Goal: Task Accomplishment & Management: Manage account settings

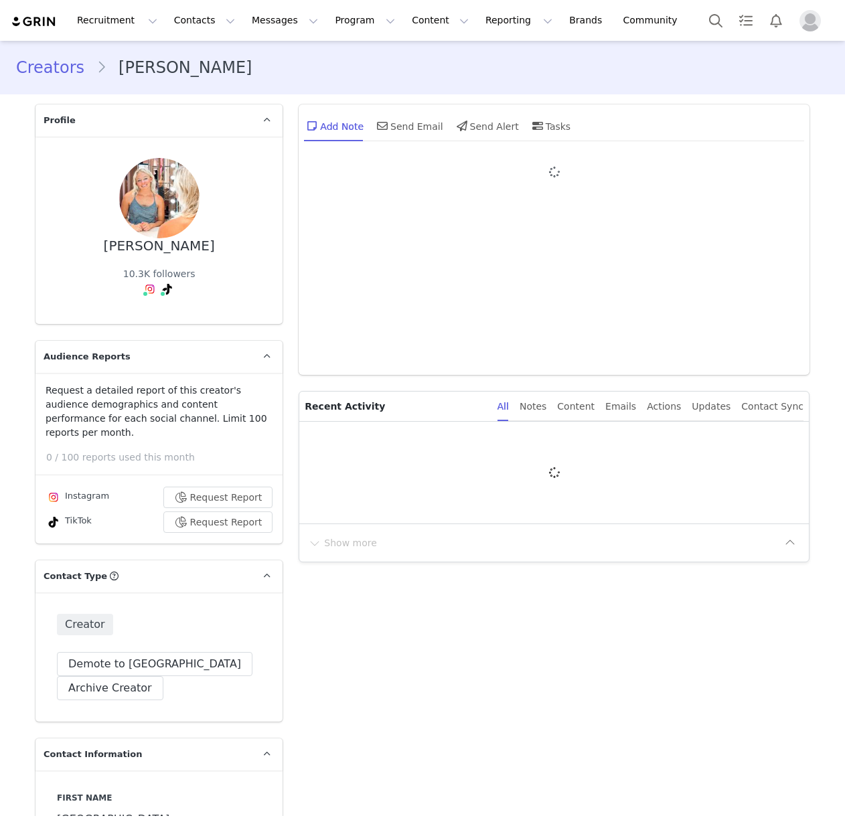
type input "+1 ([GEOGRAPHIC_DATA])"
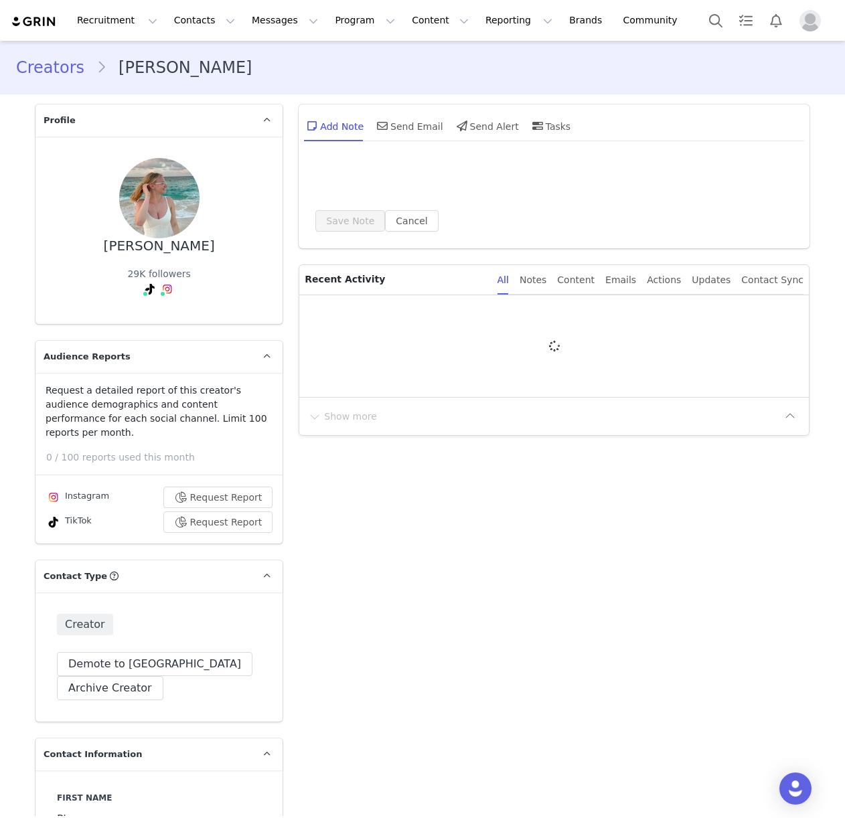
type input "+1 ([GEOGRAPHIC_DATA])"
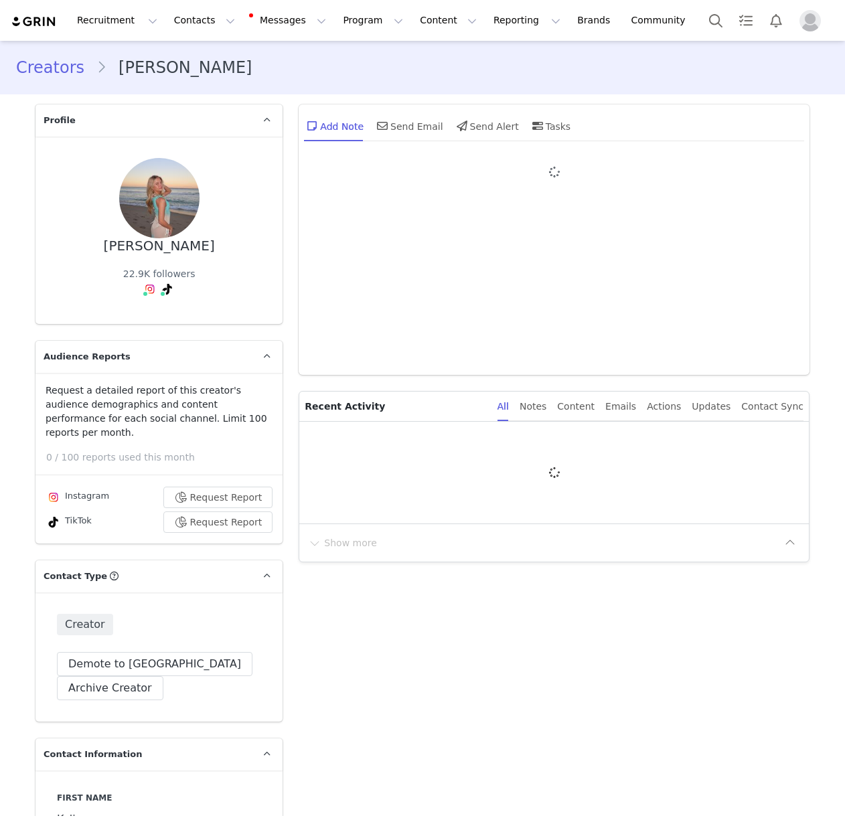
type input "+1 ([GEOGRAPHIC_DATA])"
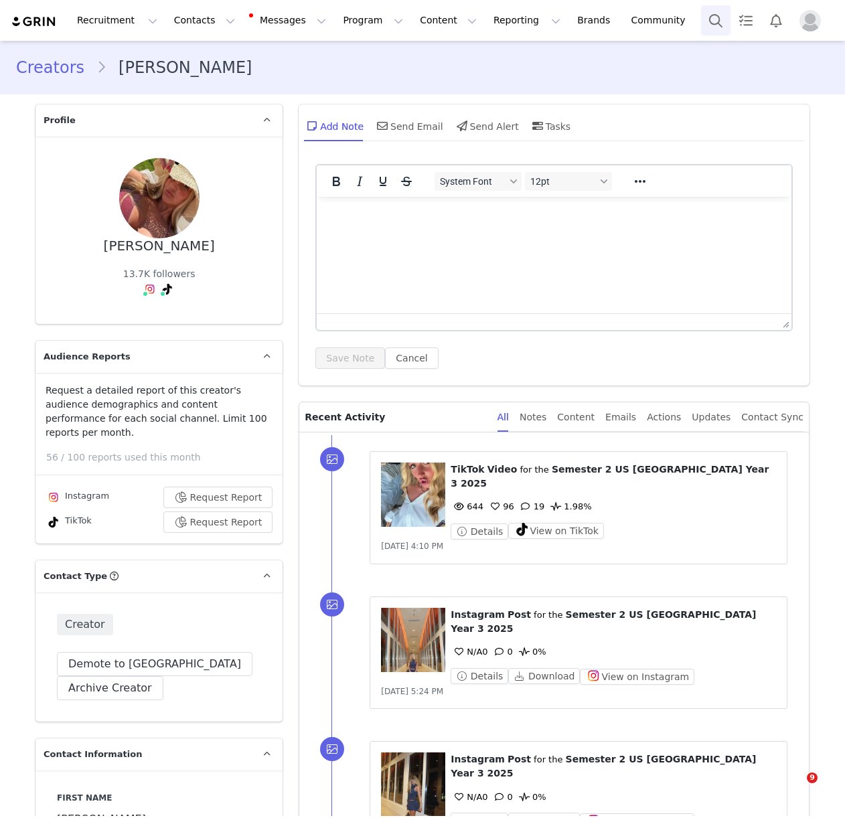
click at [725, 7] on button "Search" at bounding box center [715, 20] width 29 height 30
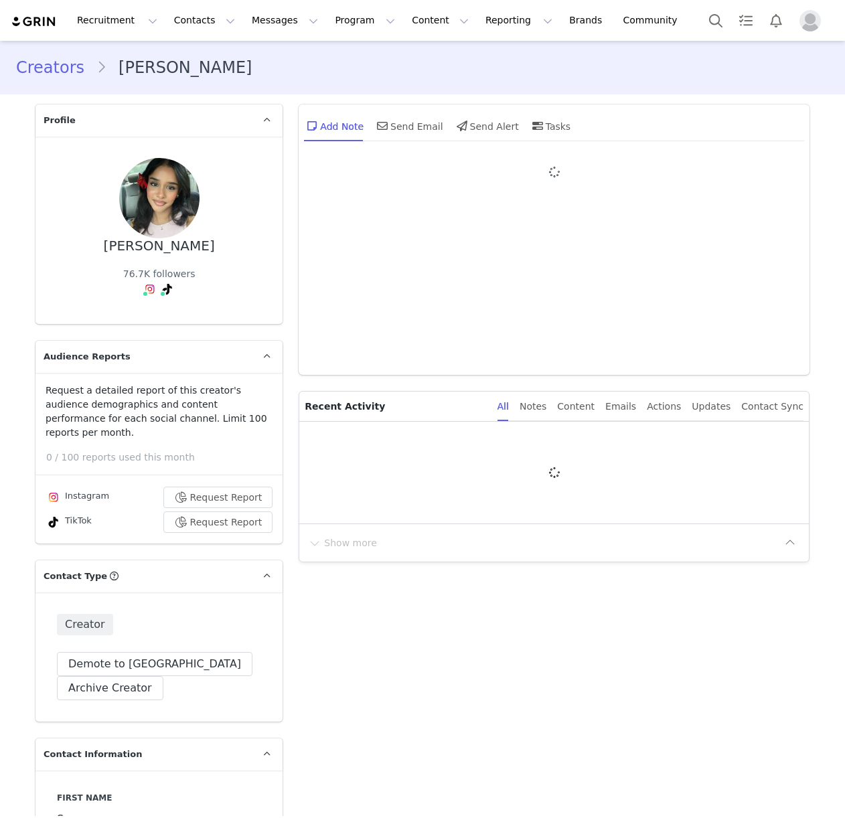
type input "+1 ([GEOGRAPHIC_DATA])"
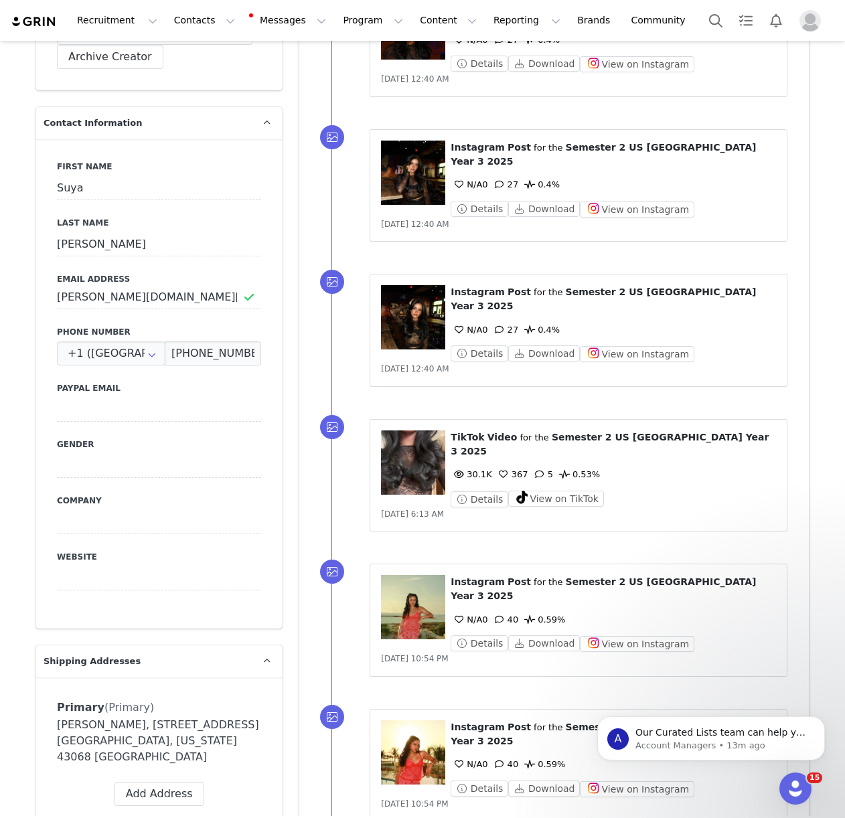
scroll to position [240, 0]
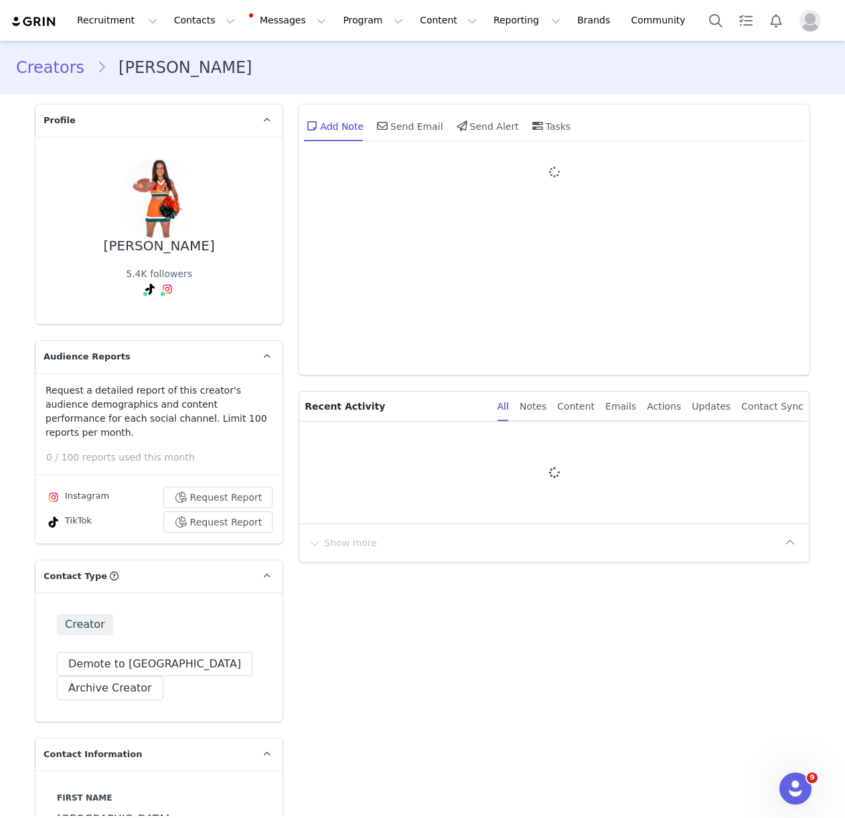
type input "+1 ([GEOGRAPHIC_DATA])"
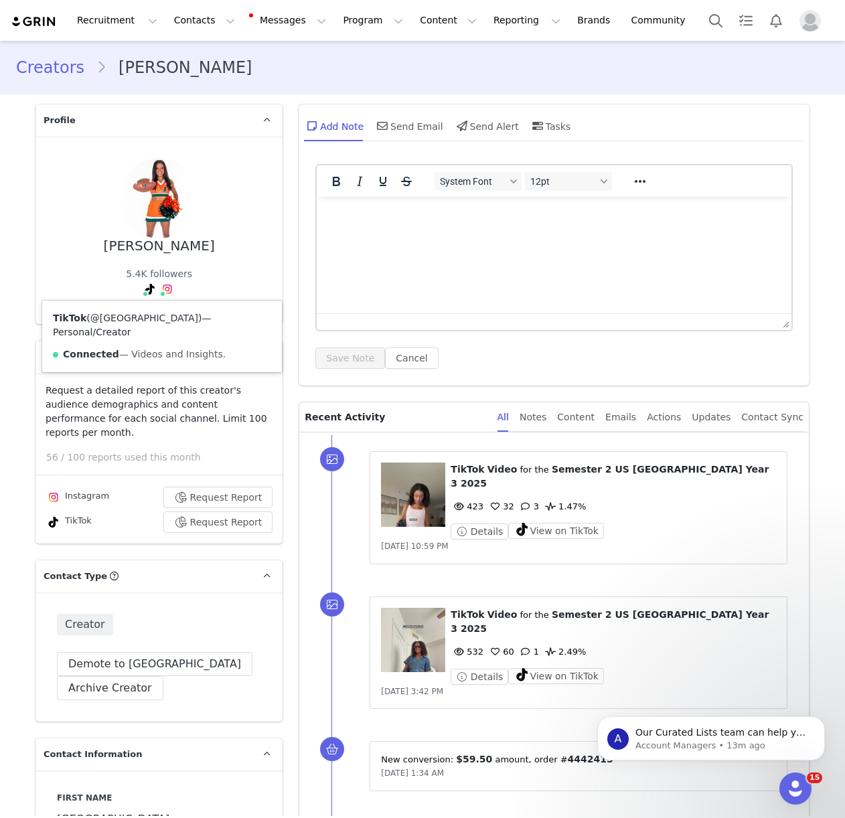
click at [135, 318] on link "@sydney_g26" at bounding box center [144, 318] width 108 height 11
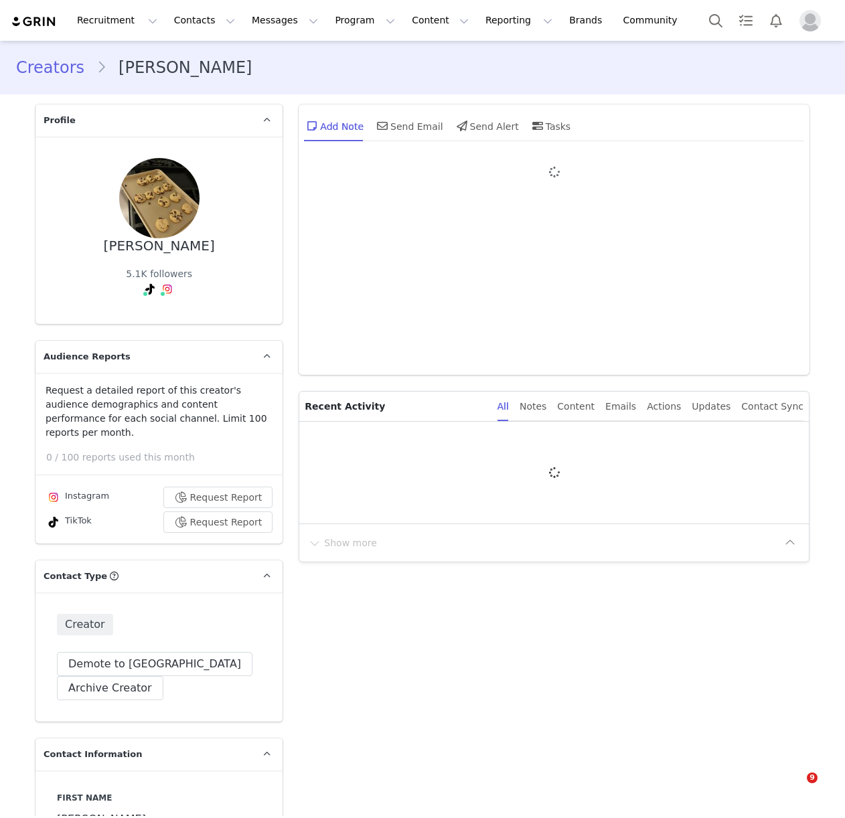
type input "+1 ([GEOGRAPHIC_DATA])"
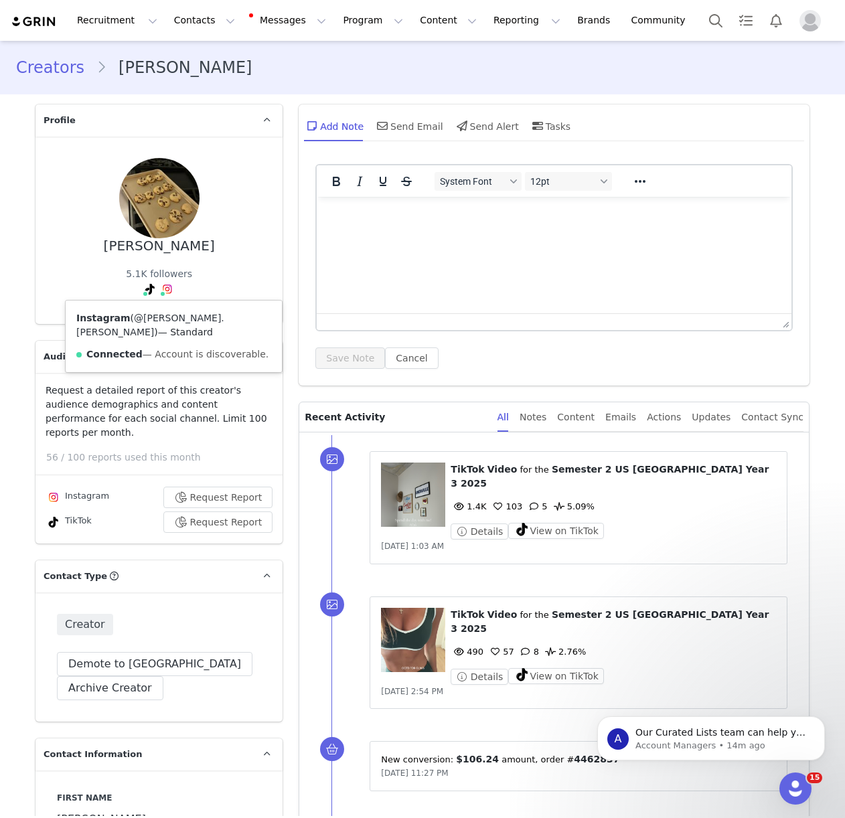
click at [164, 317] on link "@sidney.ashby" at bounding box center [150, 325] width 148 height 25
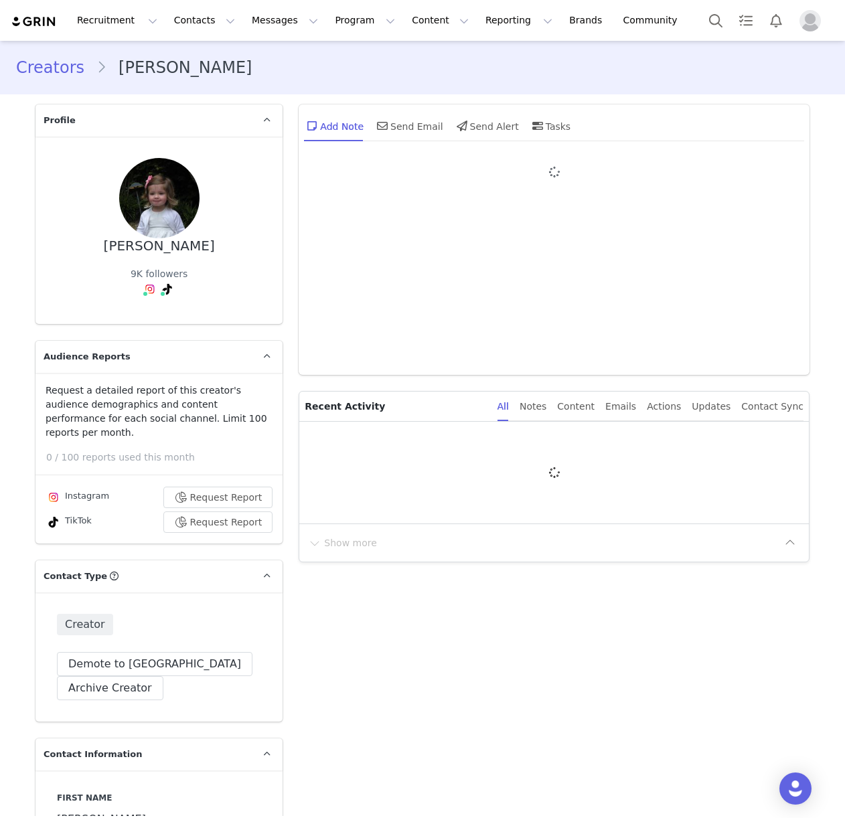
type input "+1 ([GEOGRAPHIC_DATA])"
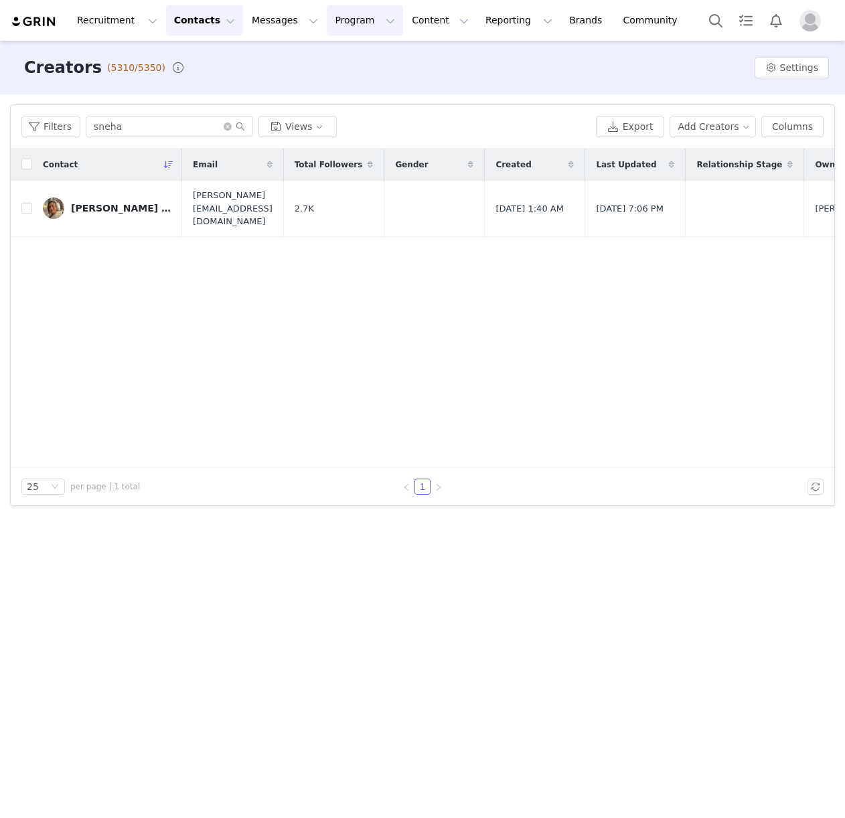
click at [346, 21] on button "Program Program" at bounding box center [365, 20] width 76 height 30
click at [343, 54] on p "Activations" at bounding box center [343, 59] width 52 height 14
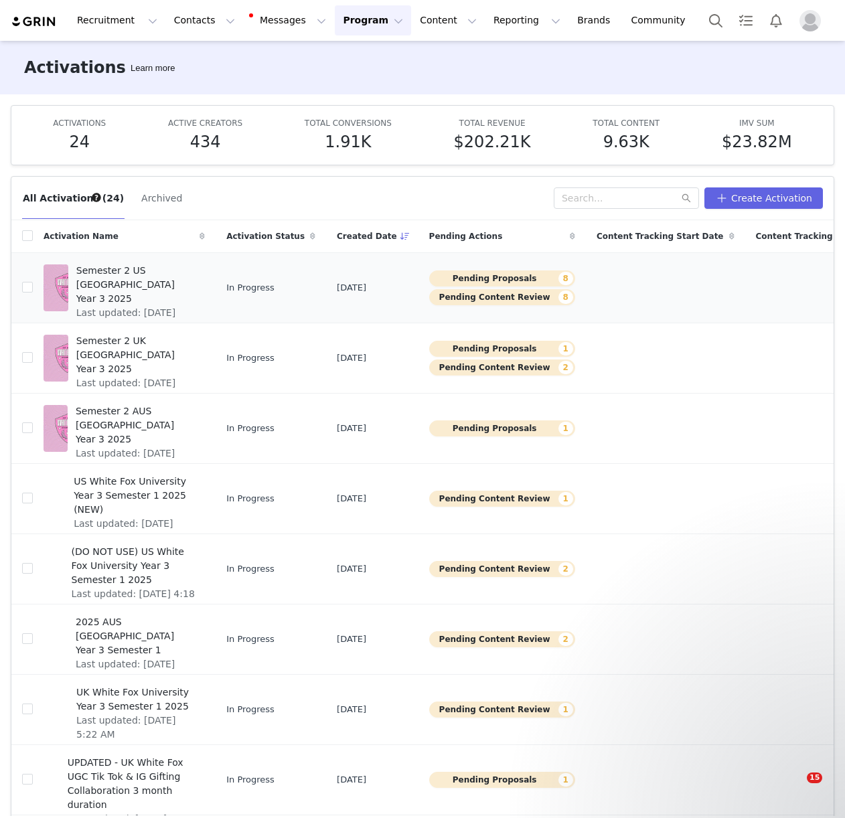
click at [130, 273] on span "Semester 2 US White Fox University Year 3 2025" at bounding box center [136, 285] width 120 height 42
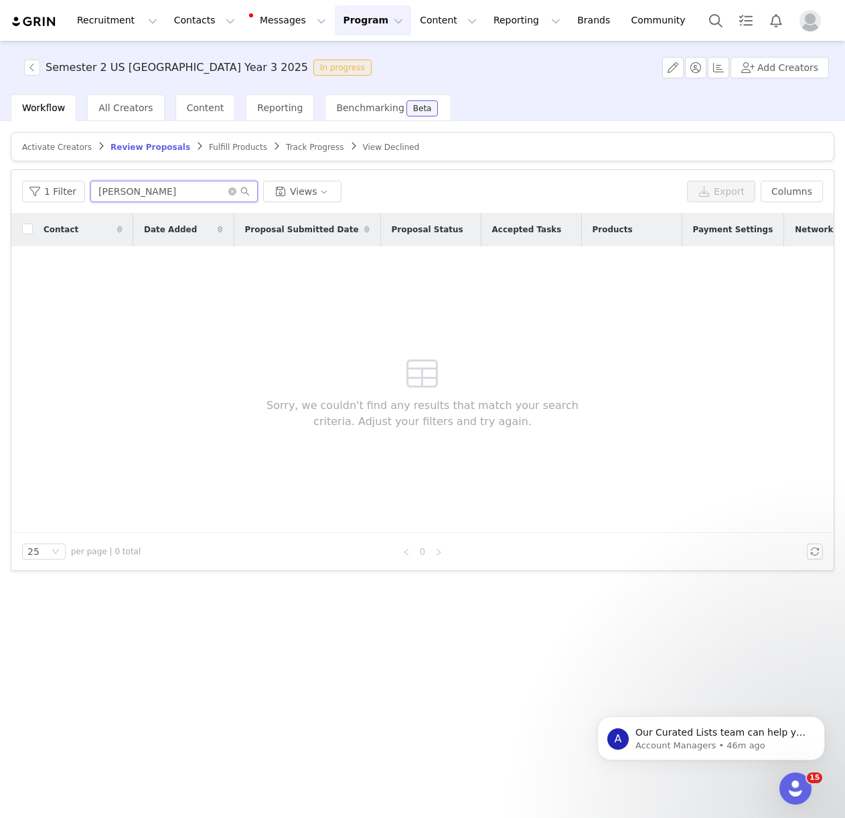
click at [140, 191] on input "piper crawford" at bounding box center [173, 191] width 167 height 21
drag, startPoint x: 214, startPoint y: 107, endPoint x: 234, endPoint y: 110, distance: 20.9
click at [214, 107] on span "Content" at bounding box center [205, 107] width 37 height 11
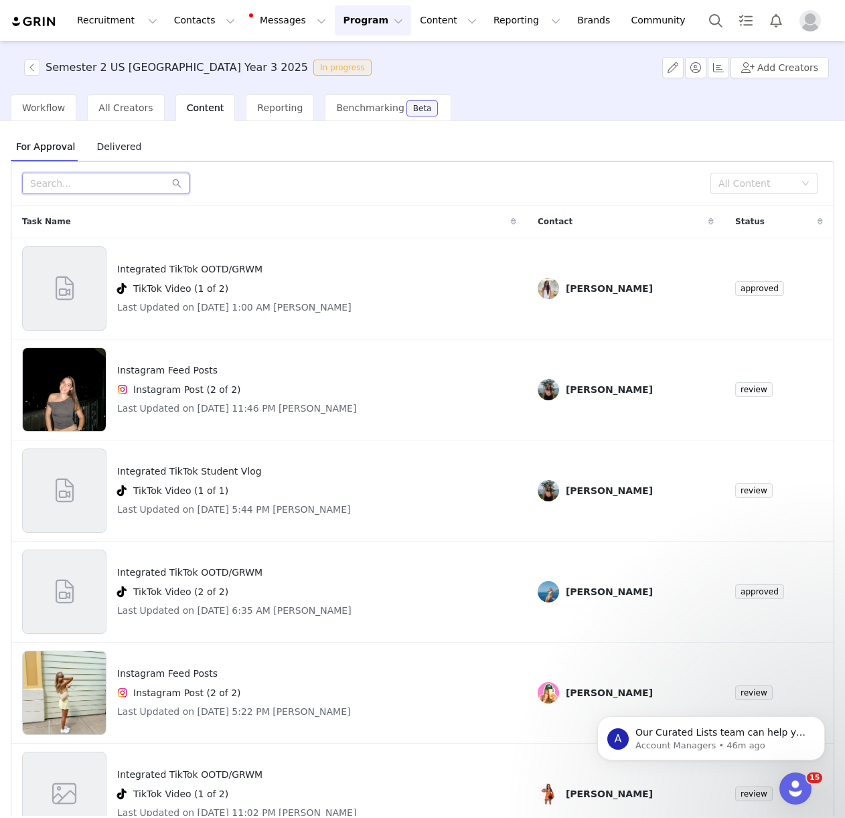
click at [115, 182] on input "text" at bounding box center [105, 183] width 167 height 21
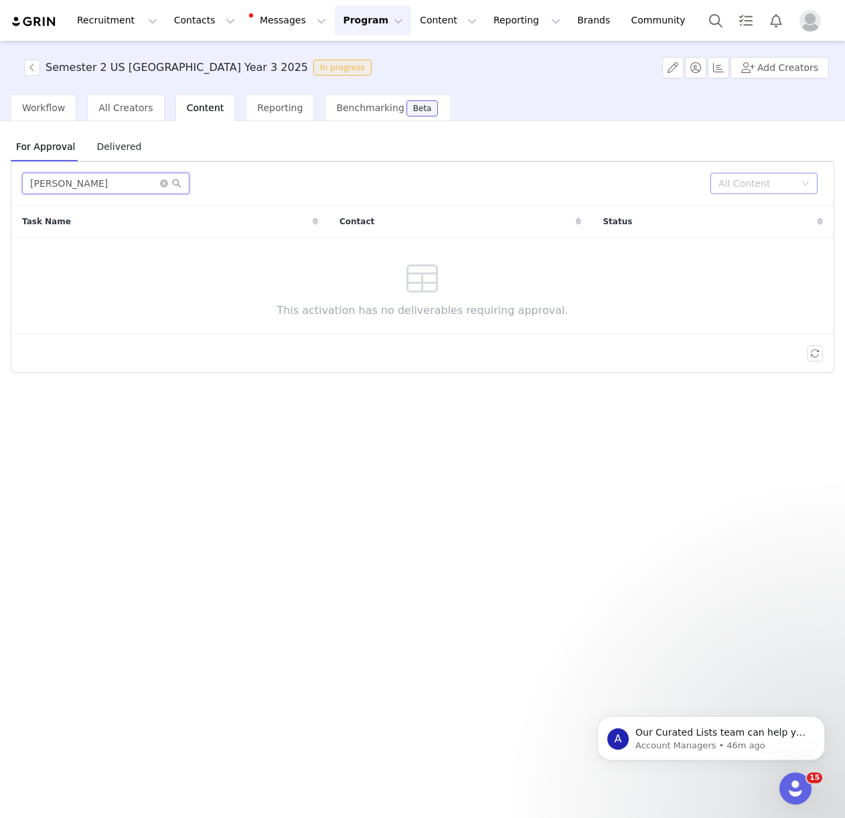
click at [730, 186] on div "All Content" at bounding box center [756, 183] width 76 height 13
type input "rachelle"
click at [729, 212] on li "Needs Review" at bounding box center [763, 209] width 107 height 21
click at [749, 177] on div "Needs Review" at bounding box center [751, 183] width 66 height 20
drag, startPoint x: 742, startPoint y: 228, endPoint x: 744, endPoint y: 210, distance: 18.2
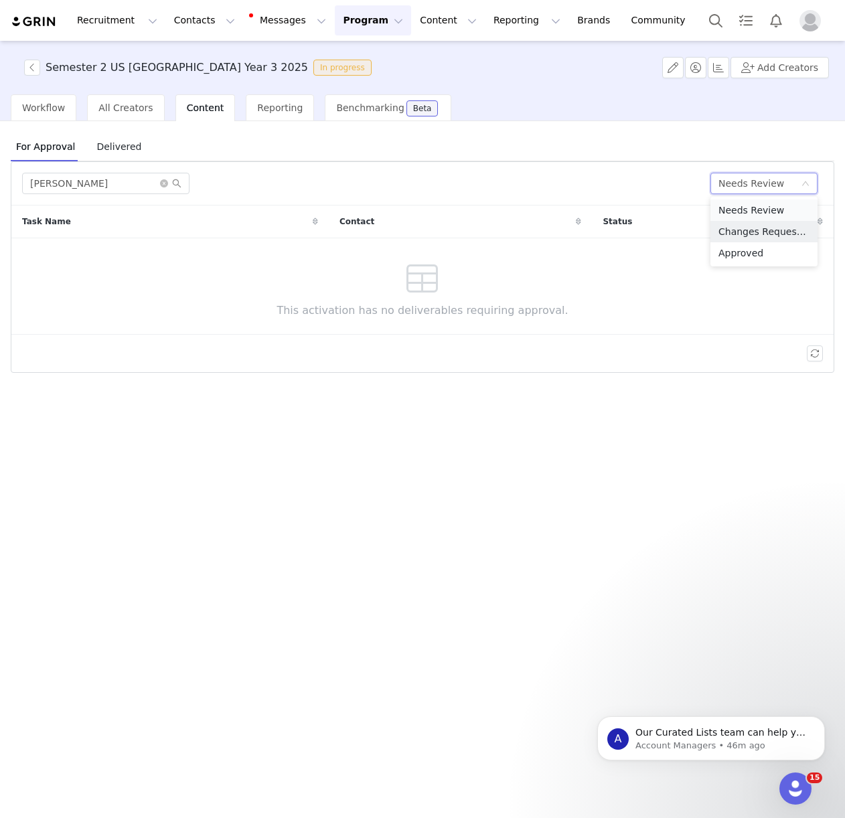
click at [742, 228] on li "Changes Requested" at bounding box center [763, 231] width 107 height 21
click at [742, 182] on div "Changes Requested" at bounding box center [759, 183] width 82 height 20
click at [743, 257] on li "Approved" at bounding box center [763, 252] width 107 height 21
click at [35, 66] on button "button" at bounding box center [32, 68] width 16 height 16
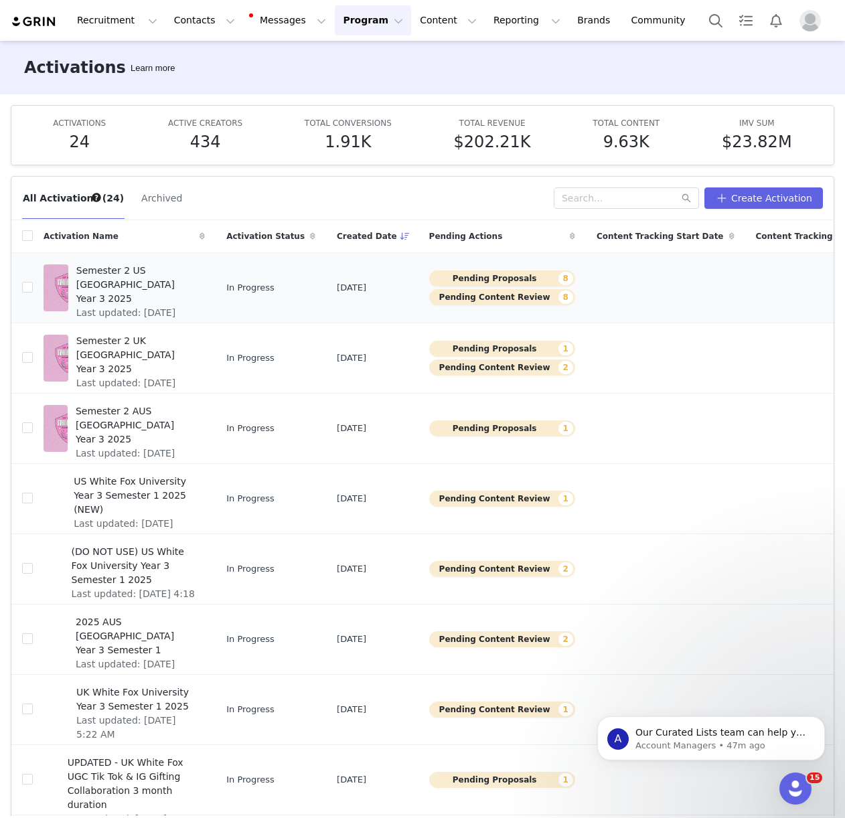
click at [128, 300] on span "Semester 2 US White Fox University Year 3 2025" at bounding box center [136, 285] width 120 height 42
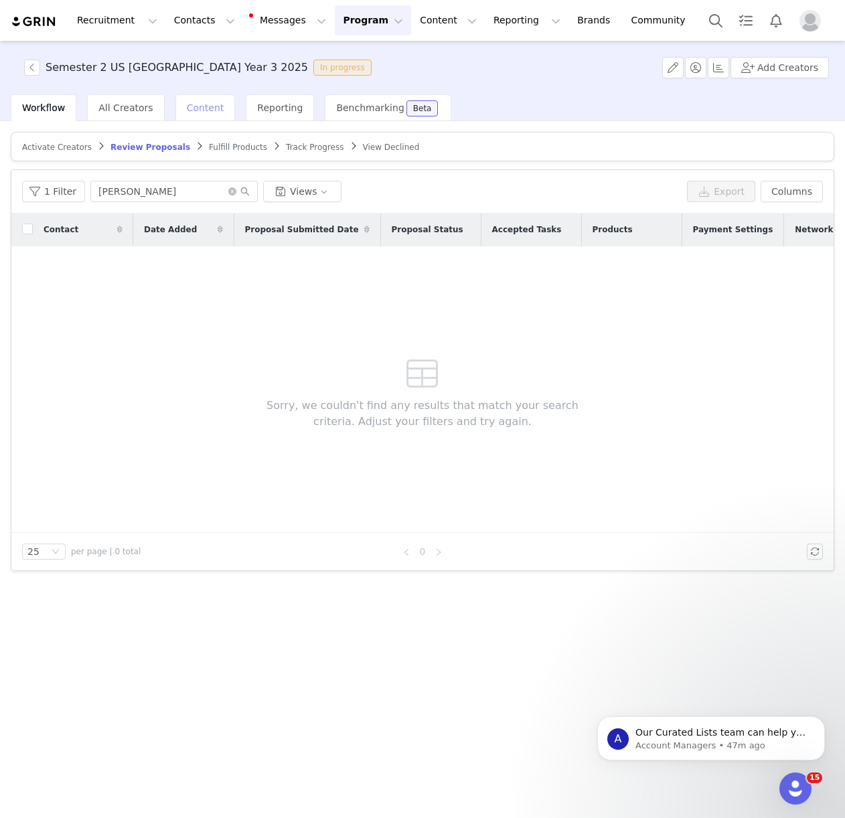
click at [202, 112] on span "Content" at bounding box center [205, 107] width 37 height 11
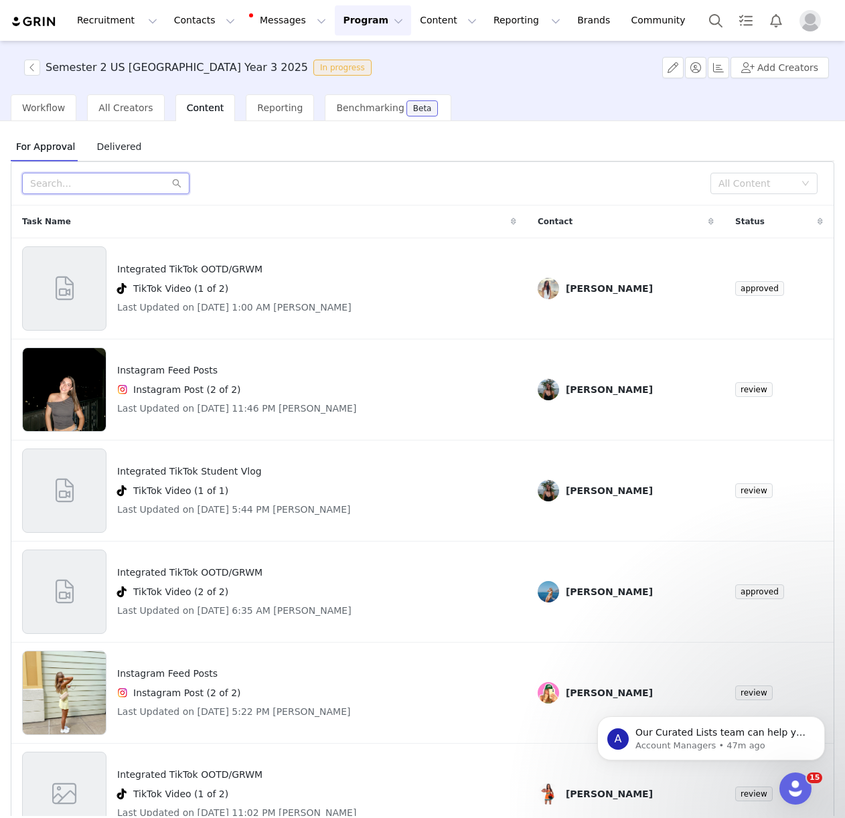
click at [139, 189] on input "text" at bounding box center [105, 183] width 167 height 21
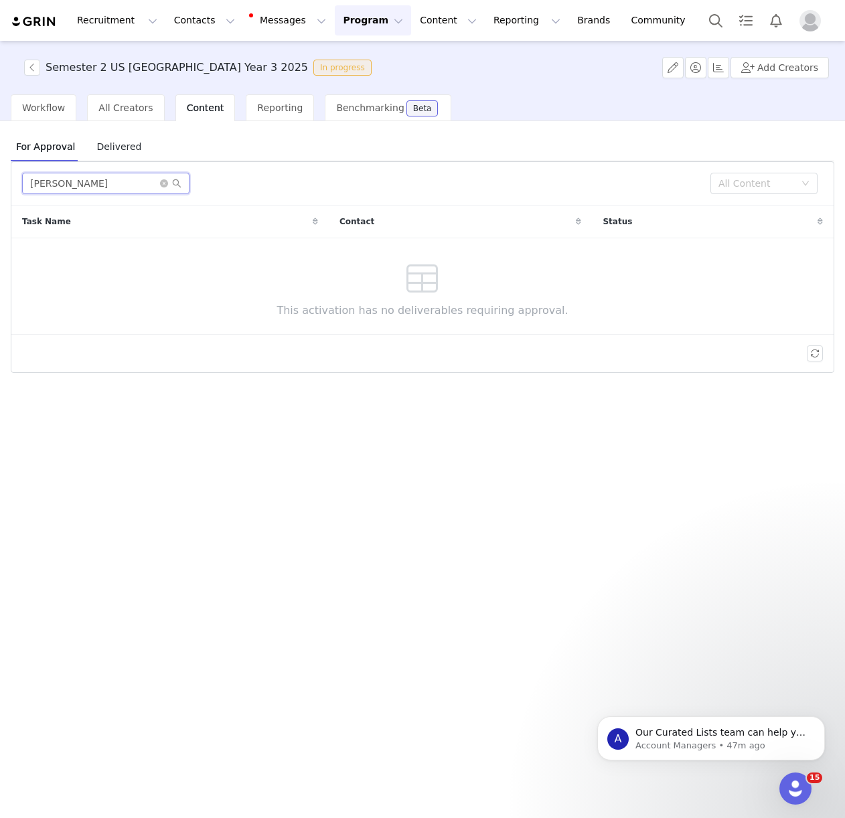
type input "rachelle"
click at [129, 160] on div "Delivered" at bounding box center [119, 147] width 56 height 30
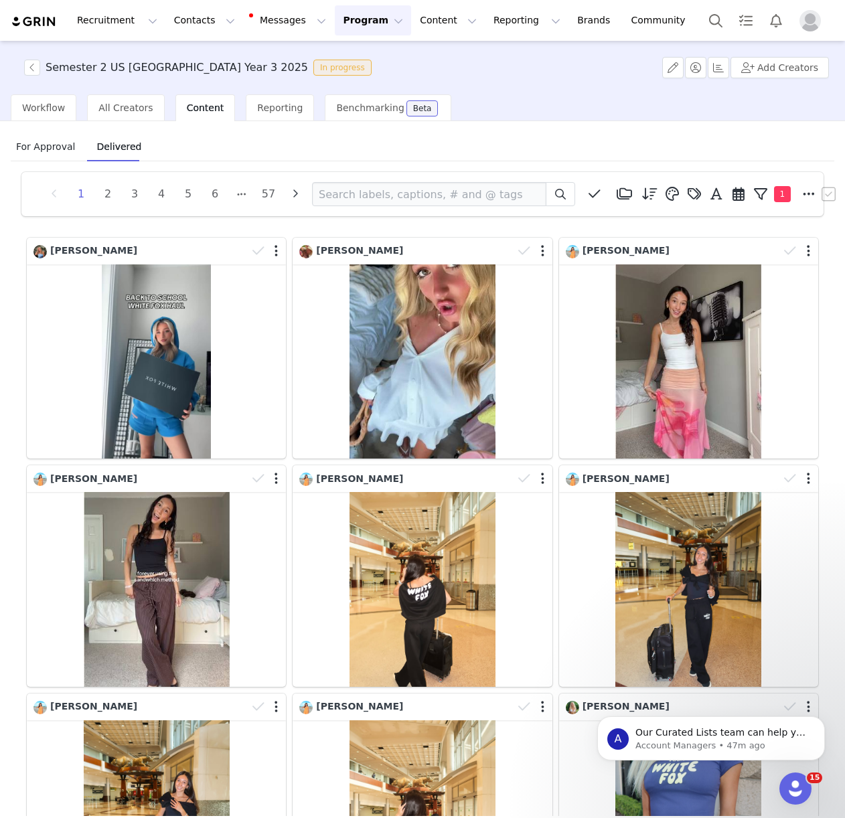
click at [49, 143] on span "For Approval" at bounding box center [46, 146] width 70 height 21
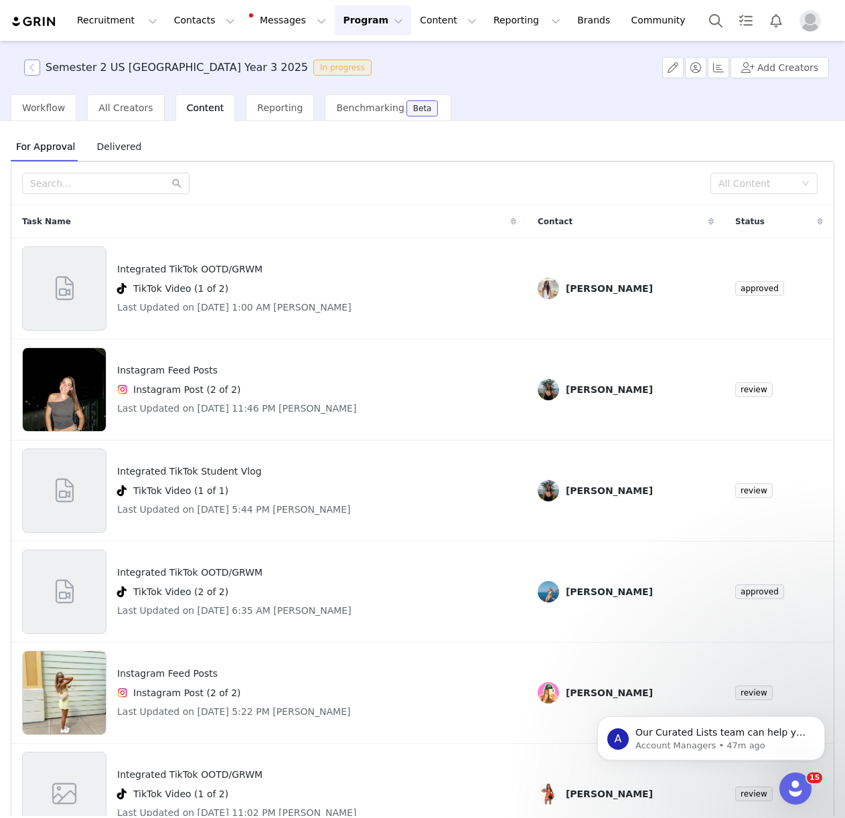
click at [35, 69] on button "button" at bounding box center [32, 68] width 16 height 16
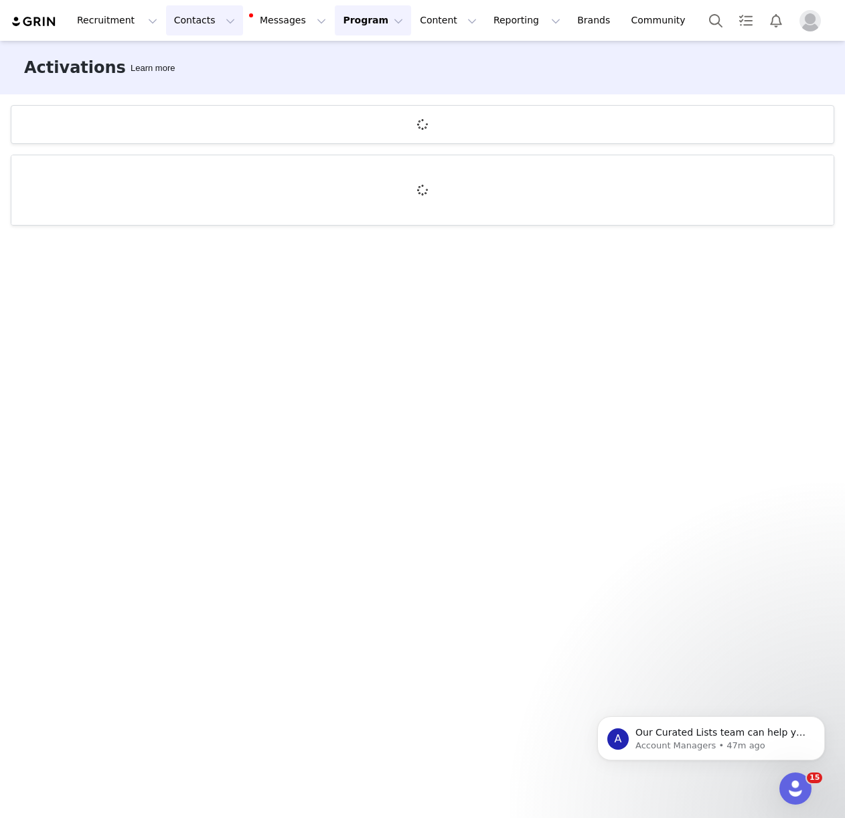
click at [188, 27] on button "Contacts Contacts" at bounding box center [204, 20] width 77 height 30
click at [189, 49] on link "Creators" at bounding box center [210, 59] width 106 height 25
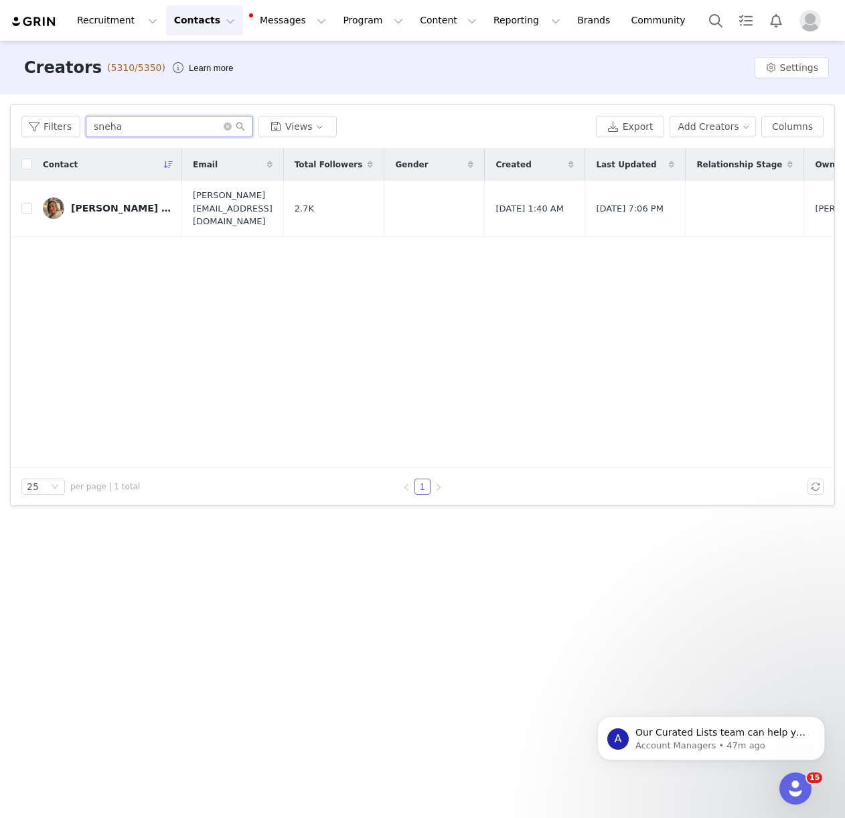
click at [151, 129] on input "sneha" at bounding box center [169, 126] width 167 height 21
type input "rachelle"
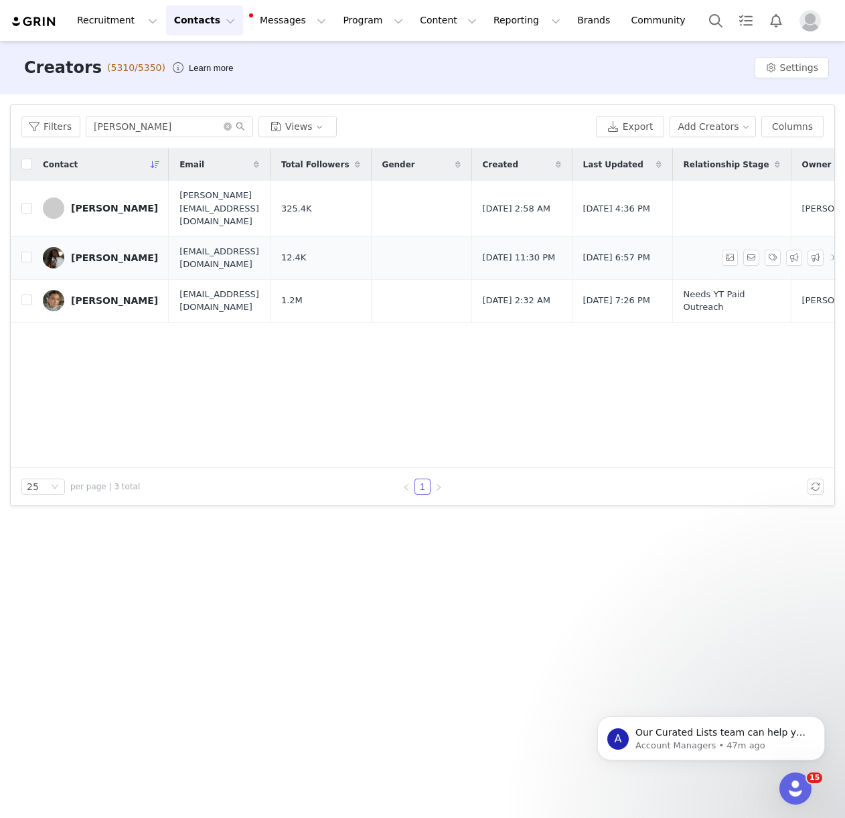
click at [135, 252] on div "Rachelle Estinvil" at bounding box center [114, 257] width 87 height 11
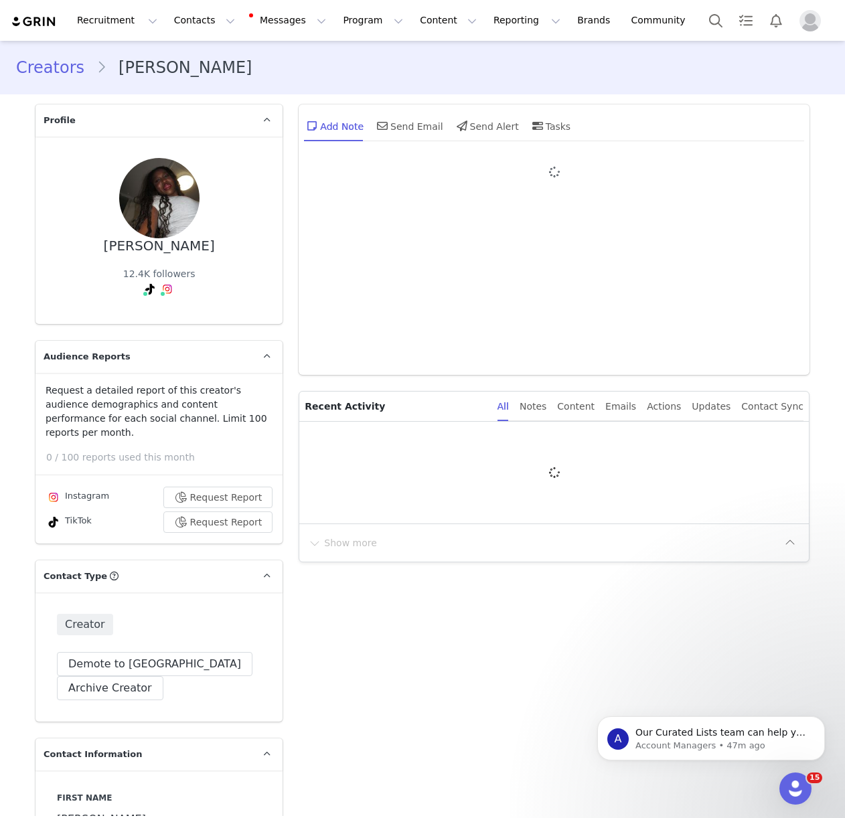
type input "+1 ([GEOGRAPHIC_DATA])"
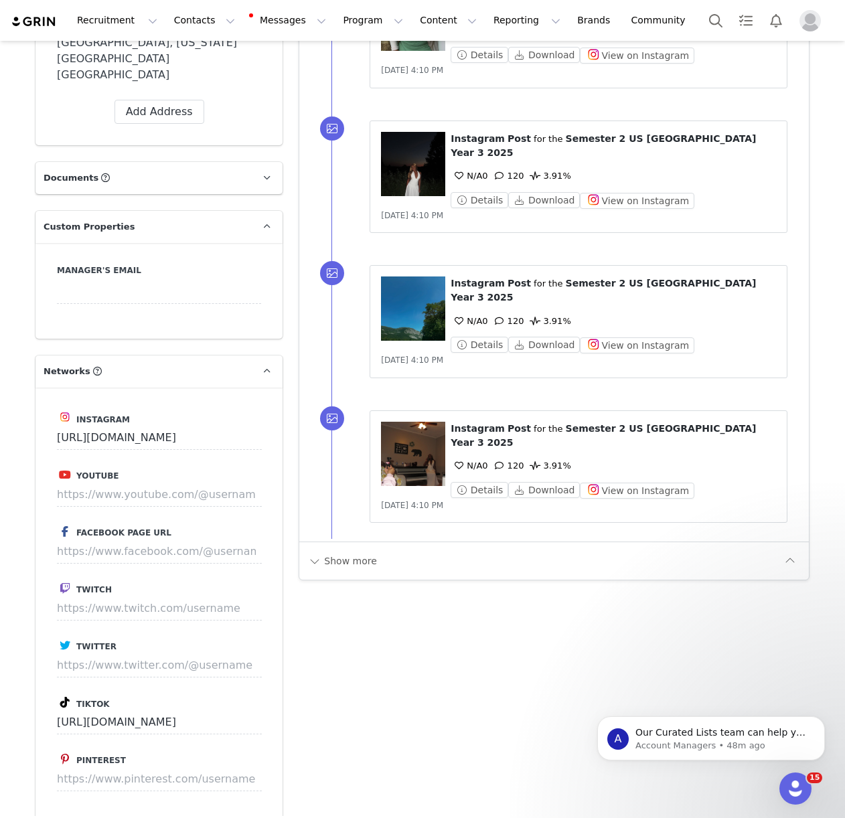
scroll to position [1346, 0]
click at [329, 550] on button "Show more" at bounding box center [342, 560] width 70 height 21
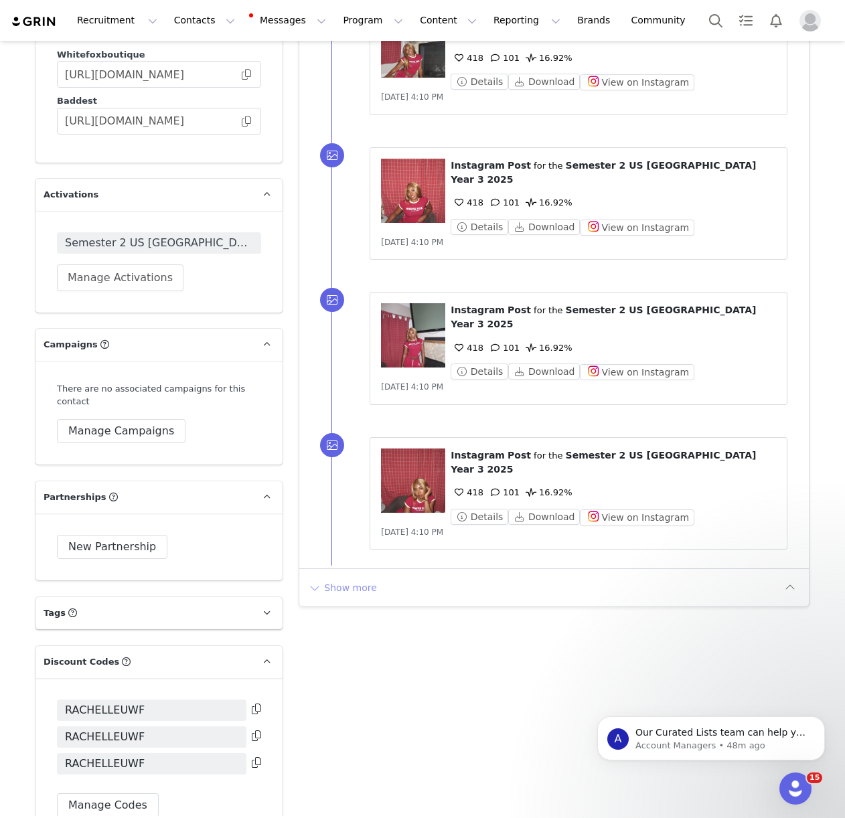
scroll to position [2731, 0]
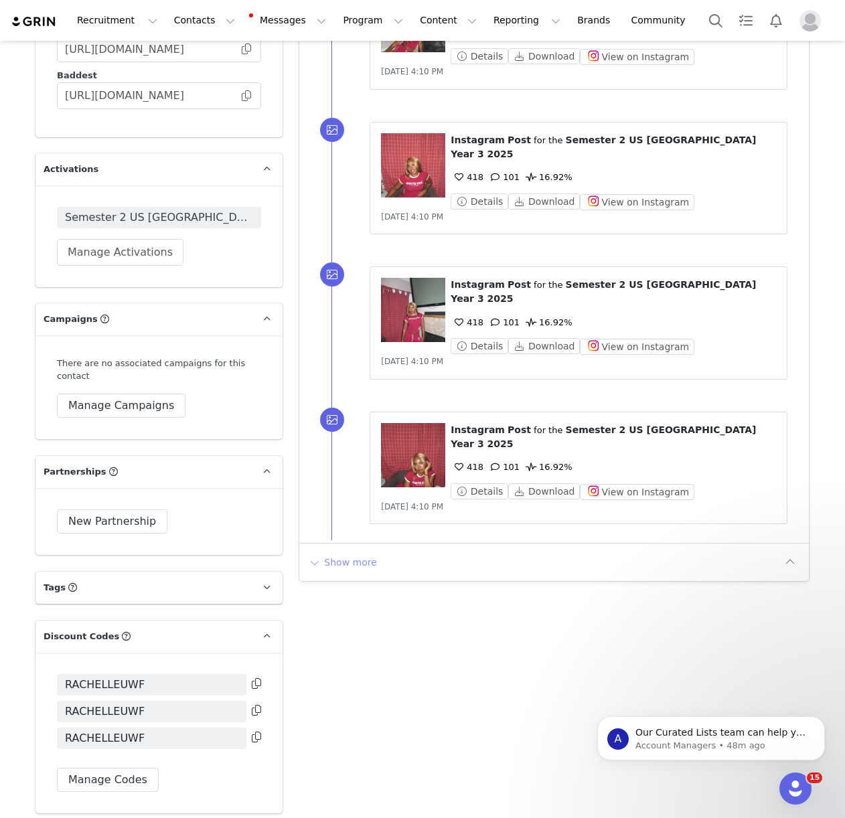
click at [327, 552] on button "Show more" at bounding box center [342, 562] width 70 height 21
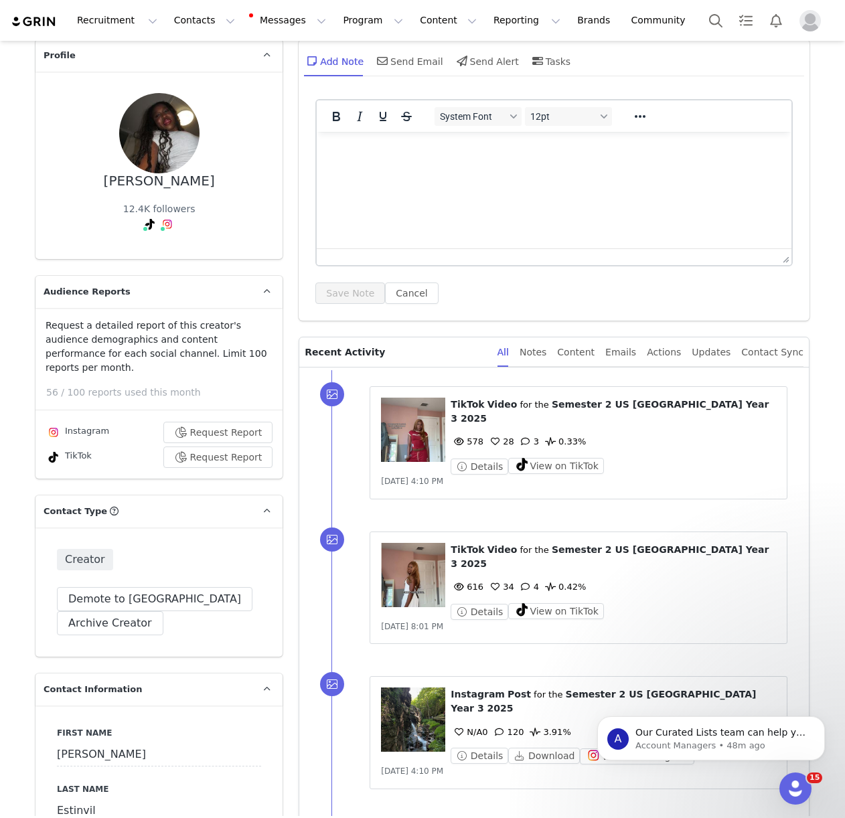
scroll to position [64, 0]
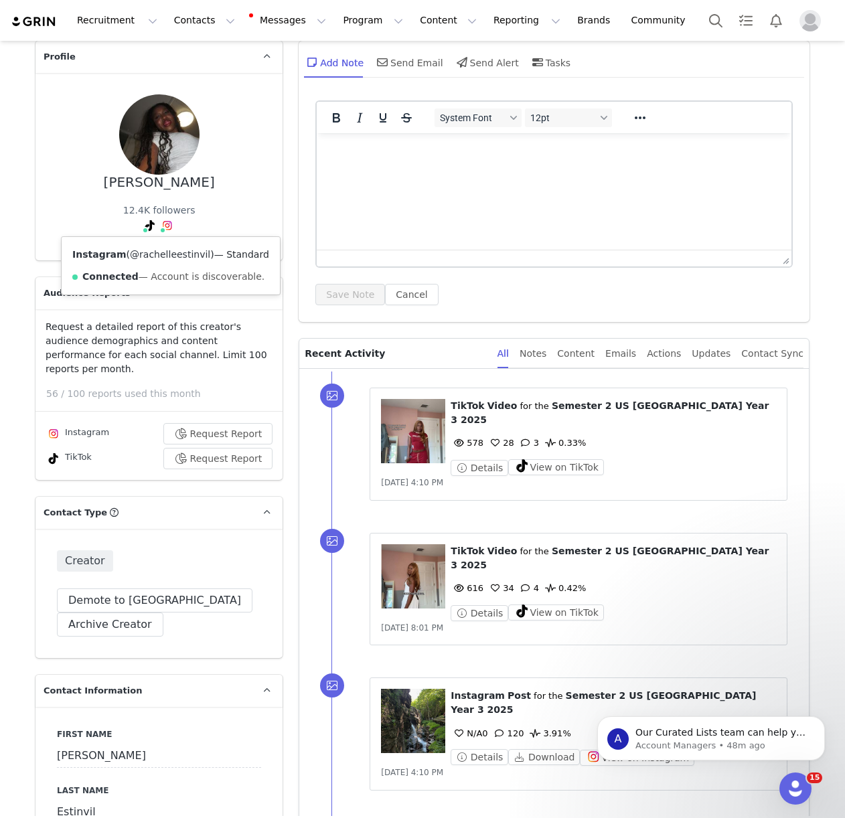
click at [157, 250] on link "@rachelleestinvil" at bounding box center [170, 254] width 80 height 11
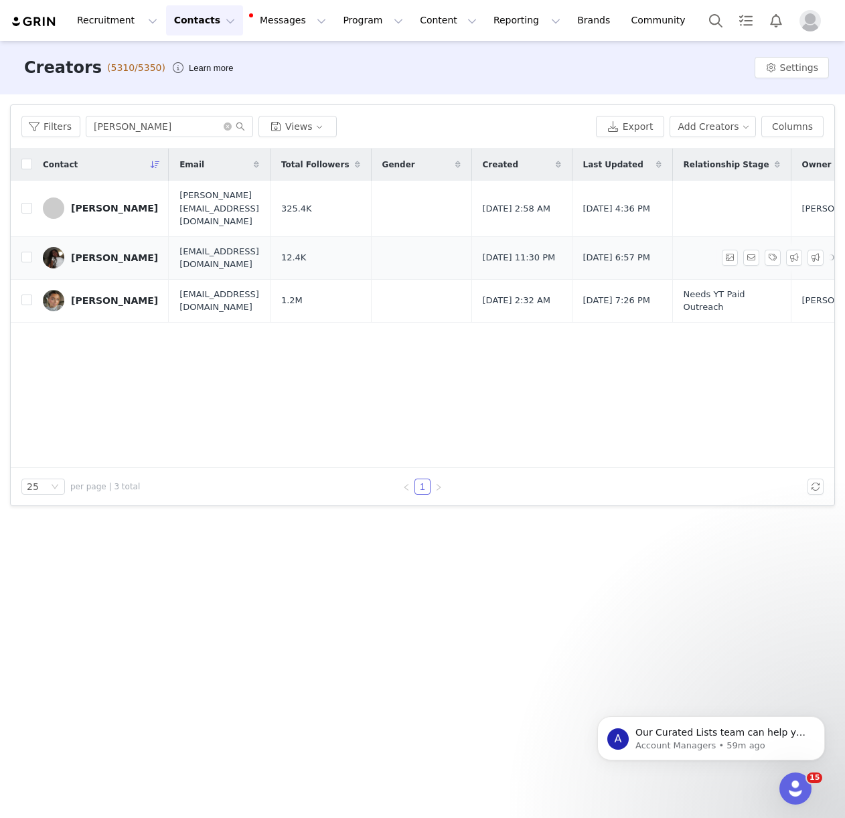
click at [114, 252] on div "Rachelle Estinvil" at bounding box center [114, 257] width 87 height 11
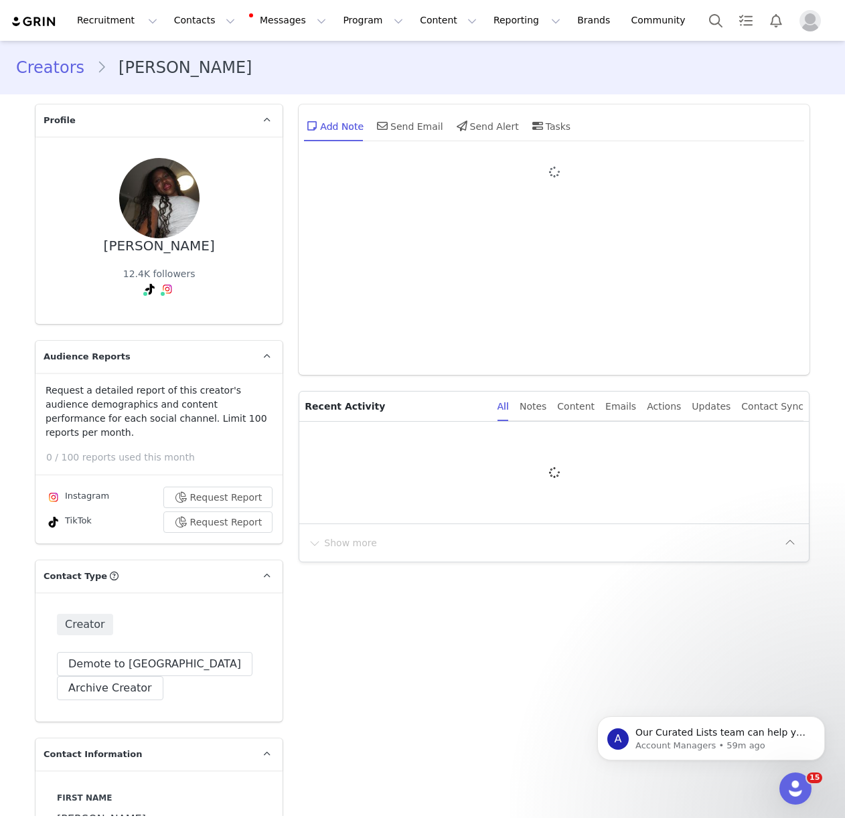
type input "+1 ([GEOGRAPHIC_DATA])"
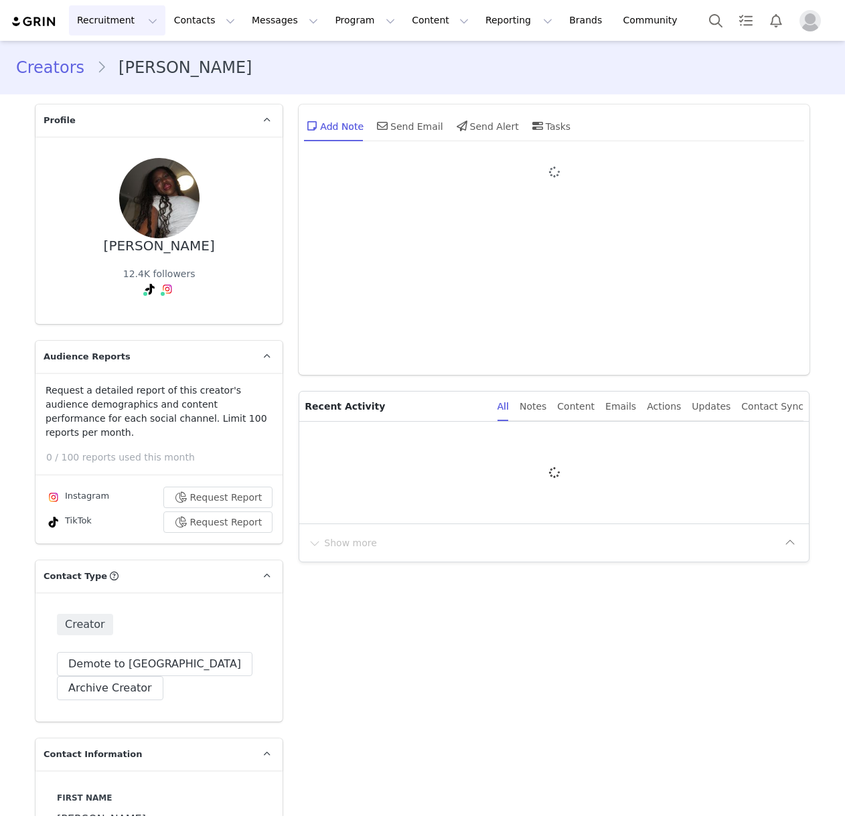
type input "+1 ([GEOGRAPHIC_DATA])"
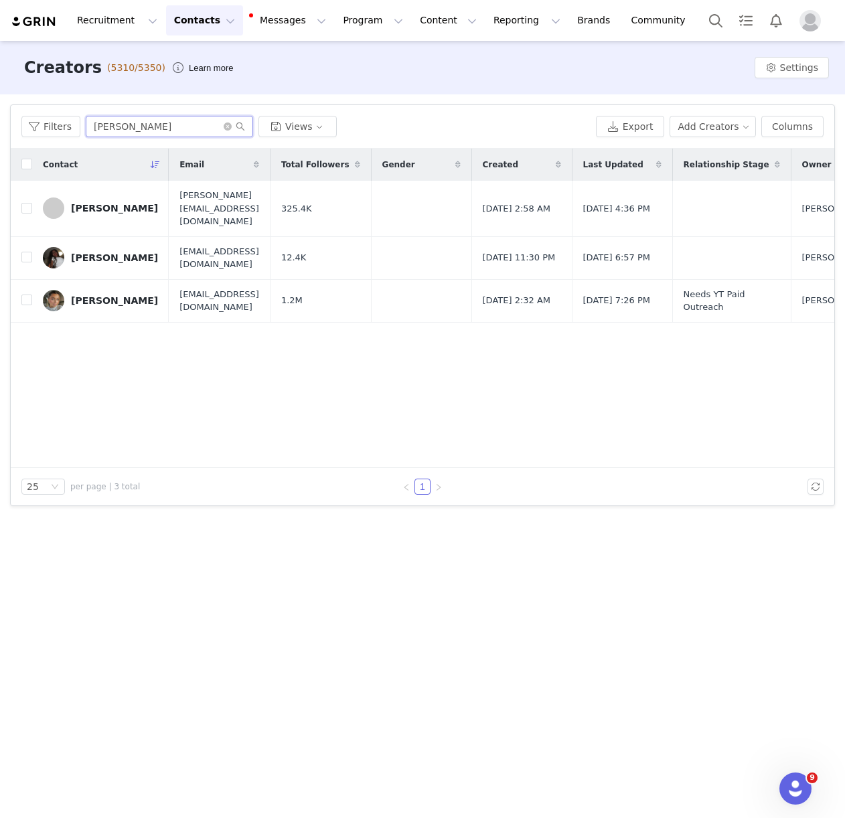
click at [156, 129] on input "rachelle" at bounding box center [169, 126] width 167 height 21
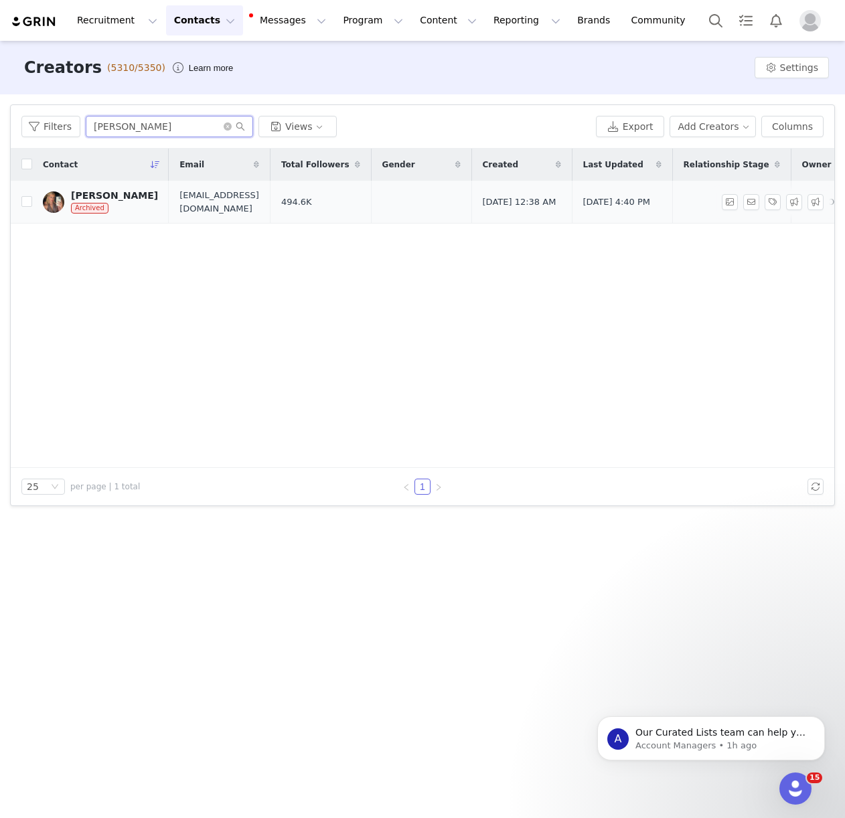
type input "mia holland"
click at [114, 191] on div "Mia Holland" at bounding box center [114, 195] width 87 height 11
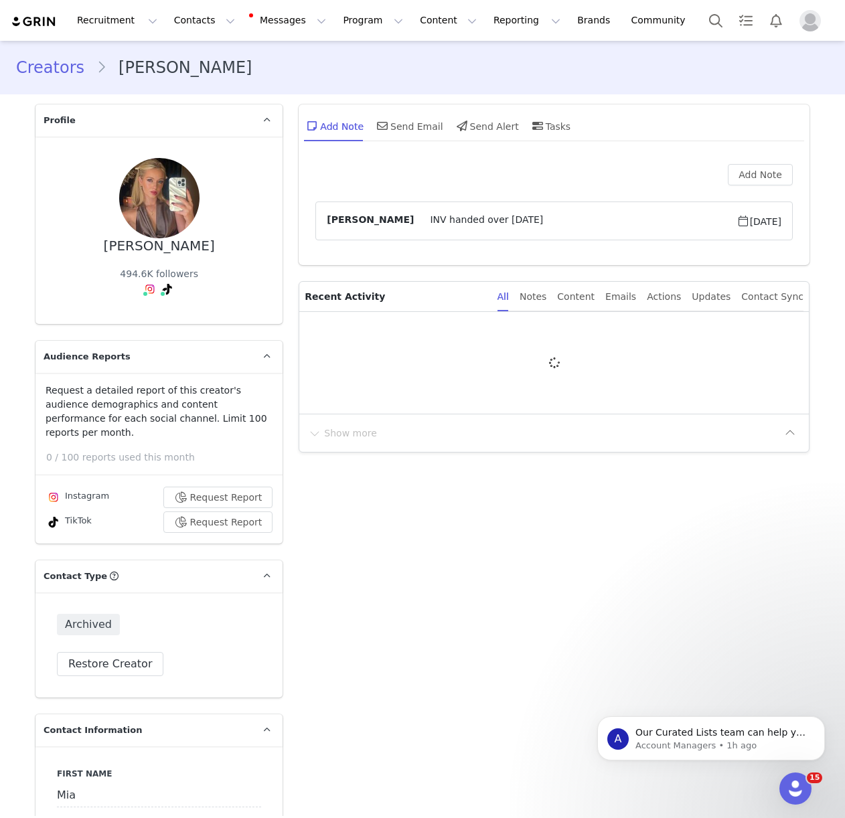
type input "+1 ([GEOGRAPHIC_DATA])"
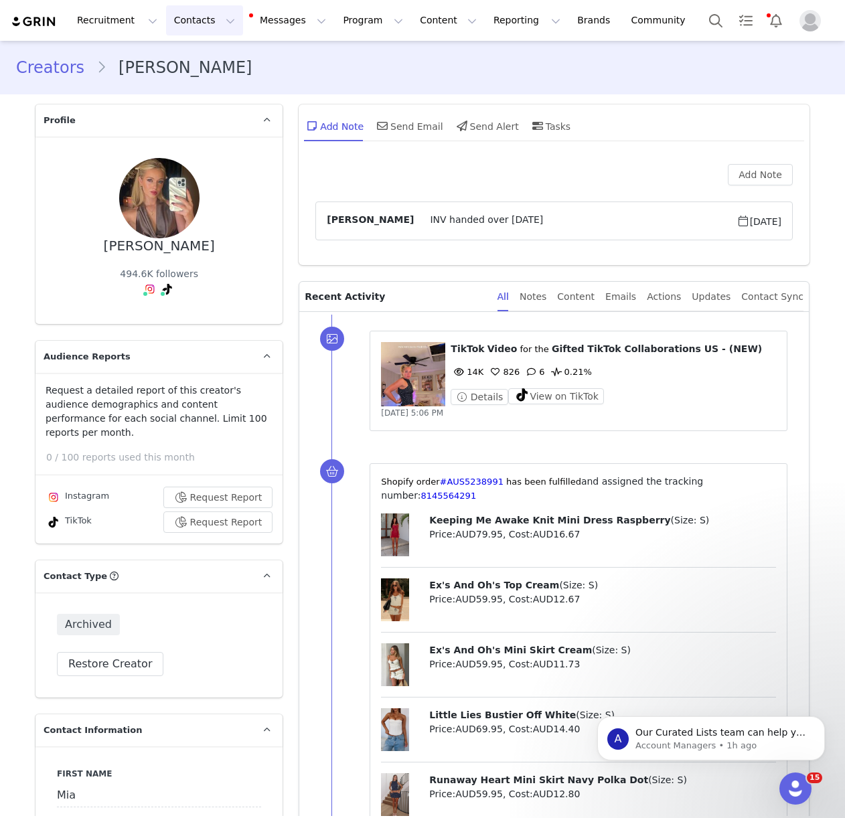
click at [184, 27] on button "Contacts Contacts" at bounding box center [204, 20] width 77 height 30
click at [182, 54] on p "Creators" at bounding box center [187, 59] width 40 height 14
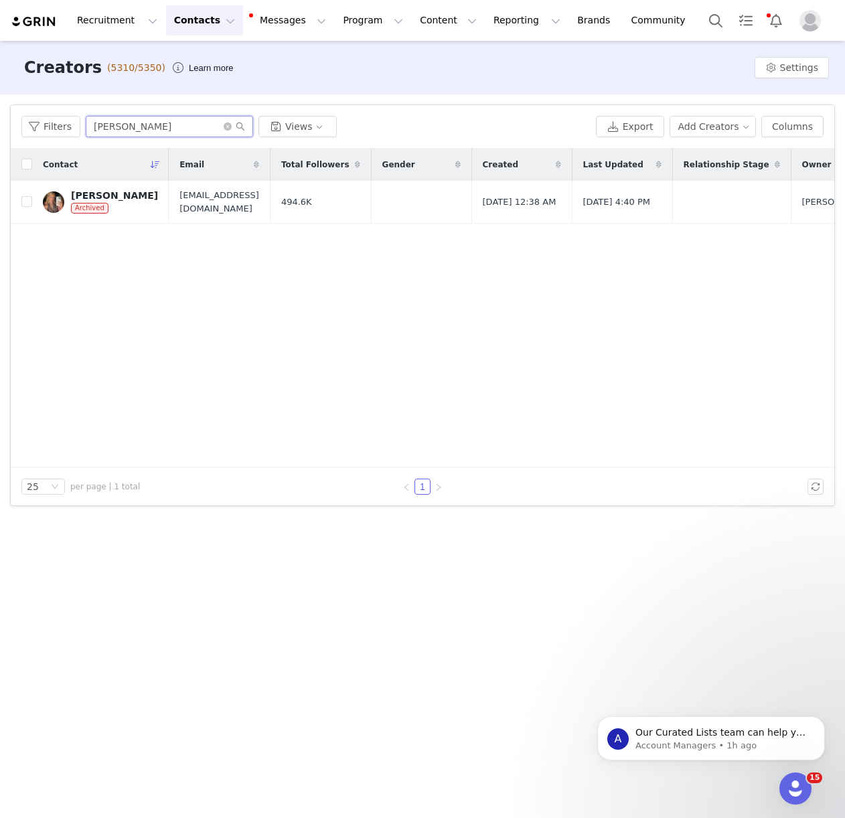
click at [120, 130] on input "mia holland" at bounding box center [169, 126] width 167 height 21
type input "kin crossland"
click at [129, 199] on div "Kin Crossland" at bounding box center [114, 202] width 87 height 11
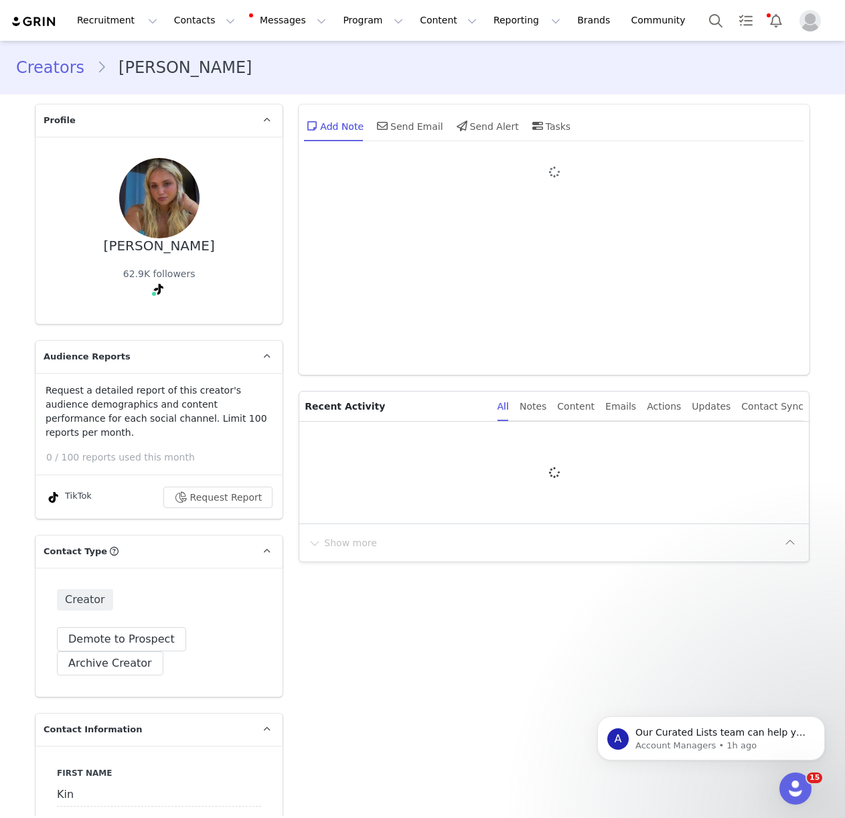
type input "+1 ([GEOGRAPHIC_DATA])"
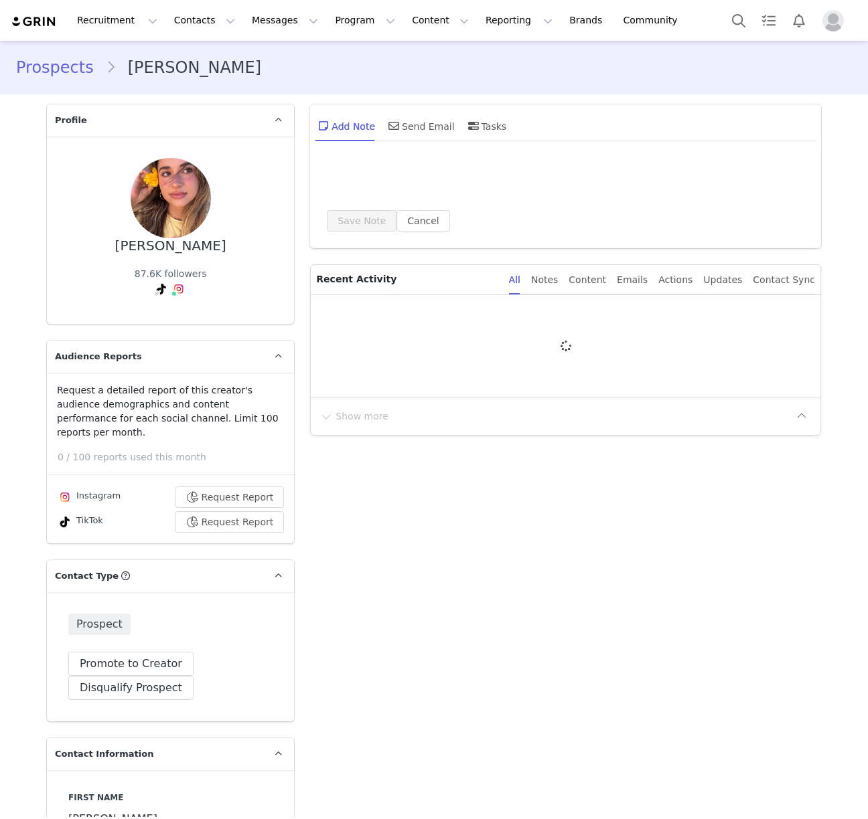
type input "+1 ([GEOGRAPHIC_DATA])"
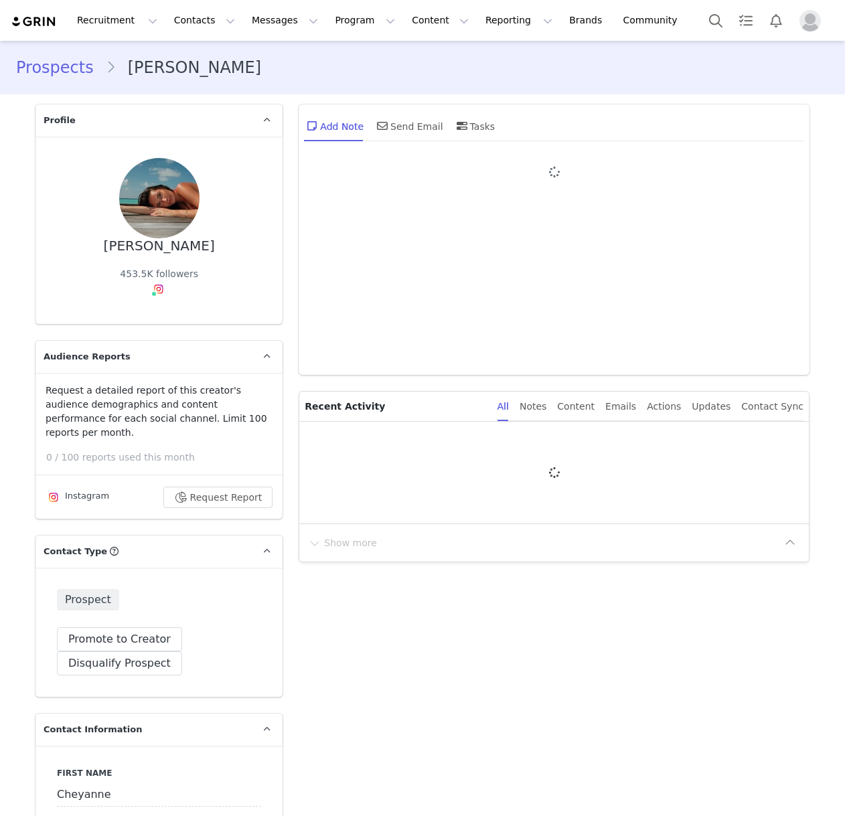
type input "+1 ([GEOGRAPHIC_DATA])"
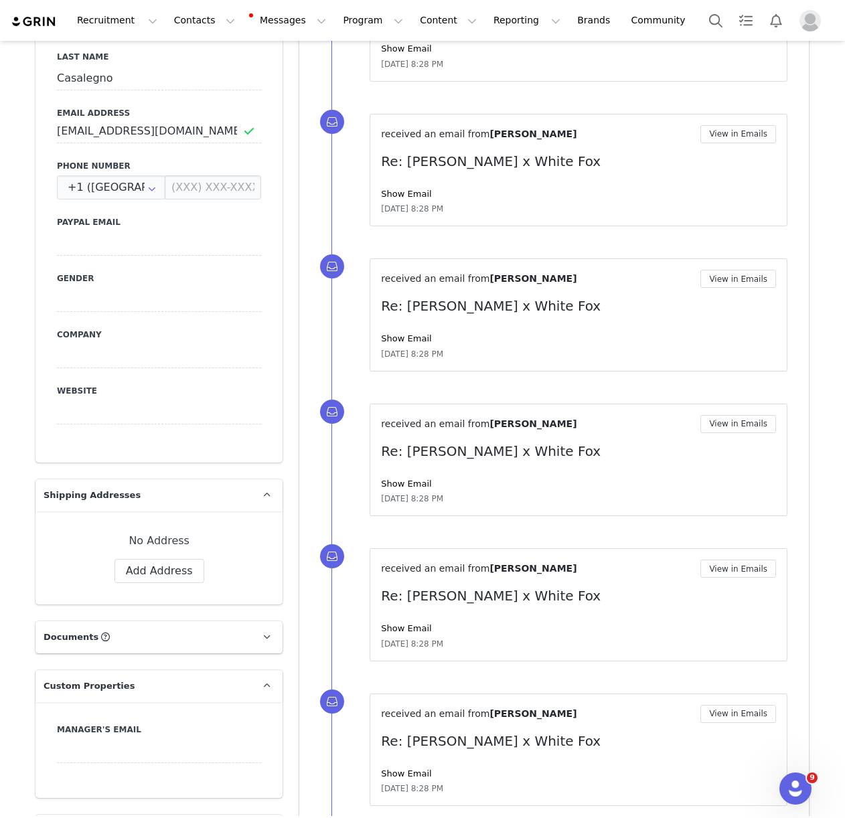
click at [404, 332] on div "Show Email" at bounding box center [578, 338] width 395 height 13
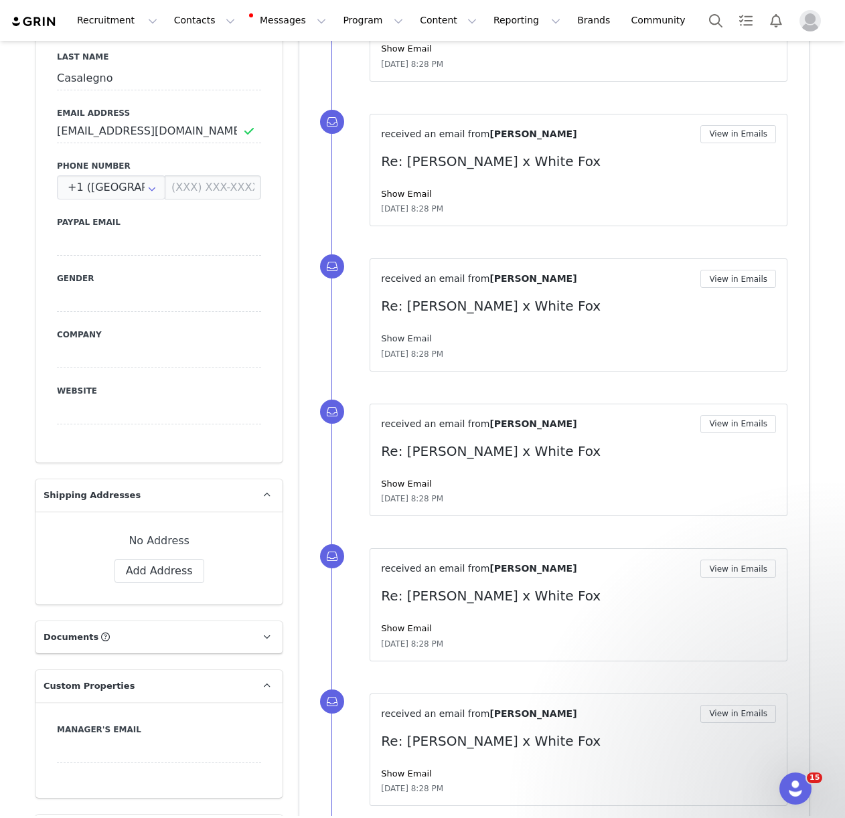
click at [406, 339] on link "Show Email" at bounding box center [406, 338] width 50 height 10
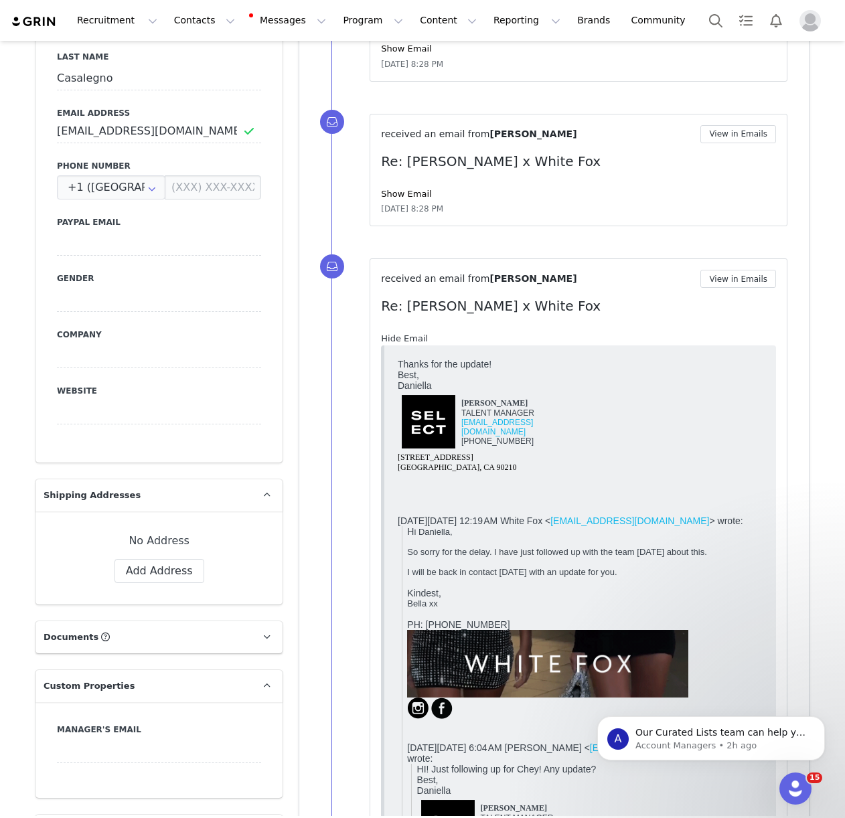
click at [405, 335] on link "Hide Email" at bounding box center [404, 338] width 47 height 10
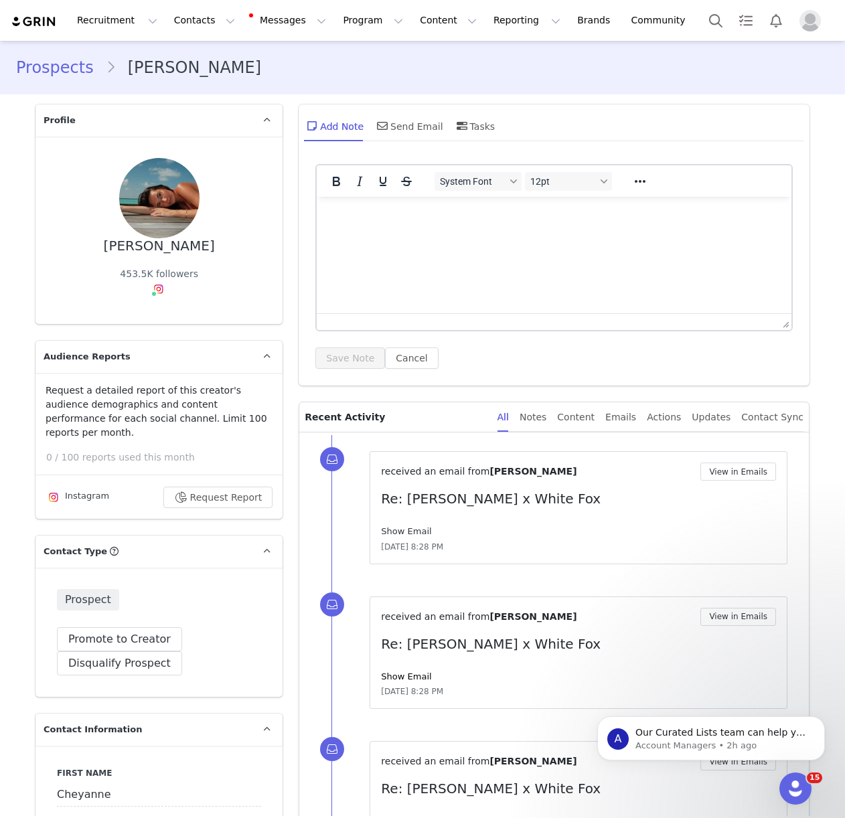
click at [400, 532] on link "Show Email" at bounding box center [406, 531] width 50 height 10
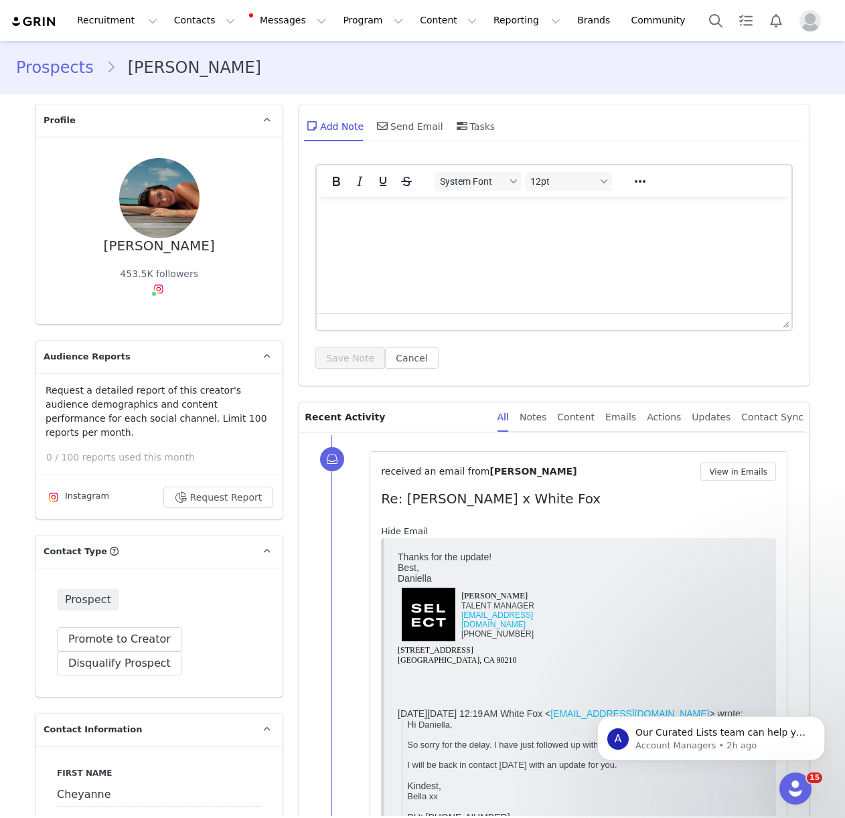
click at [400, 532] on link "Hide Email" at bounding box center [404, 531] width 47 height 10
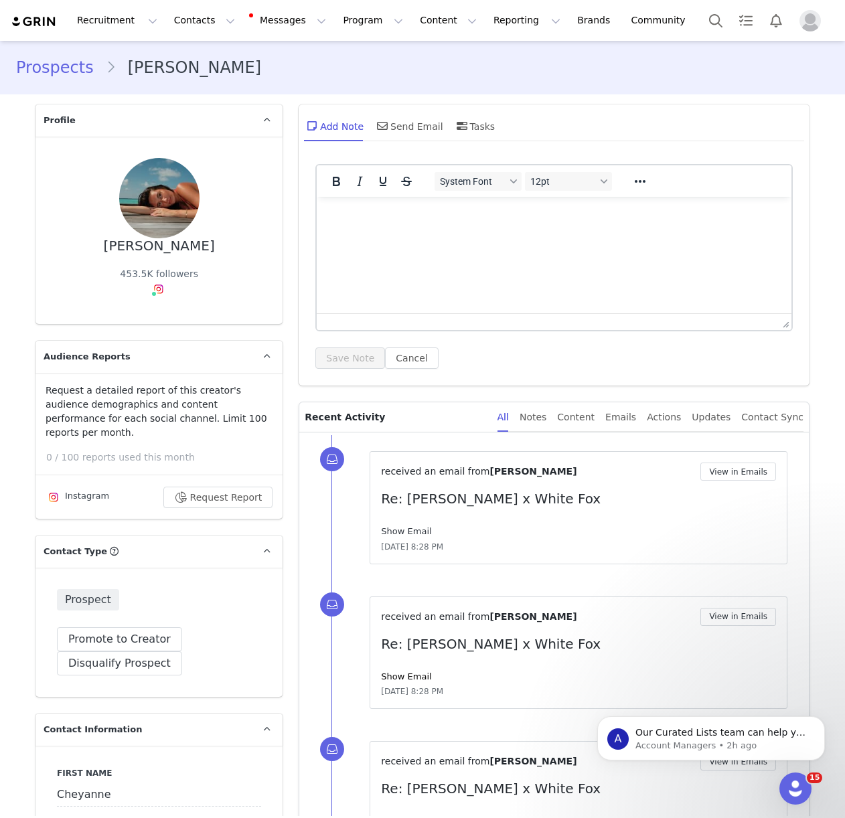
click at [400, 532] on link "Show Email" at bounding box center [406, 531] width 50 height 10
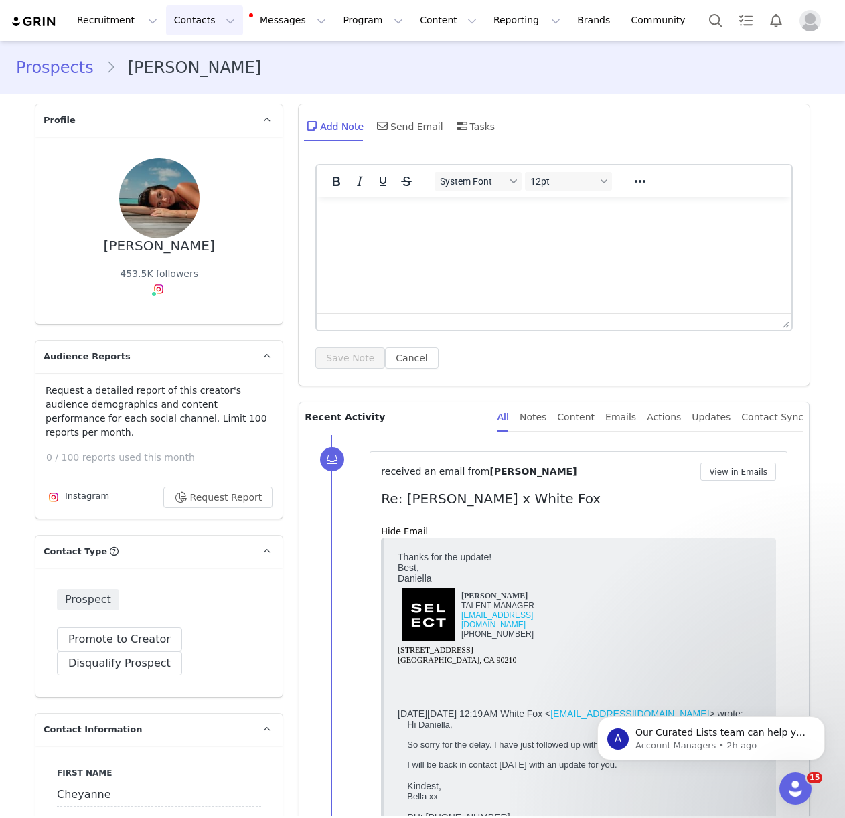
click at [171, 23] on button "Contacts Contacts" at bounding box center [204, 20] width 77 height 30
click at [175, 48] on link "Creators" at bounding box center [210, 59] width 106 height 25
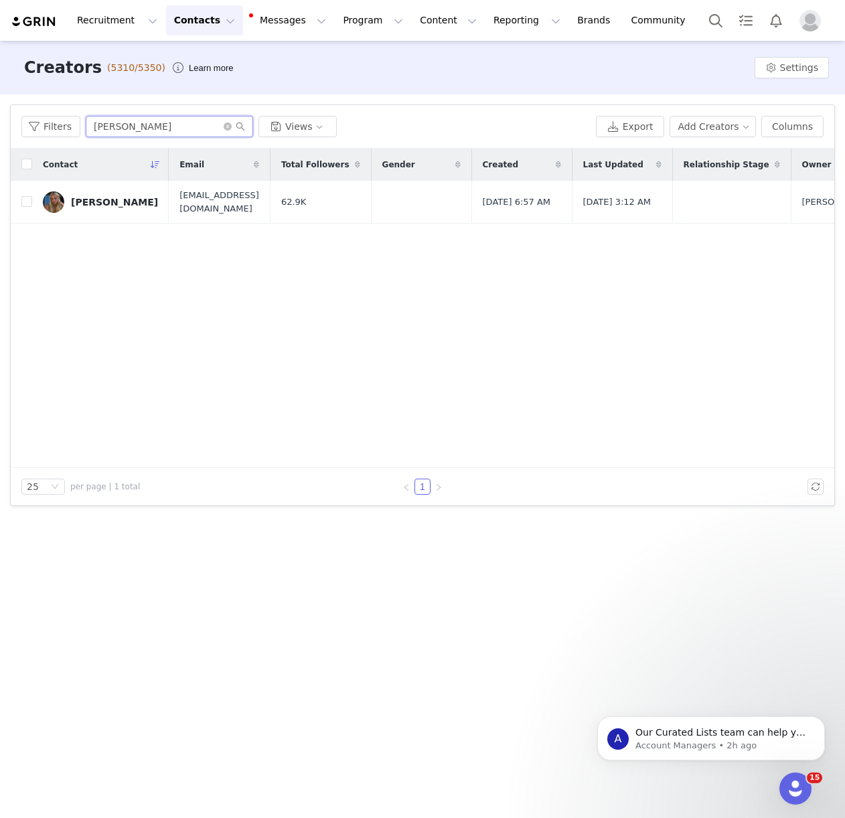
click at [122, 123] on input "kin crossland" at bounding box center [169, 126] width 167 height 21
type input "[PERSON_NAME]"
click at [106, 202] on div "[PERSON_NAME]" at bounding box center [114, 202] width 87 height 11
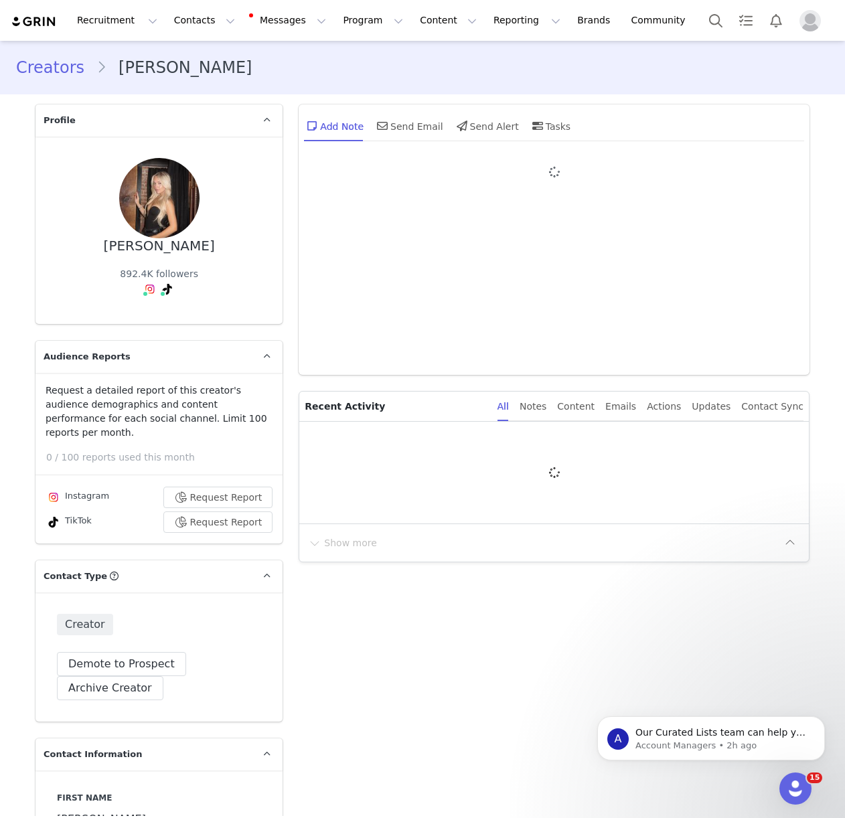
type input "+1 ([GEOGRAPHIC_DATA])"
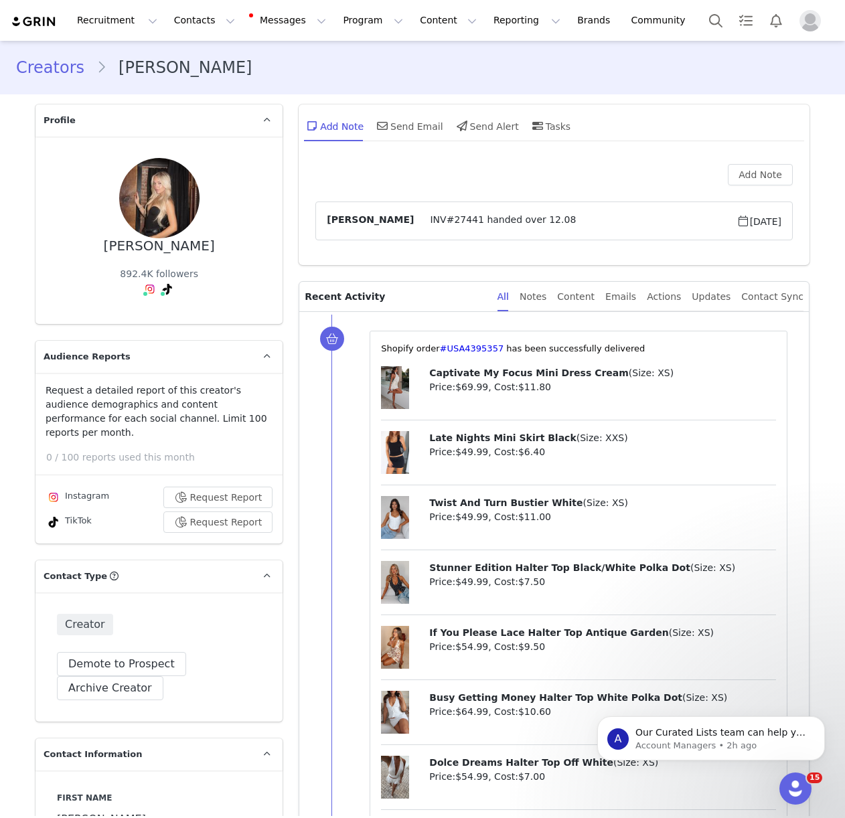
drag, startPoint x: 201, startPoint y: 315, endPoint x: 187, endPoint y: 300, distance: 19.9
click at [200, 314] on div "Avery Kroll 892.4K followers" at bounding box center [158, 230] width 247 height 187
drag, startPoint x: 157, startPoint y: 321, endPoint x: 185, endPoint y: 315, distance: 28.0
click at [157, 321] on link "@averykroll1" at bounding box center [141, 318] width 62 height 11
drag, startPoint x: 146, startPoint y: 312, endPoint x: 210, endPoint y: 307, distance: 64.5
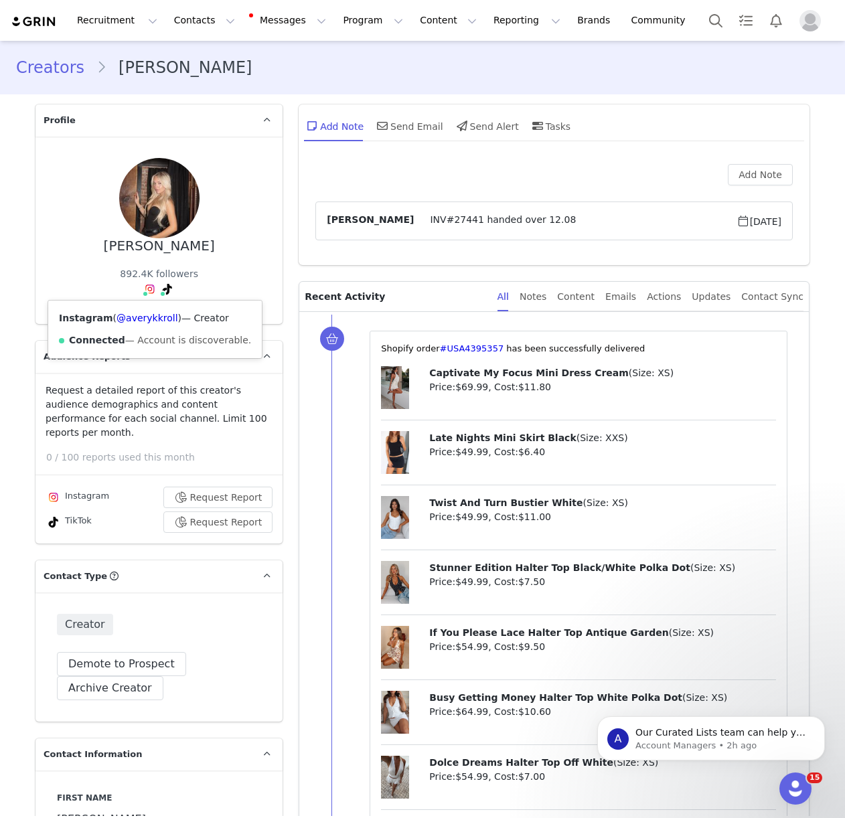
click at [146, 312] on div "Instagram ( @averykkroll ) — Creator Connected — Account is discoverable." at bounding box center [155, 330] width 214 height 58
click at [139, 317] on link "@averykkroll" at bounding box center [147, 318] width 62 height 11
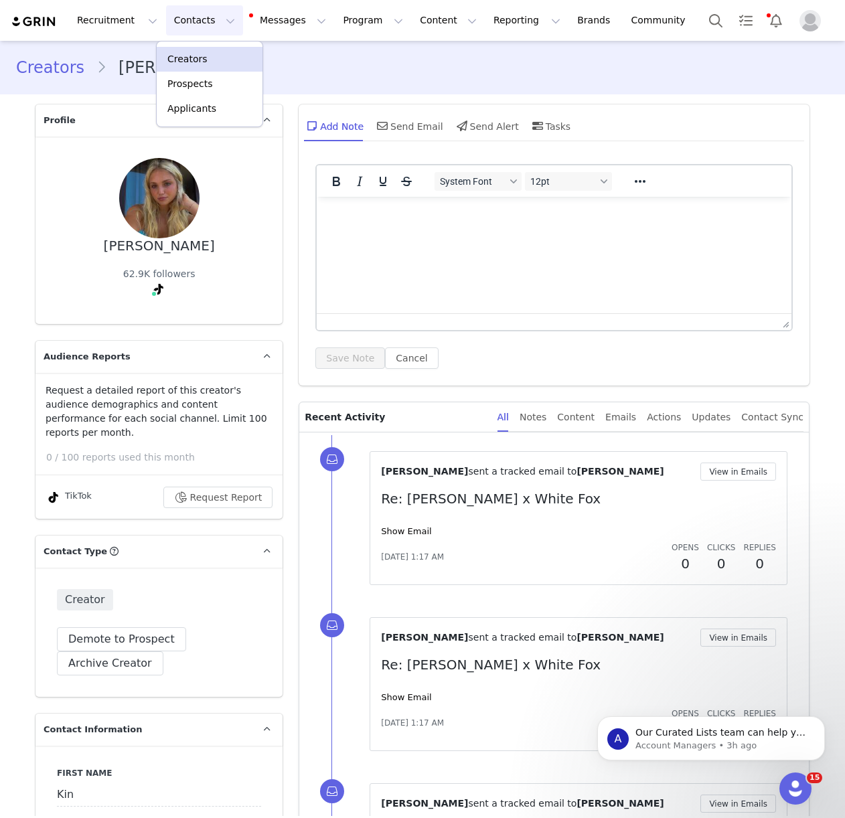
click at [196, 54] on p "Creators" at bounding box center [187, 59] width 40 height 14
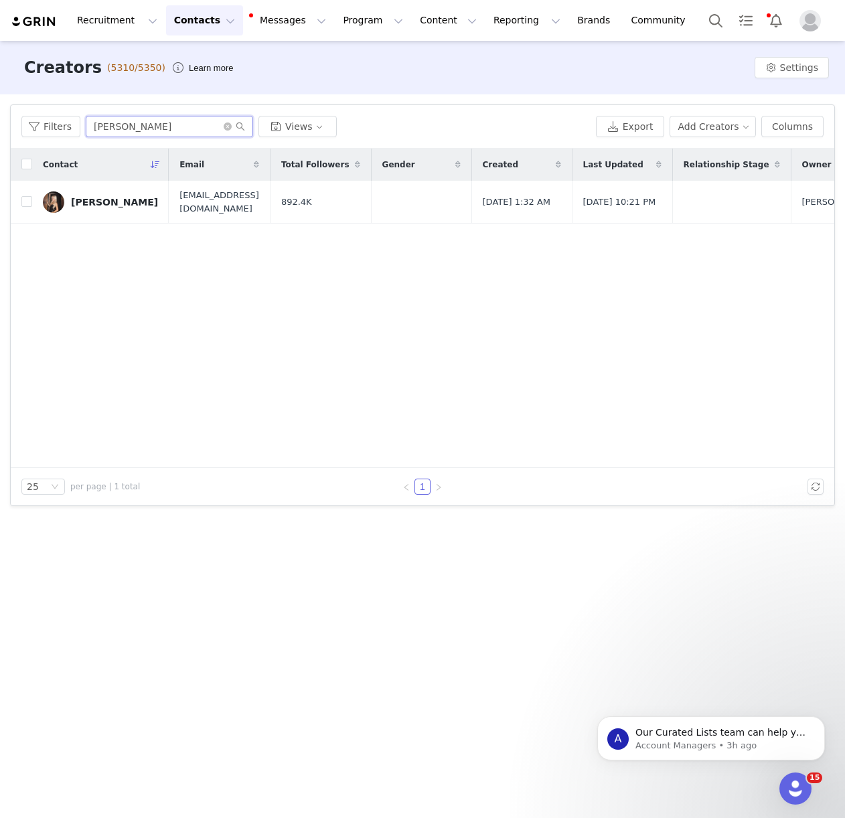
click at [118, 137] on input "[PERSON_NAME]" at bounding box center [169, 126] width 167 height 21
type input "[PERSON_NAME]"
click at [82, 212] on link "[PERSON_NAME]" at bounding box center [100, 201] width 115 height 21
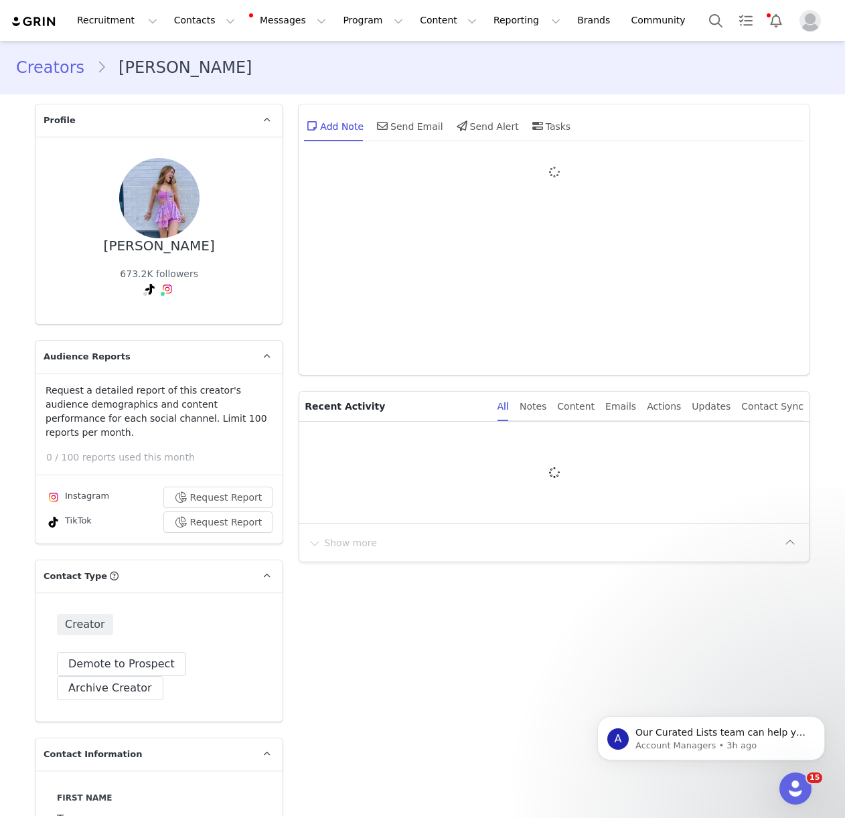
type input "+1 ([GEOGRAPHIC_DATA])"
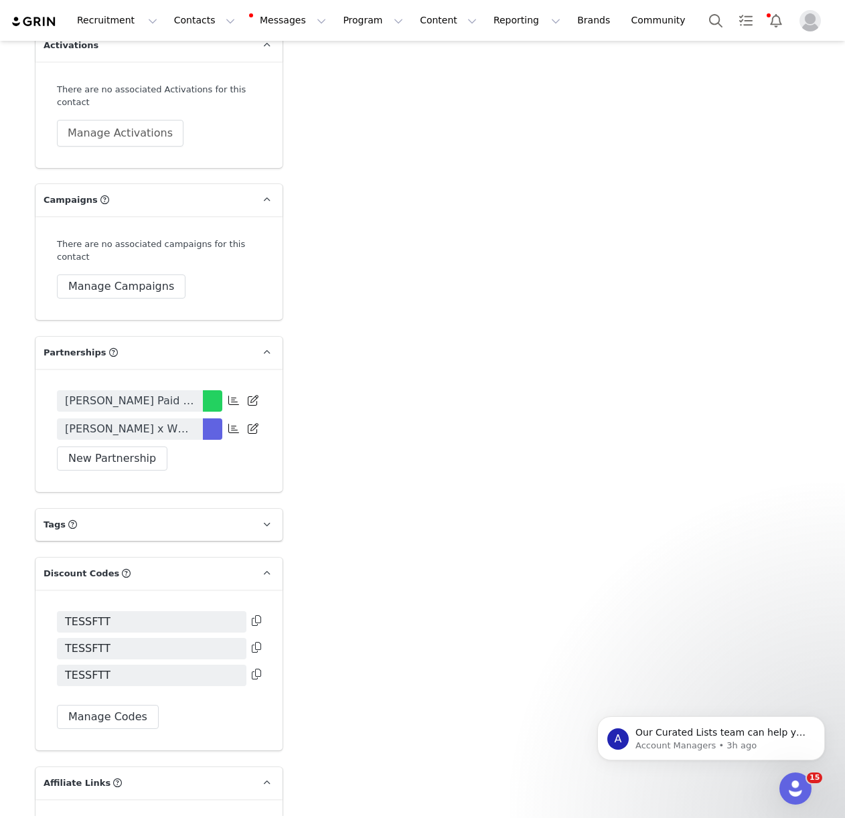
scroll to position [2873, 0]
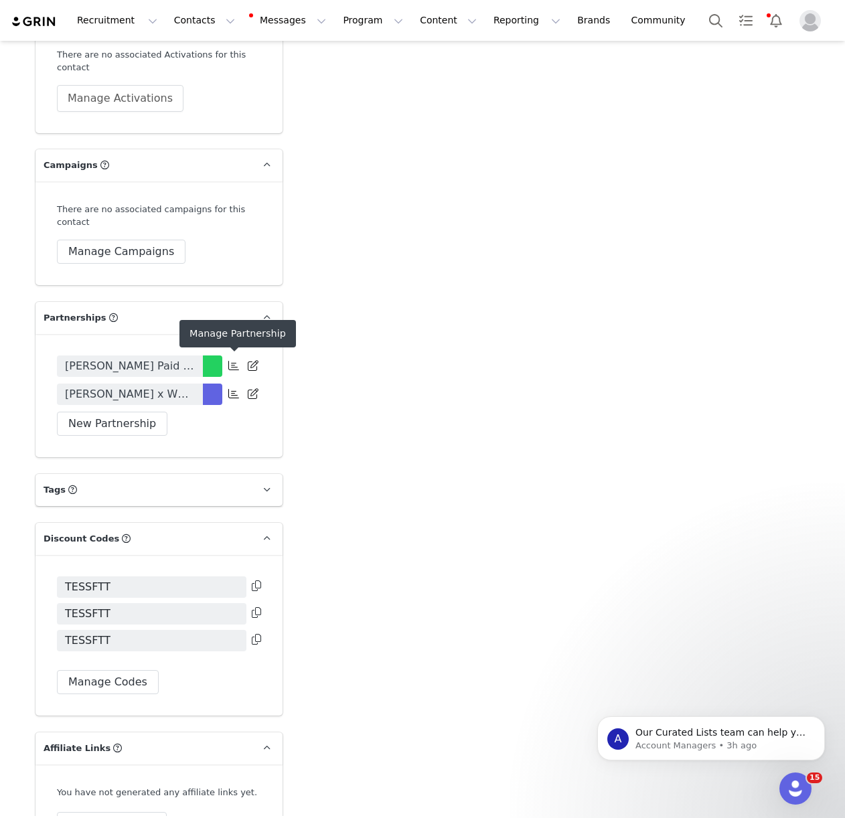
click at [236, 388] on icon at bounding box center [233, 393] width 11 height 11
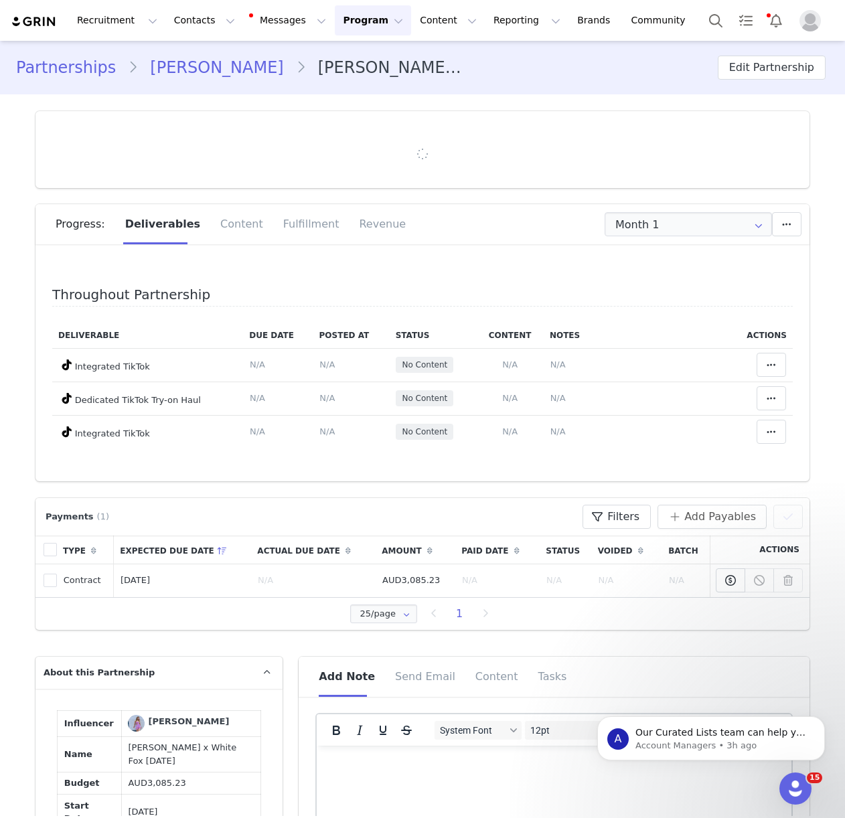
type input "+1 ([GEOGRAPHIC_DATA])"
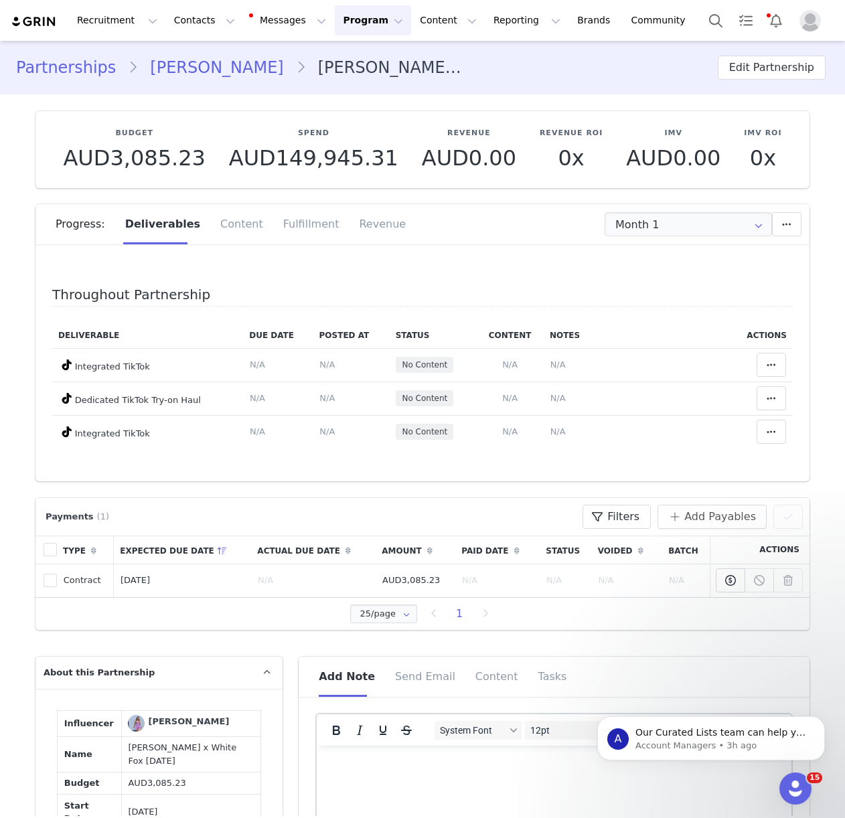
drag, startPoint x: 369, startPoint y: 307, endPoint x: 288, endPoint y: 258, distance: 94.6
click at [368, 307] on div "Throughout Partnership Deliverable Due Date Posted At Status Content Notes Acti…" at bounding box center [422, 375] width 740 height 177
click at [290, 226] on div "Fulfillment" at bounding box center [311, 224] width 76 height 40
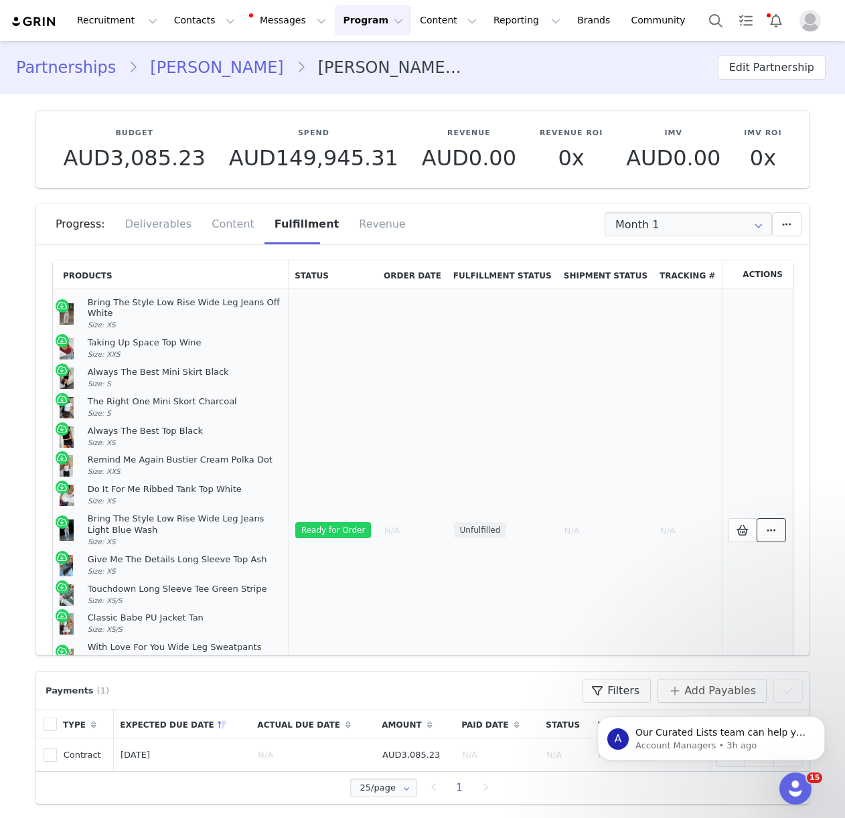
click at [773, 525] on icon at bounding box center [770, 530] width 9 height 11
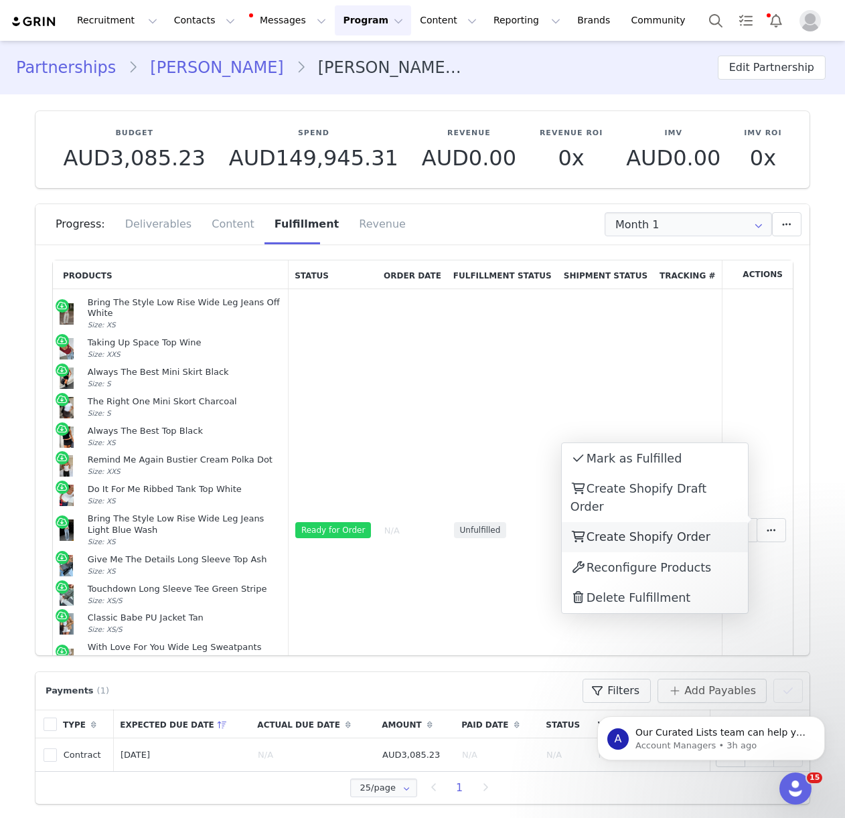
click at [681, 522] on div "Create Shopify Order" at bounding box center [655, 537] width 186 height 31
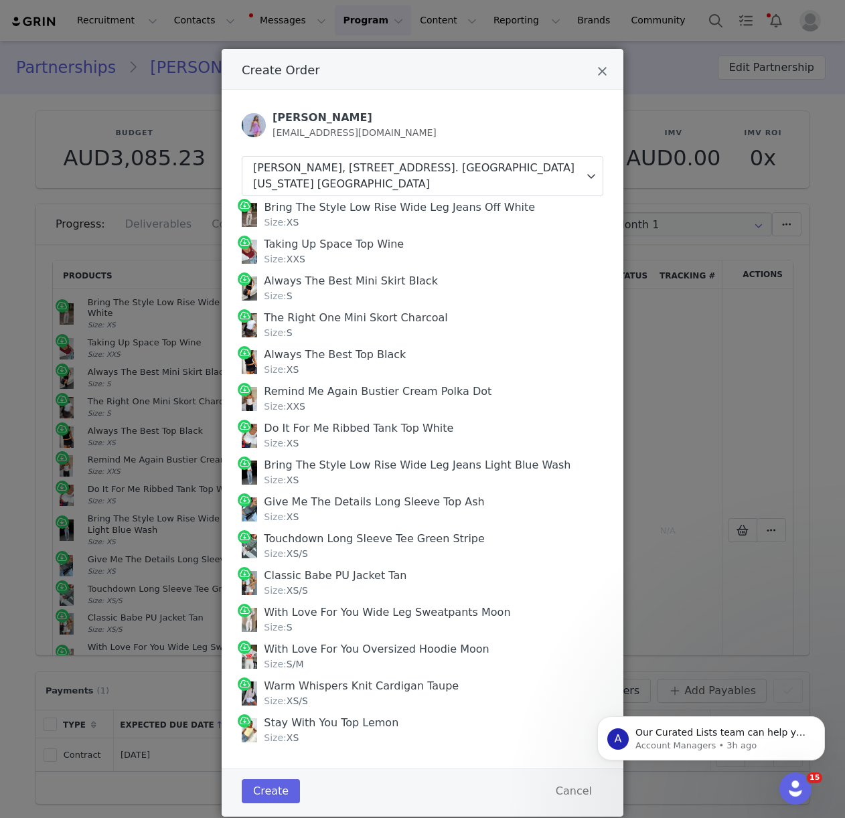
scroll to position [44, 0]
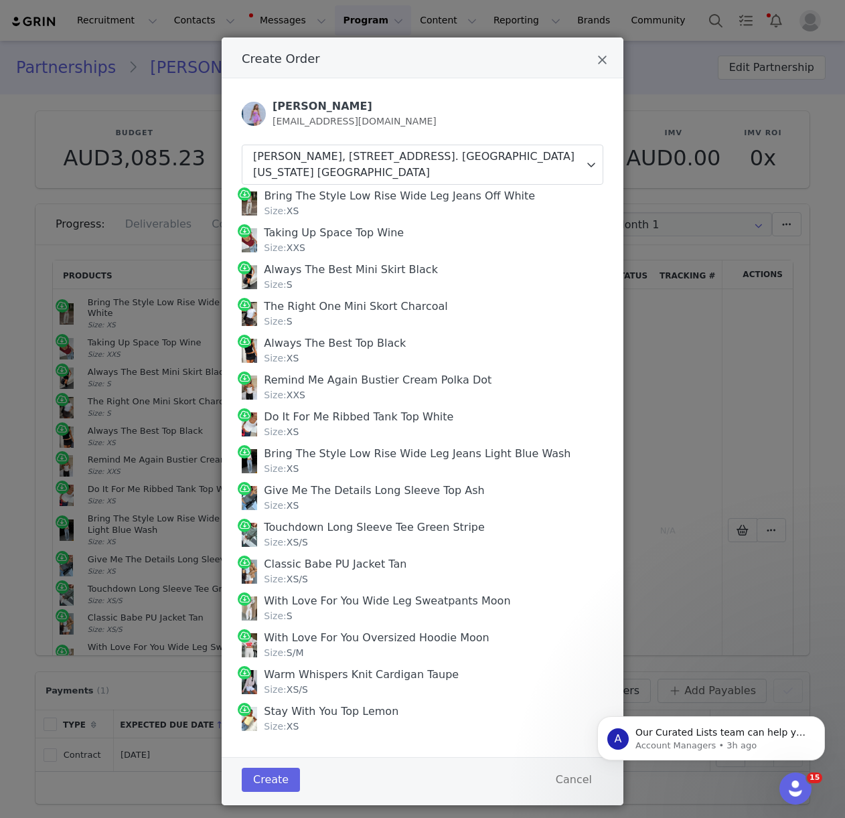
drag, startPoint x: 263, startPoint y: 193, endPoint x: 404, endPoint y: 716, distance: 540.9
click at [404, 723] on div "Bring The Style Low Rise Wide Leg Jeans Off White Size: XS Taking Up Space Top …" at bounding box center [422, 461] width 361 height 552
copy div "Bring The Style Low Rise Wide Leg Jeans Off White Size: XS Taking Up Space Top …"
click at [276, 781] on button "Create" at bounding box center [271, 780] width 58 height 24
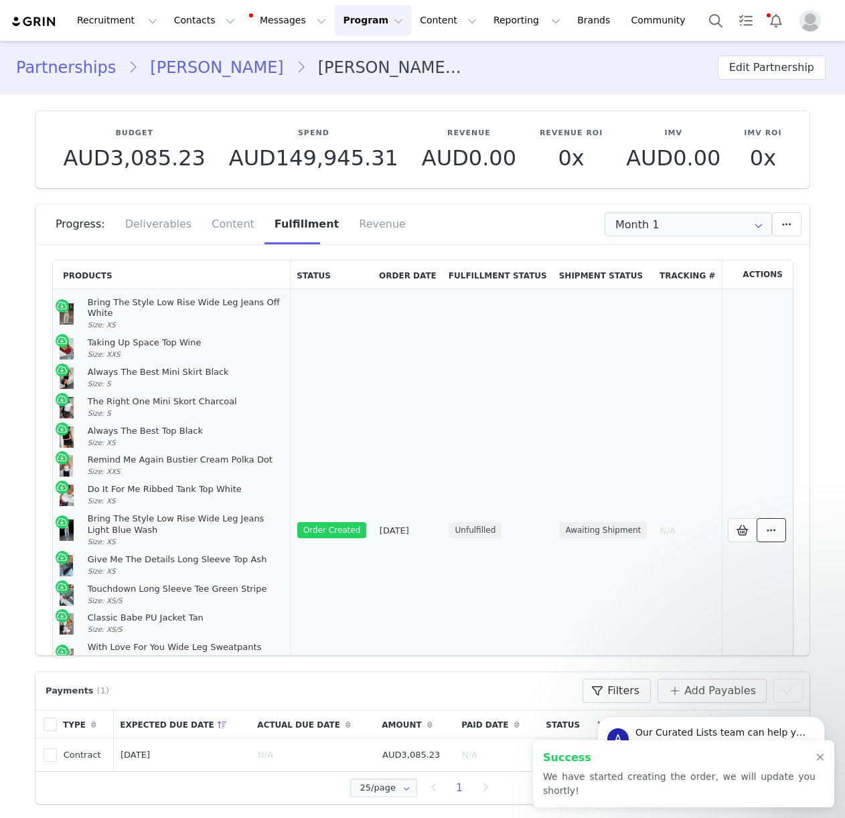
click at [775, 525] on icon at bounding box center [770, 530] width 9 height 11
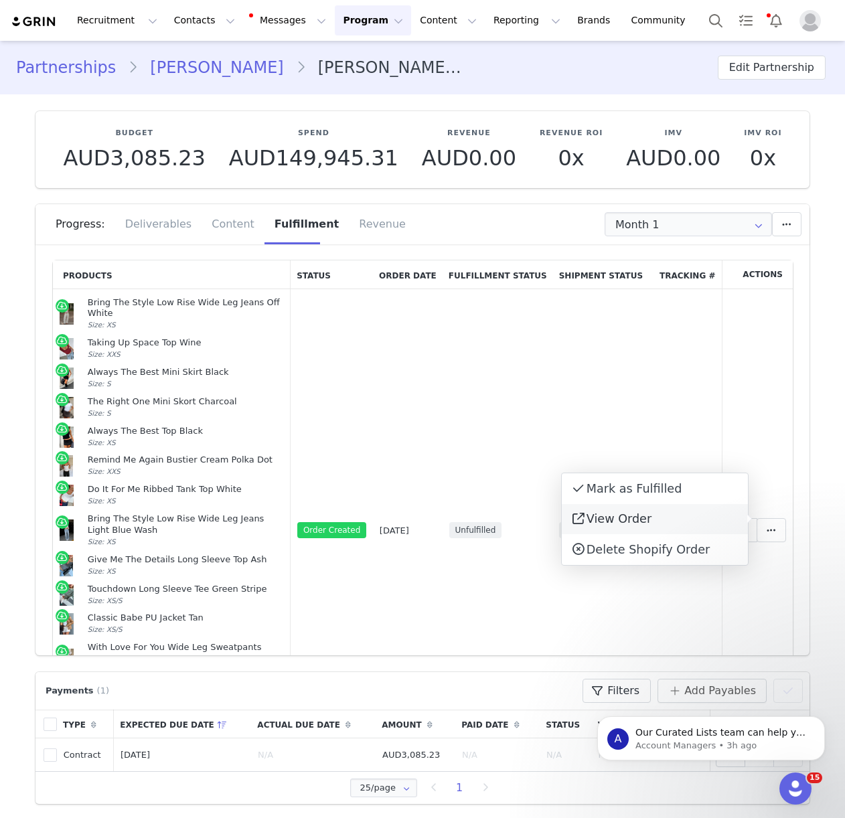
click at [623, 512] on span "View Order" at bounding box center [618, 518] width 65 height 13
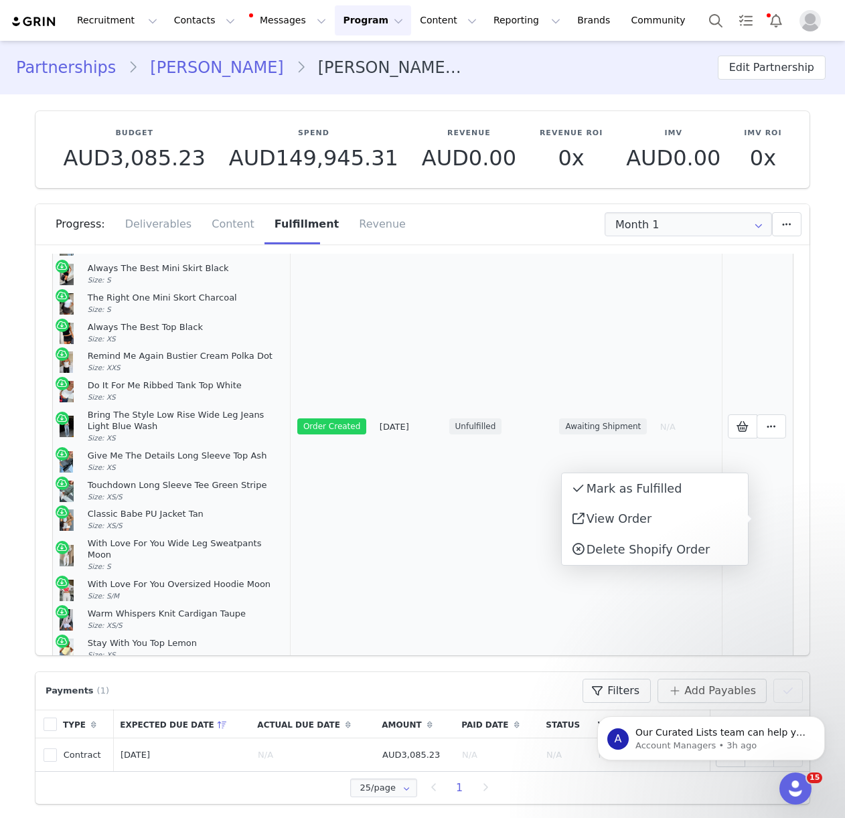
scroll to position [122, 0]
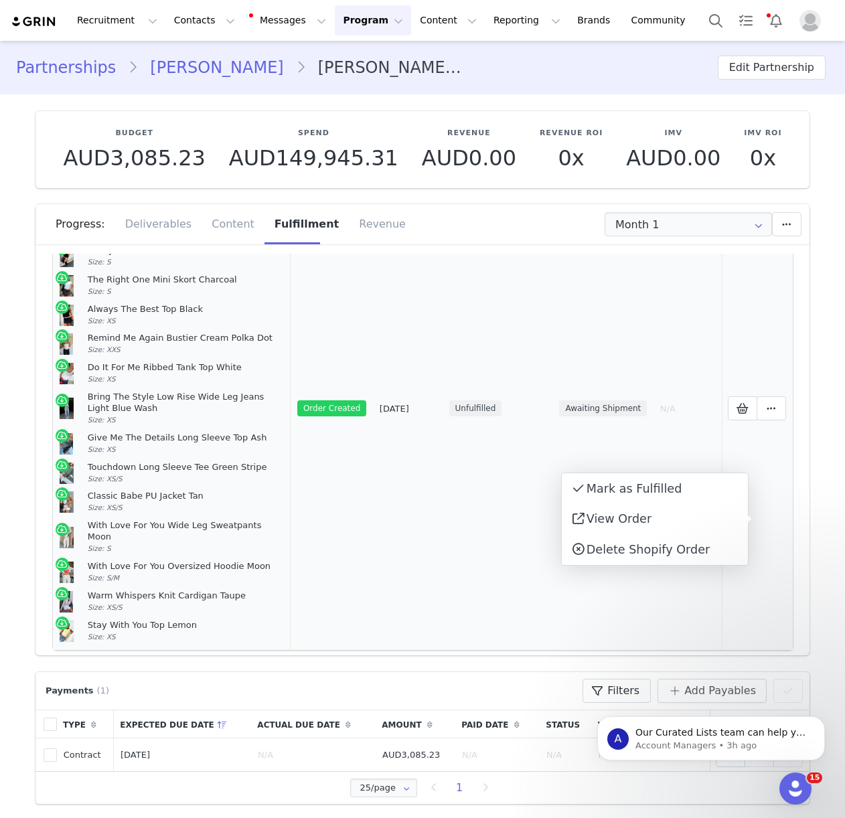
drag, startPoint x: 748, startPoint y: 432, endPoint x: 745, endPoint y: 418, distance: 14.5
click at [748, 432] on td "Selected Products" at bounding box center [758, 408] width 72 height 483
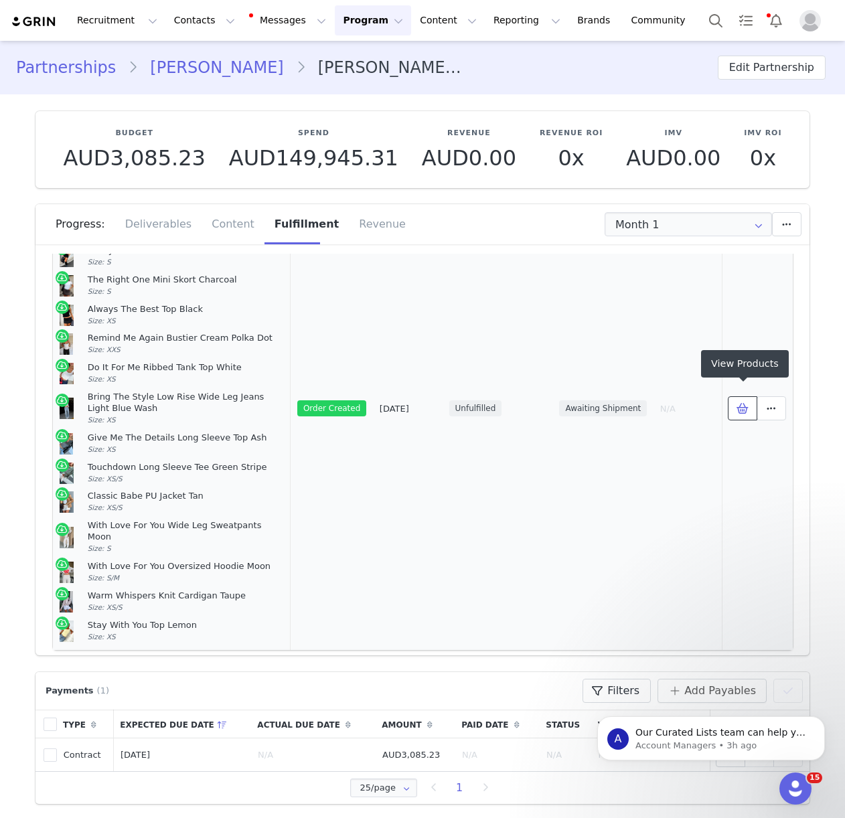
click at [745, 403] on icon at bounding box center [742, 408] width 12 height 11
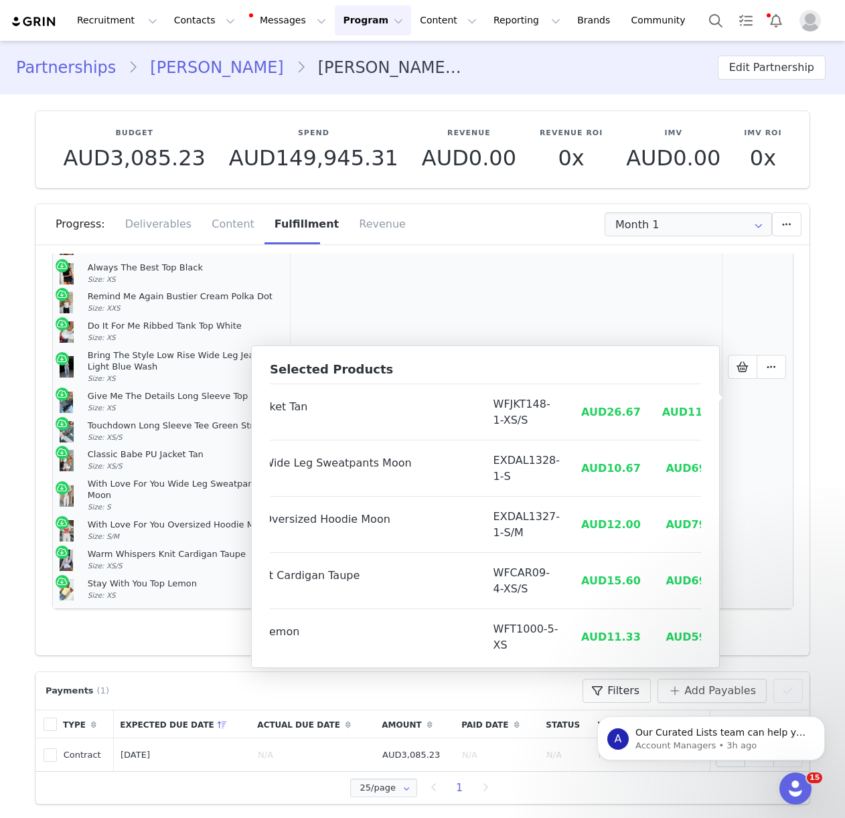
scroll to position [609, 147]
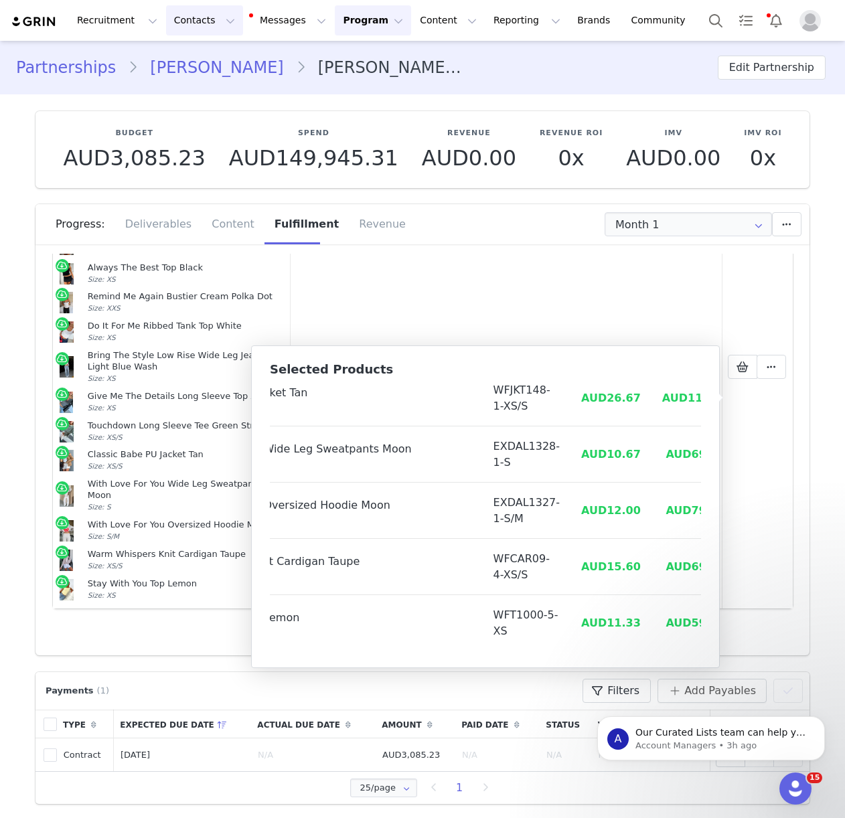
click at [189, 15] on button "Contacts Contacts" at bounding box center [204, 20] width 77 height 30
click at [188, 25] on button "Contacts Contacts" at bounding box center [204, 20] width 77 height 30
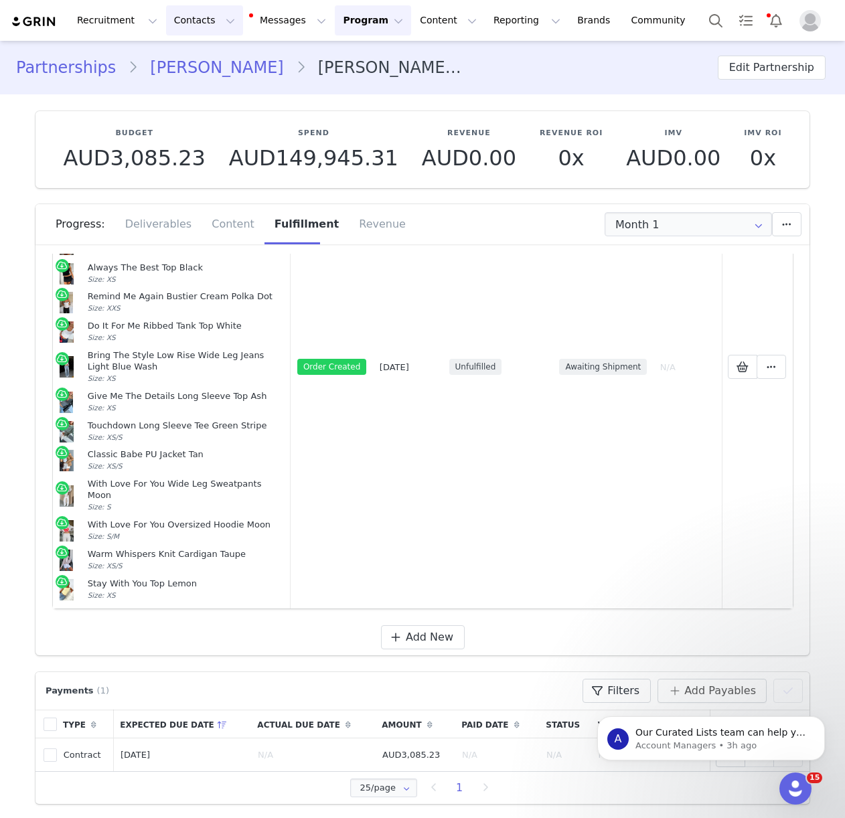
click at [190, 20] on button "Contacts Contacts" at bounding box center [204, 20] width 77 height 30
click at [189, 52] on p "Creators" at bounding box center [187, 59] width 40 height 14
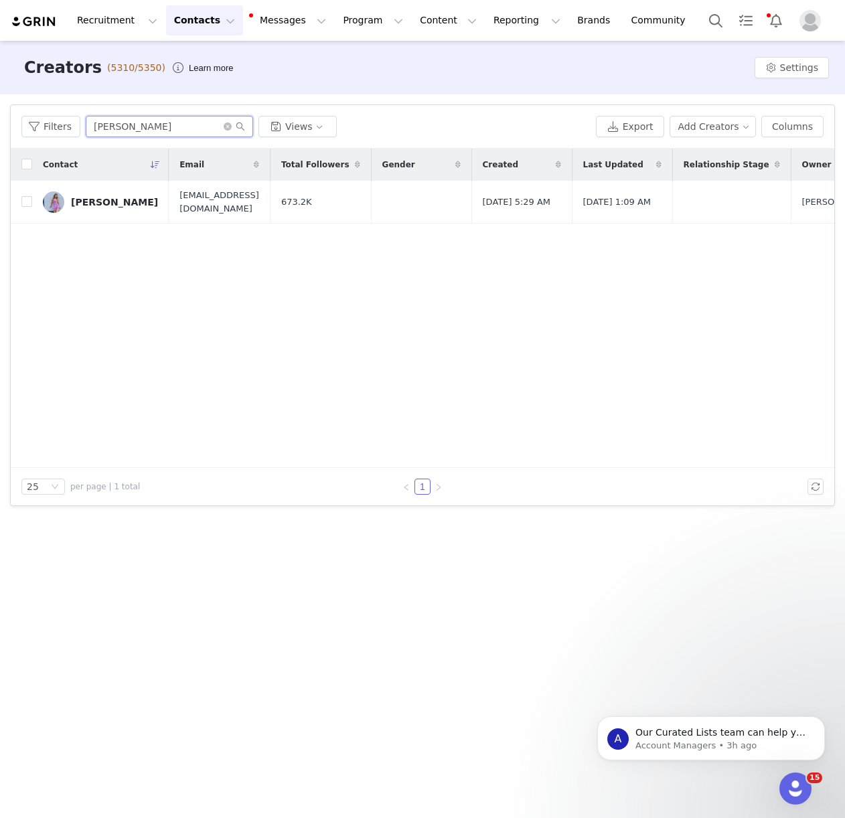
click at [165, 121] on input "tess foley" at bounding box center [169, 126] width 167 height 21
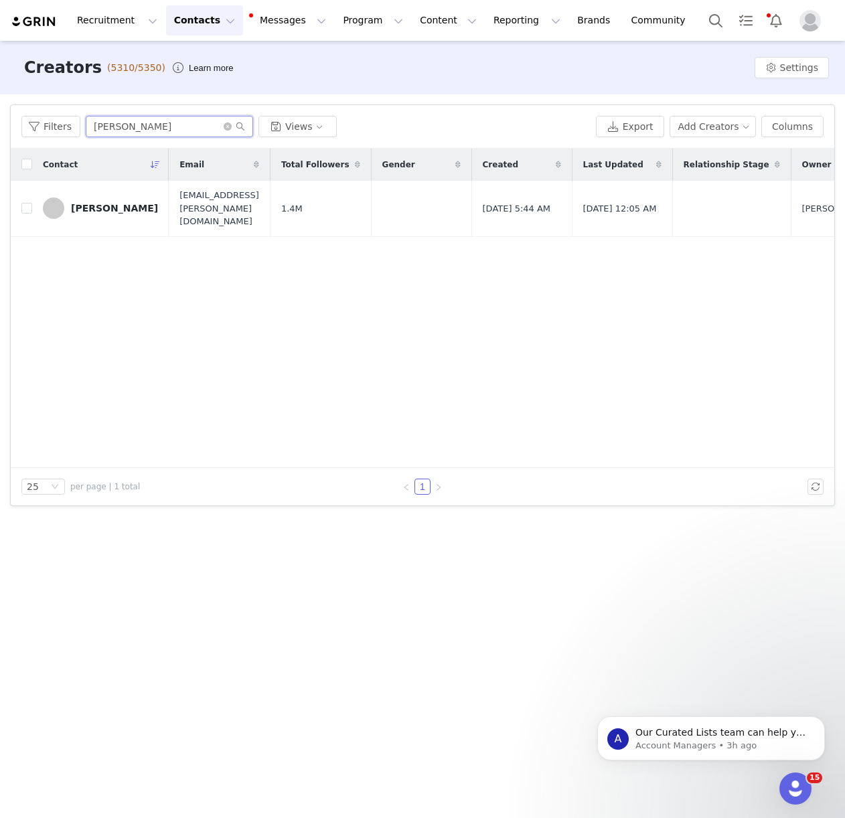
type input "kayleigh bursch"
click at [123, 203] on div "Kayleigh Bursch" at bounding box center [114, 208] width 87 height 11
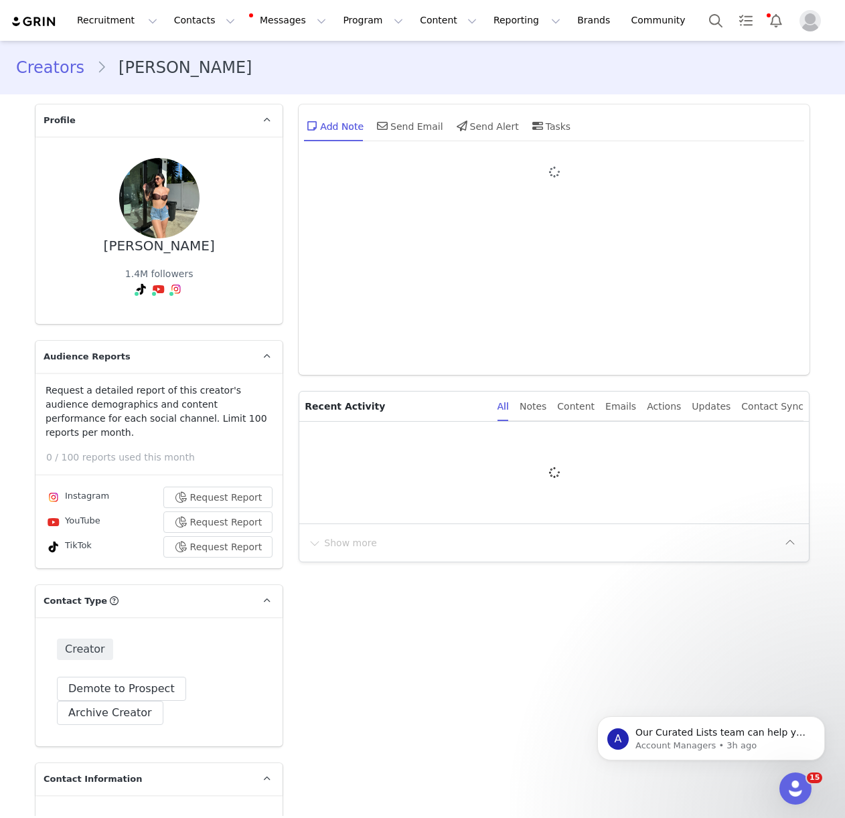
type input "+1 ([GEOGRAPHIC_DATA])"
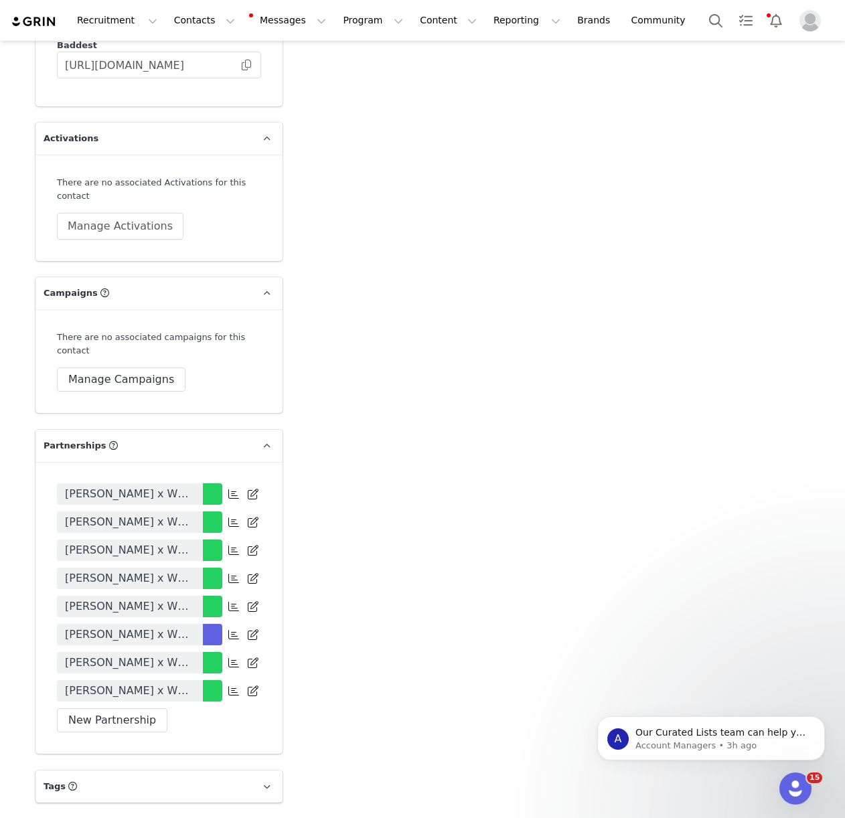
scroll to position [2788, 0]
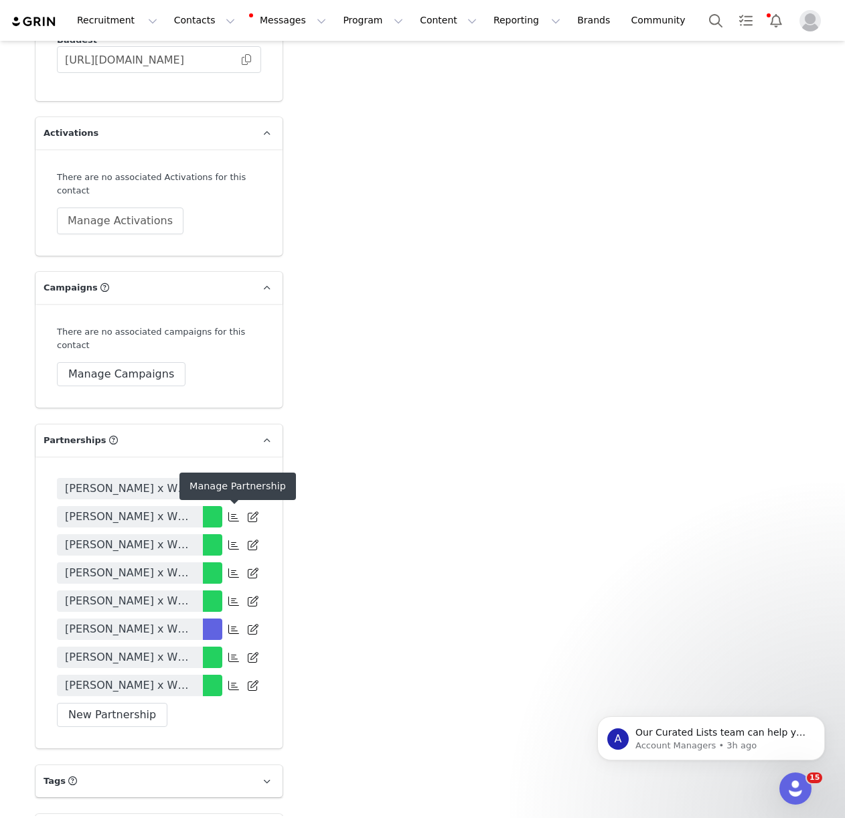
drag, startPoint x: 232, startPoint y: 515, endPoint x: 525, endPoint y: 376, distance: 324.3
click at [233, 624] on icon at bounding box center [233, 629] width 11 height 11
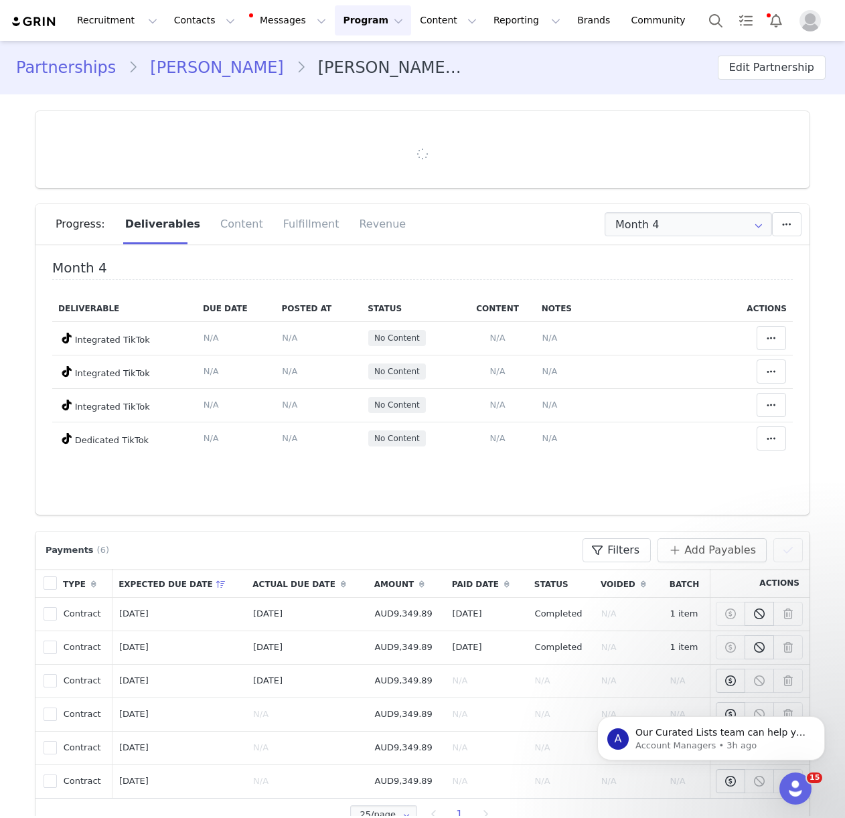
type input "+1 ([GEOGRAPHIC_DATA])"
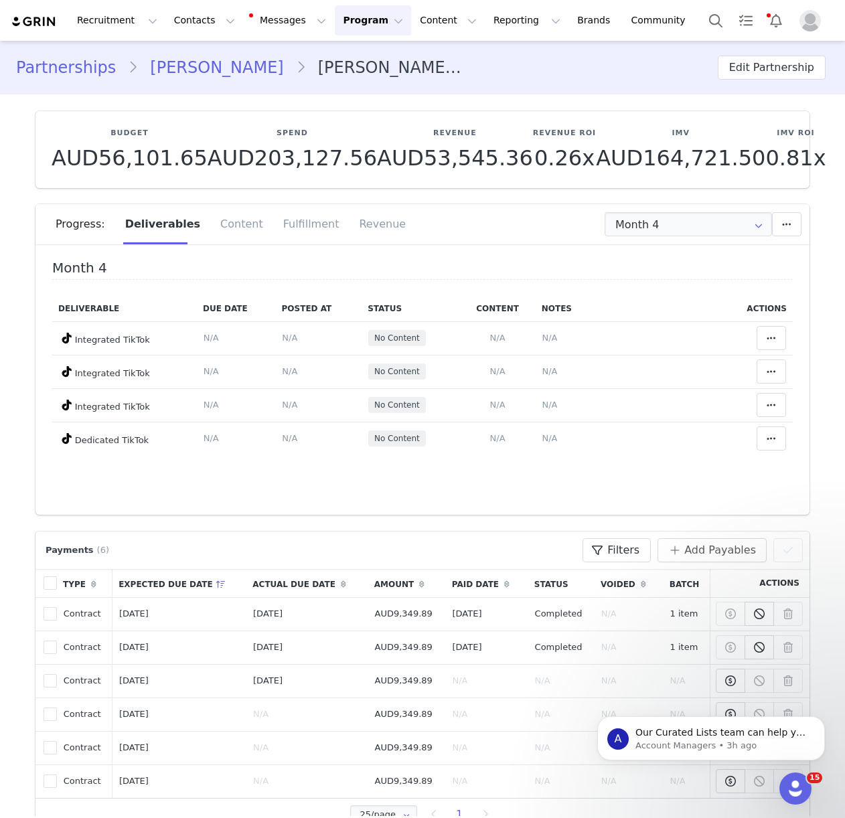
drag, startPoint x: 218, startPoint y: 74, endPoint x: 1, endPoint y: 125, distance: 222.6
click at [218, 74] on link "Kayleigh Bursch" at bounding box center [216, 68] width 157 height 24
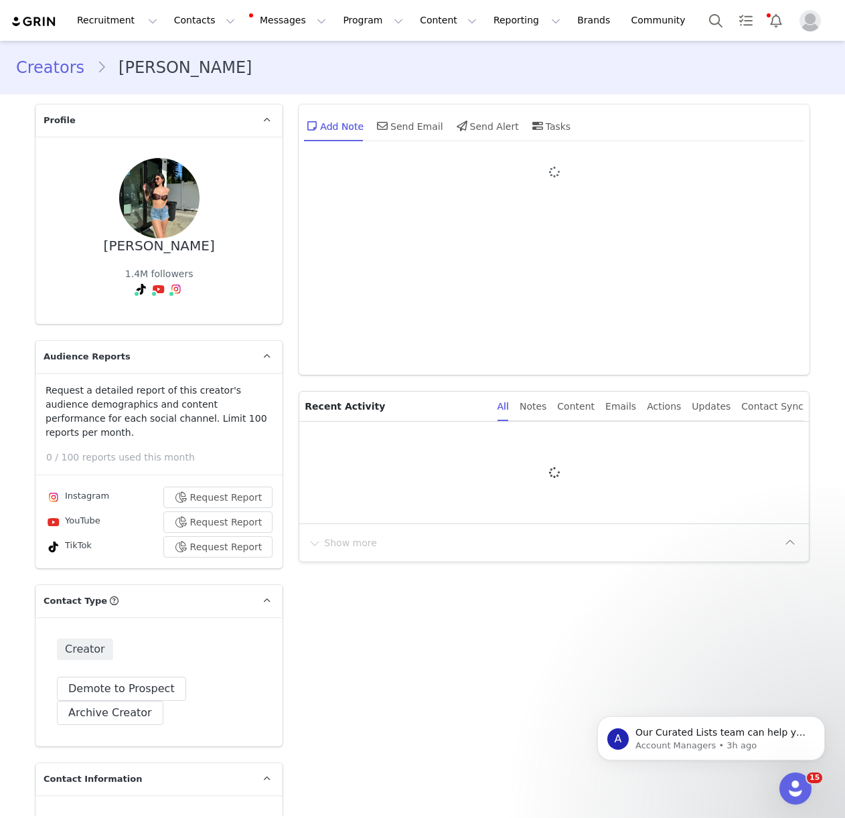
type input "+1 ([GEOGRAPHIC_DATA])"
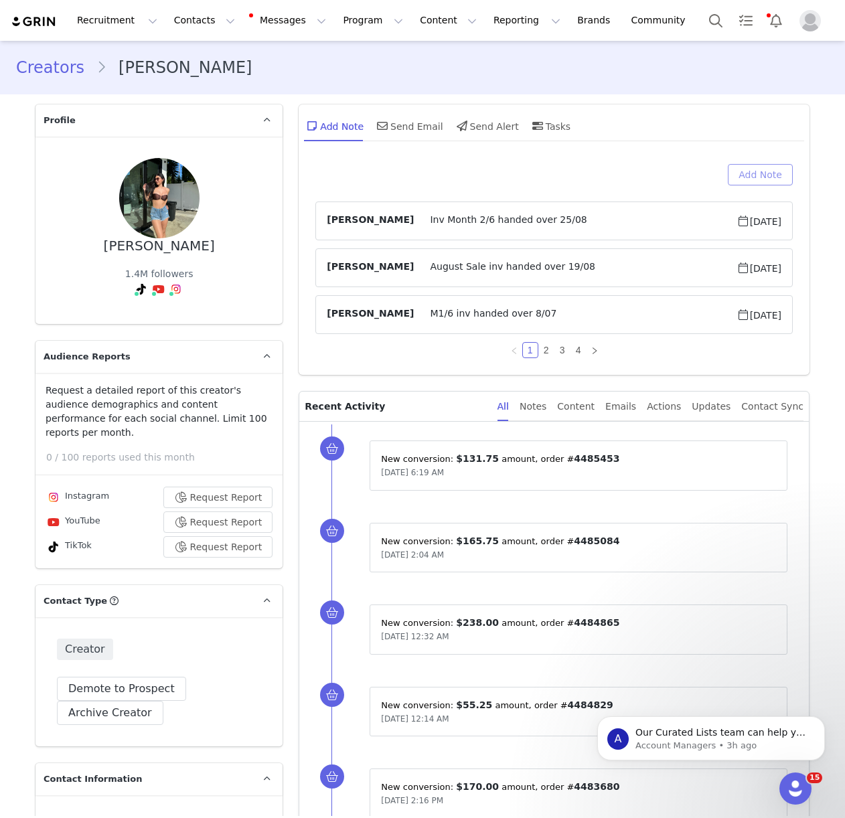
click at [744, 171] on button "Add Note" at bounding box center [760, 174] width 65 height 21
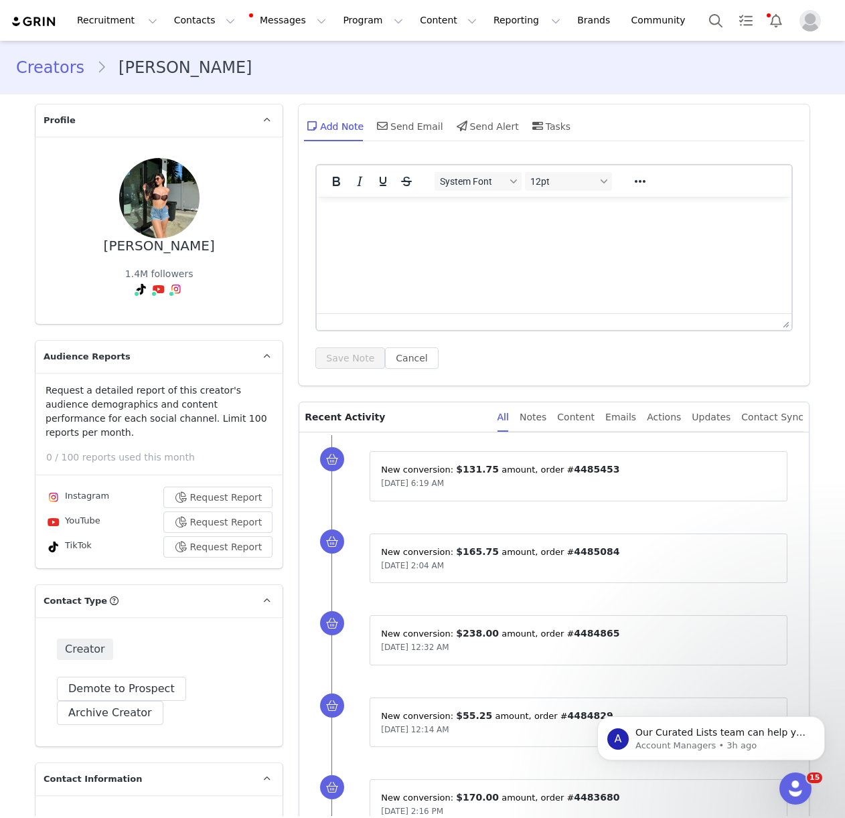
click at [528, 218] on p "Rich Text Area. Press ALT-0 for help." at bounding box center [553, 215] width 453 height 15
click at [359, 351] on button "Save Note" at bounding box center [350, 357] width 70 height 21
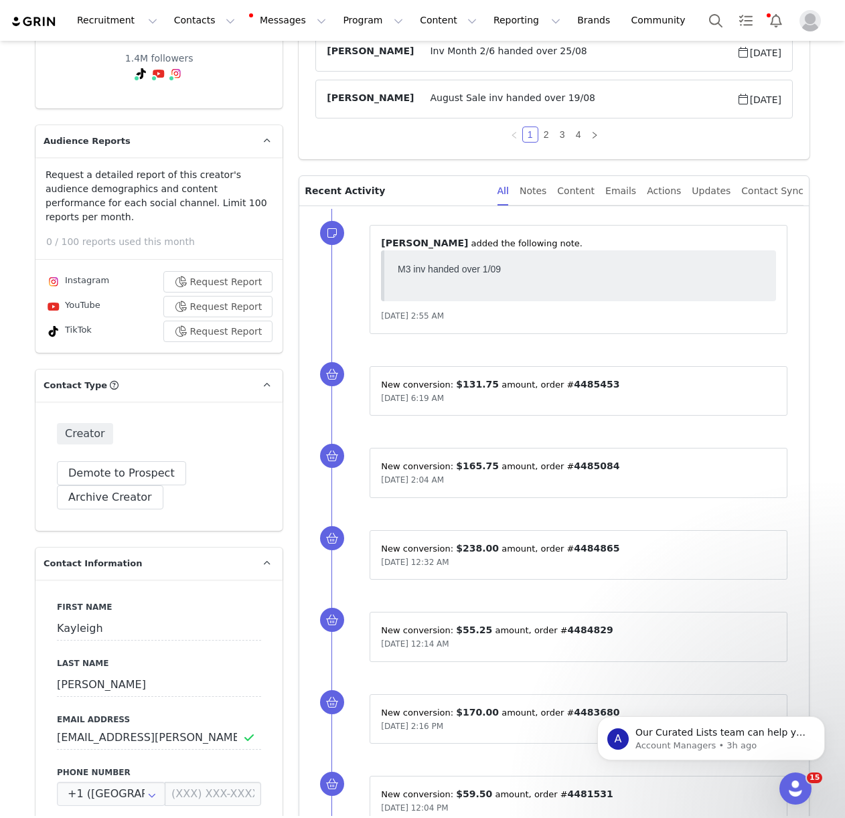
scroll to position [221, 0]
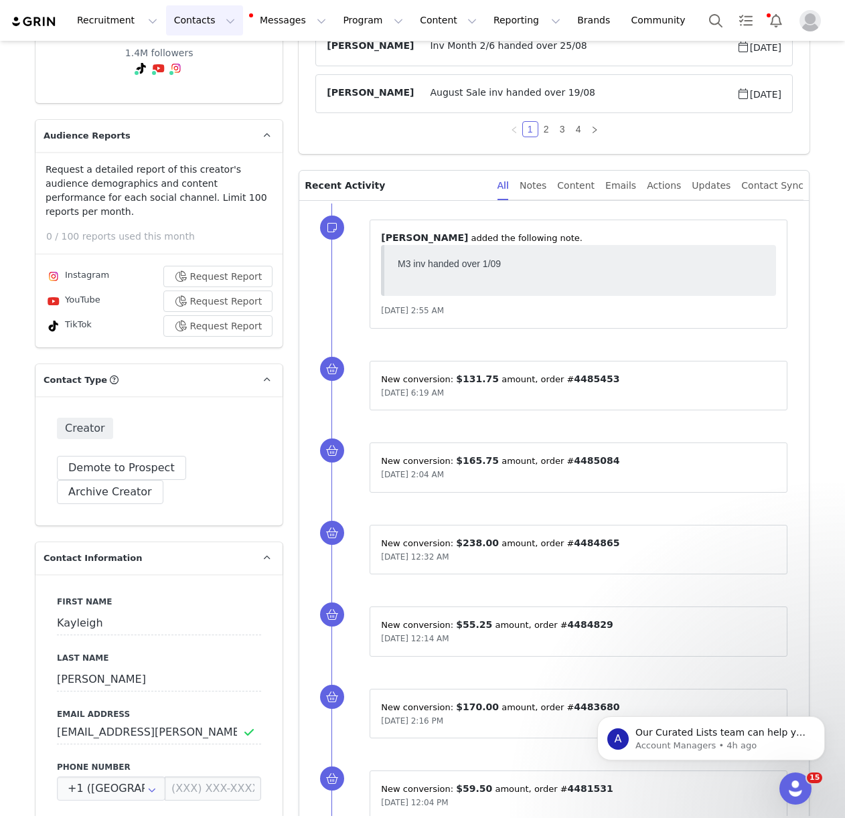
click at [177, 19] on button "Contacts Contacts" at bounding box center [204, 20] width 77 height 30
click at [178, 58] on p "Creators" at bounding box center [187, 59] width 40 height 14
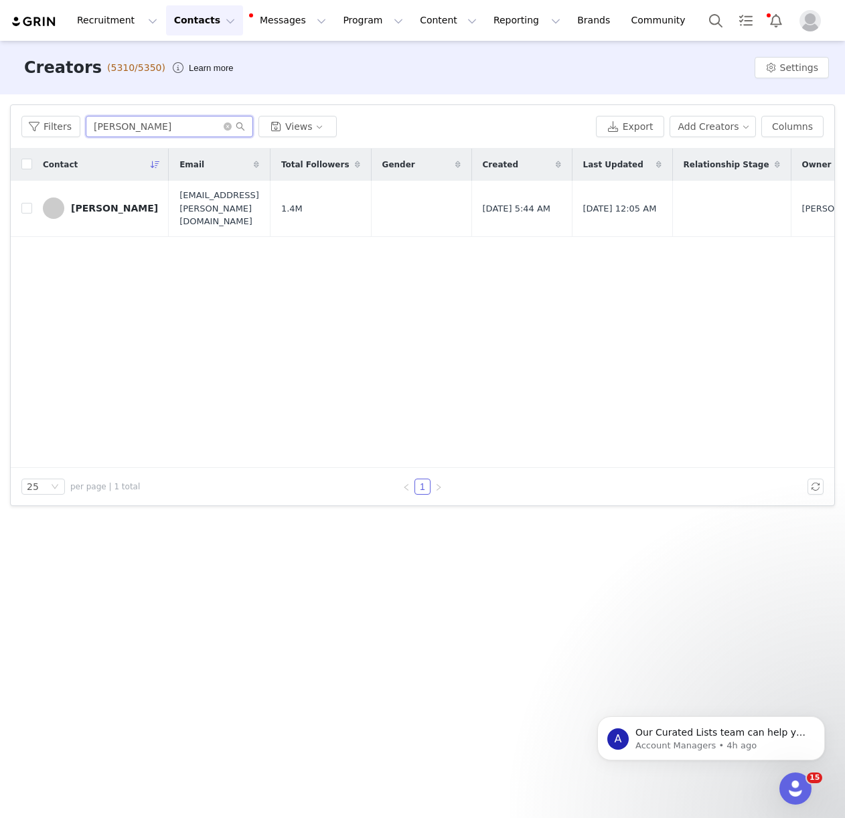
click at [153, 125] on input "kayleigh bursch" at bounding box center [169, 126] width 167 height 21
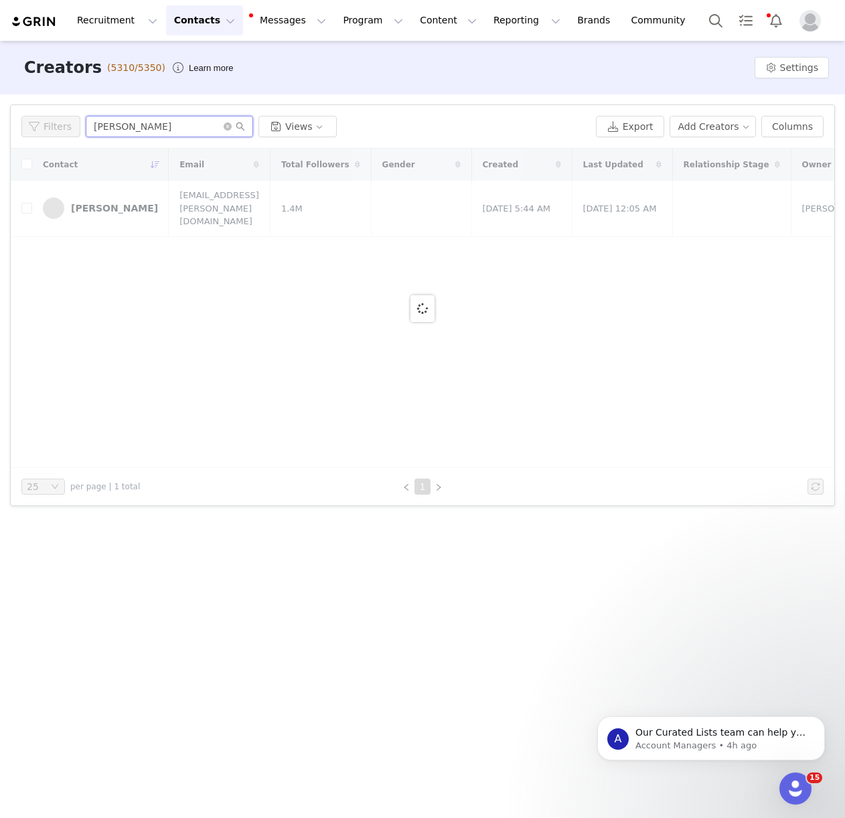
type input "kiki winchell"
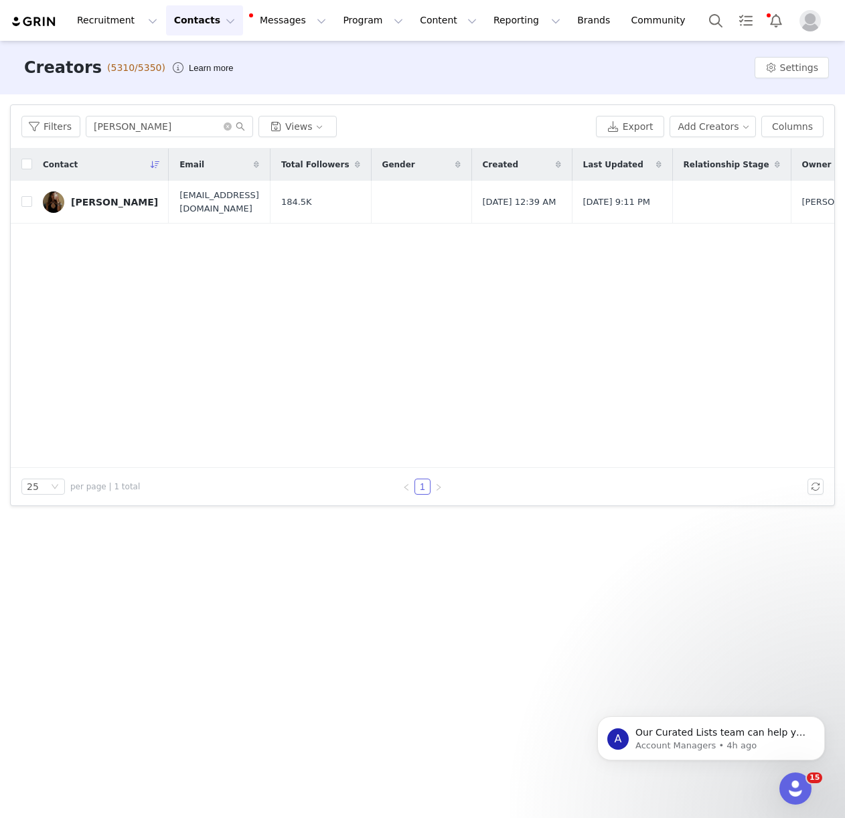
click at [113, 204] on div "Kiki Winchell" at bounding box center [114, 202] width 87 height 11
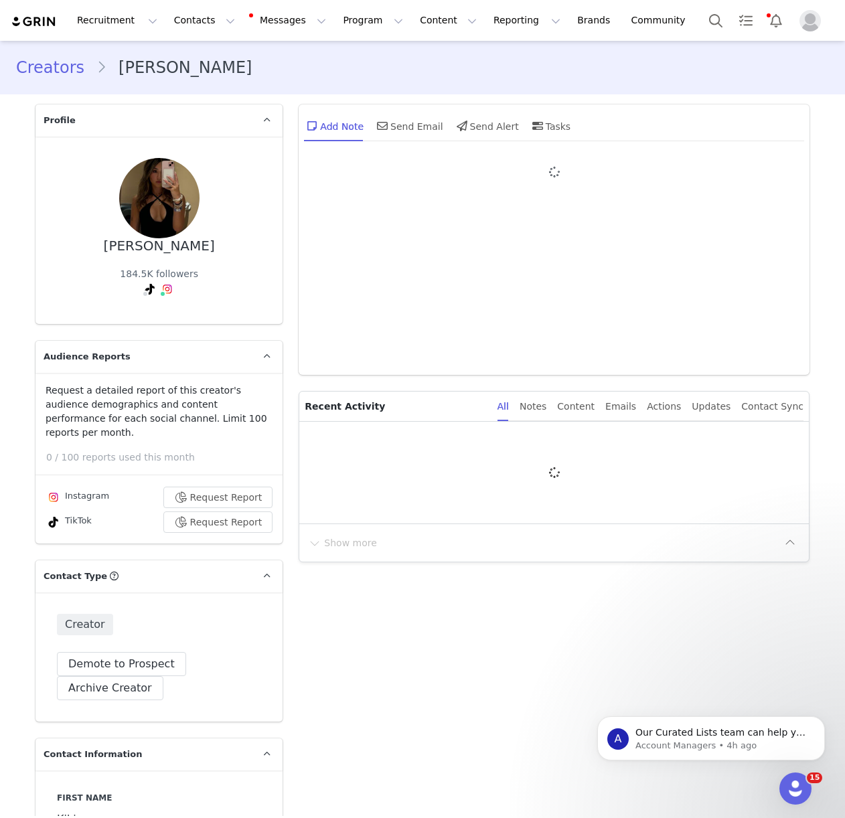
type input "+1 ([GEOGRAPHIC_DATA])"
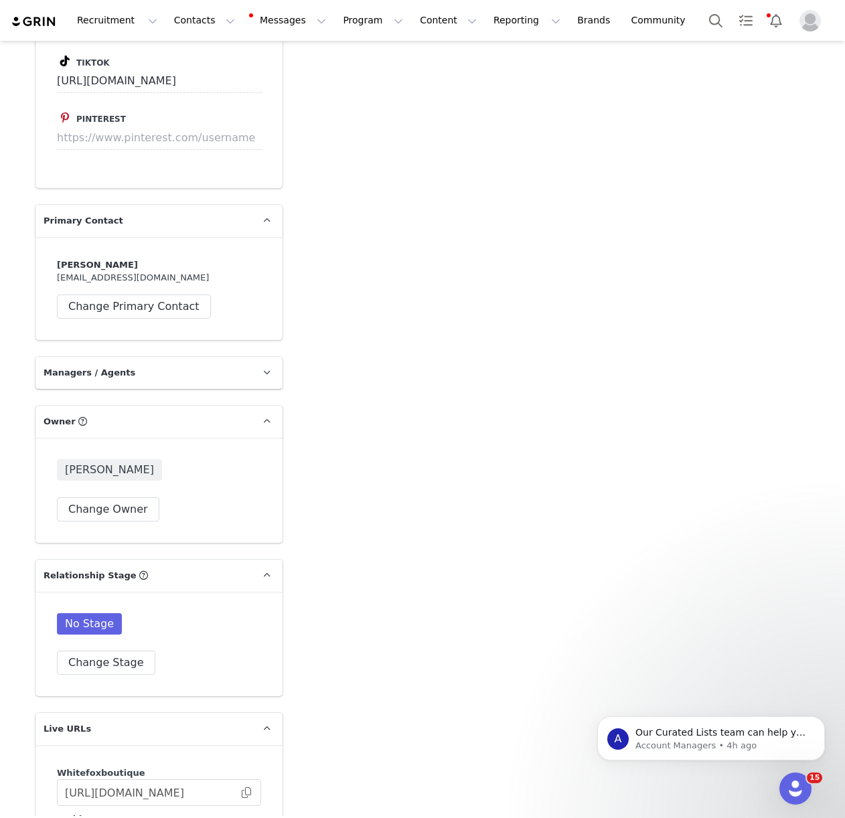
scroll to position [3100, 0]
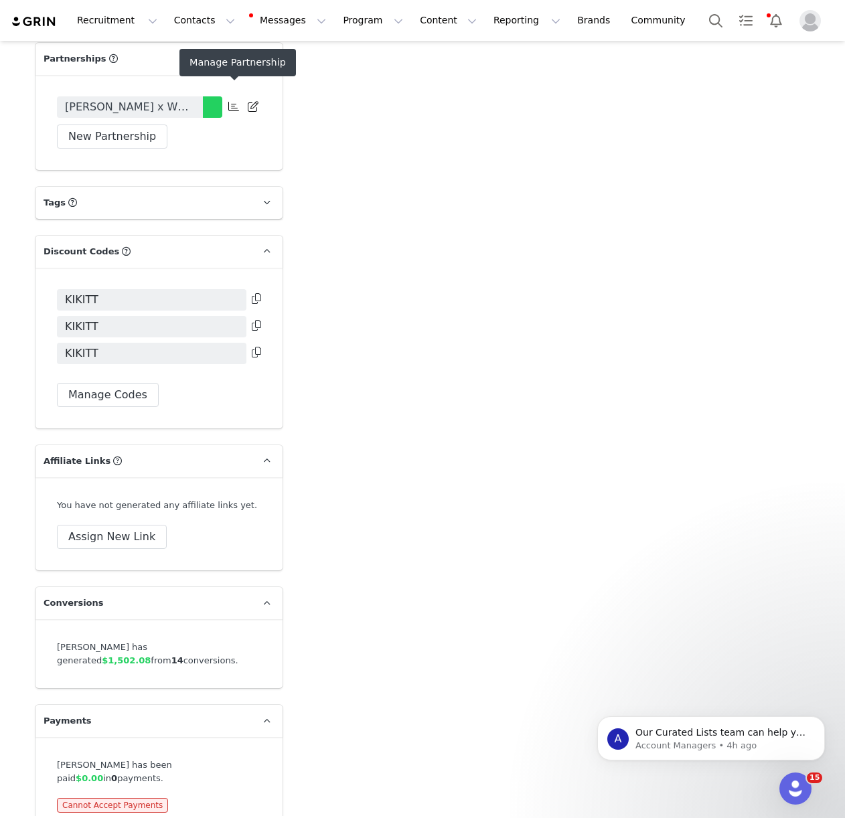
click at [234, 101] on icon at bounding box center [233, 106] width 11 height 11
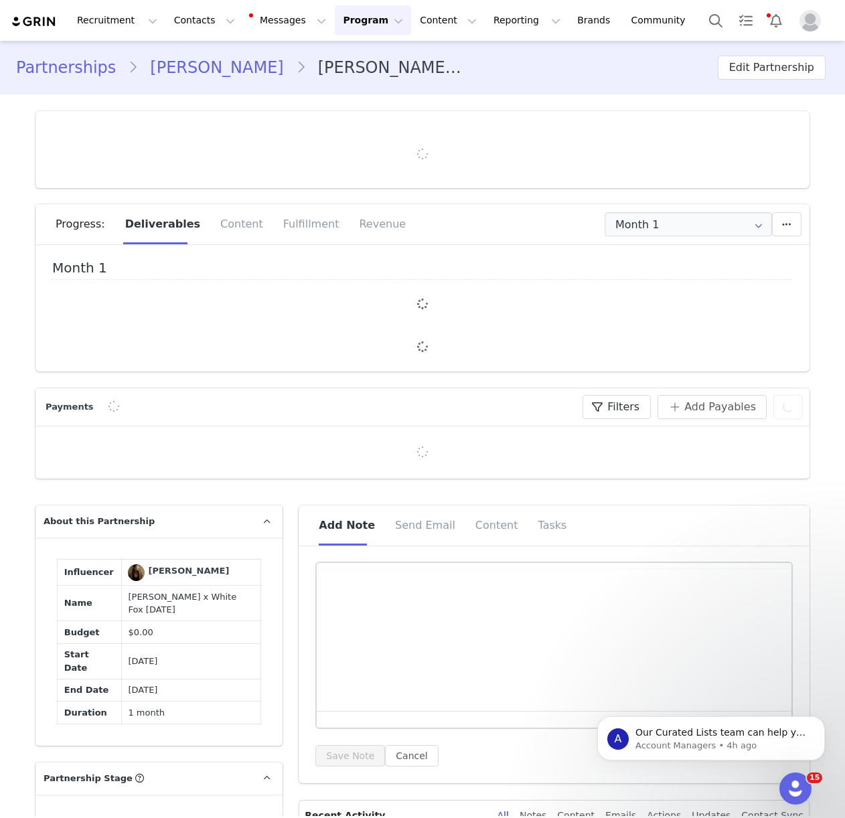
type input "+1 ([GEOGRAPHIC_DATA])"
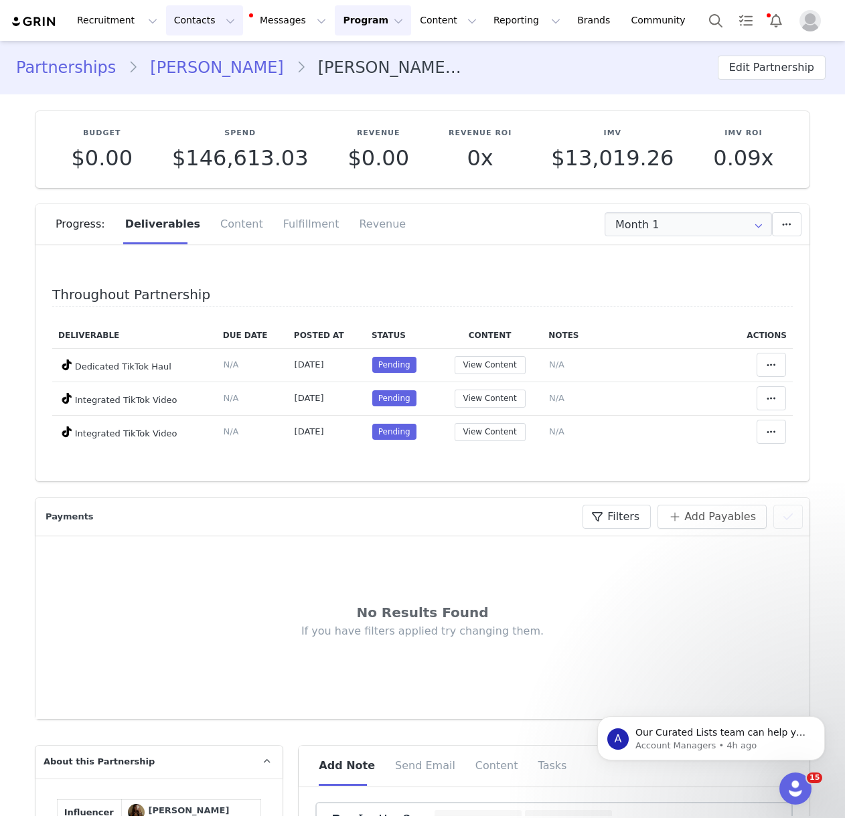
click at [196, 34] on button "Contacts Contacts" at bounding box center [204, 20] width 77 height 30
click at [196, 53] on p "Creators" at bounding box center [187, 59] width 40 height 14
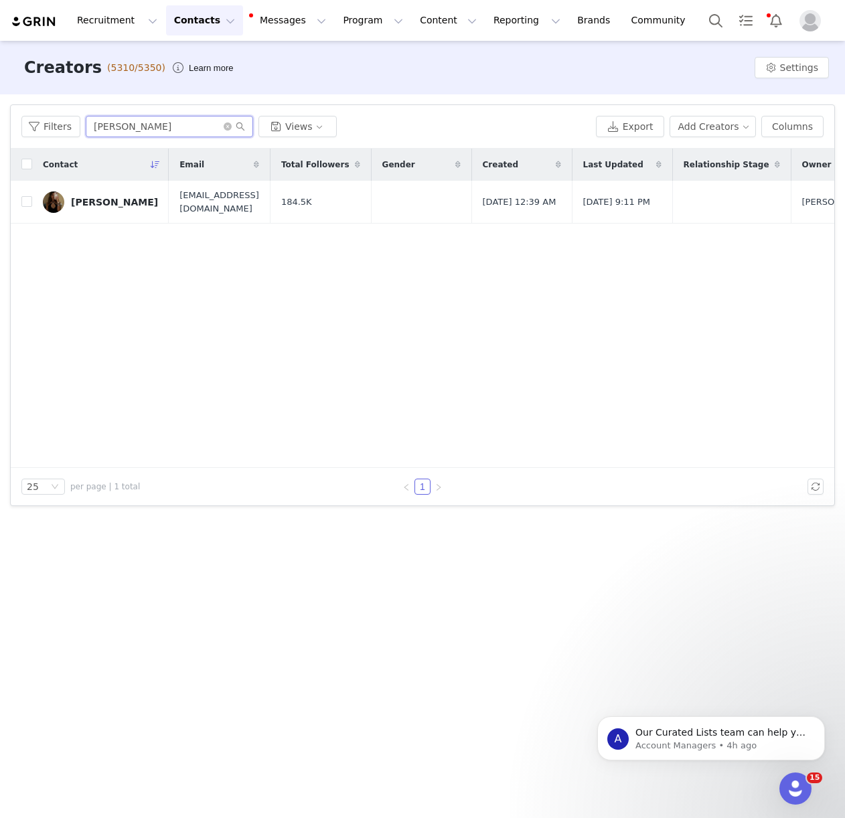
click at [150, 127] on input "kiki winchell" at bounding box center [169, 126] width 167 height 21
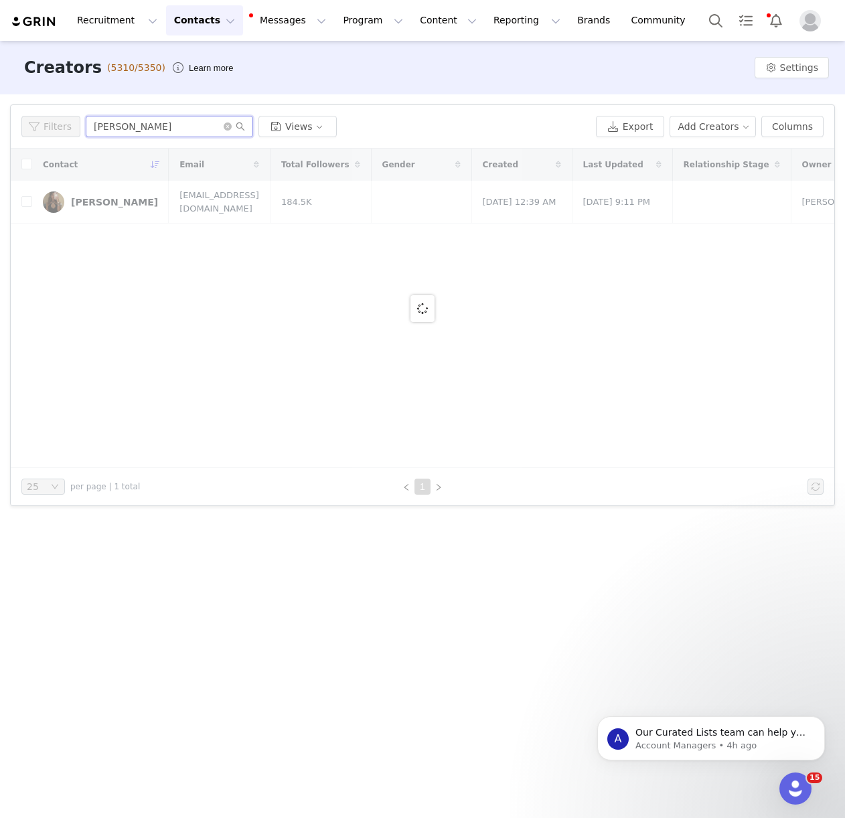
type input "ashley ridge"
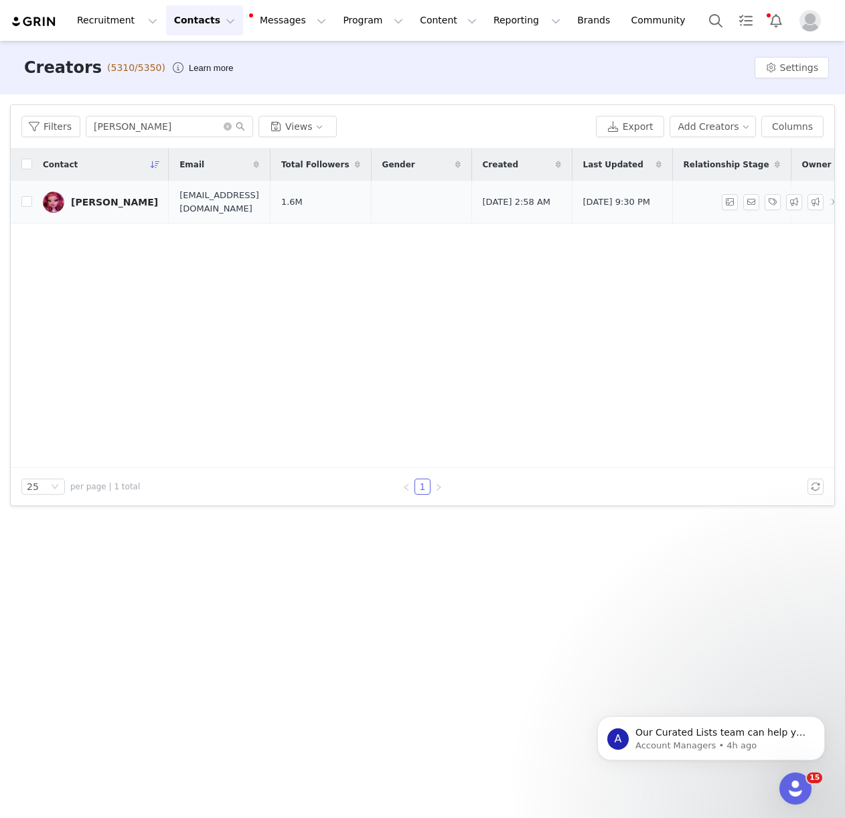
click at [108, 206] on div "Ashley Ridge" at bounding box center [114, 202] width 87 height 11
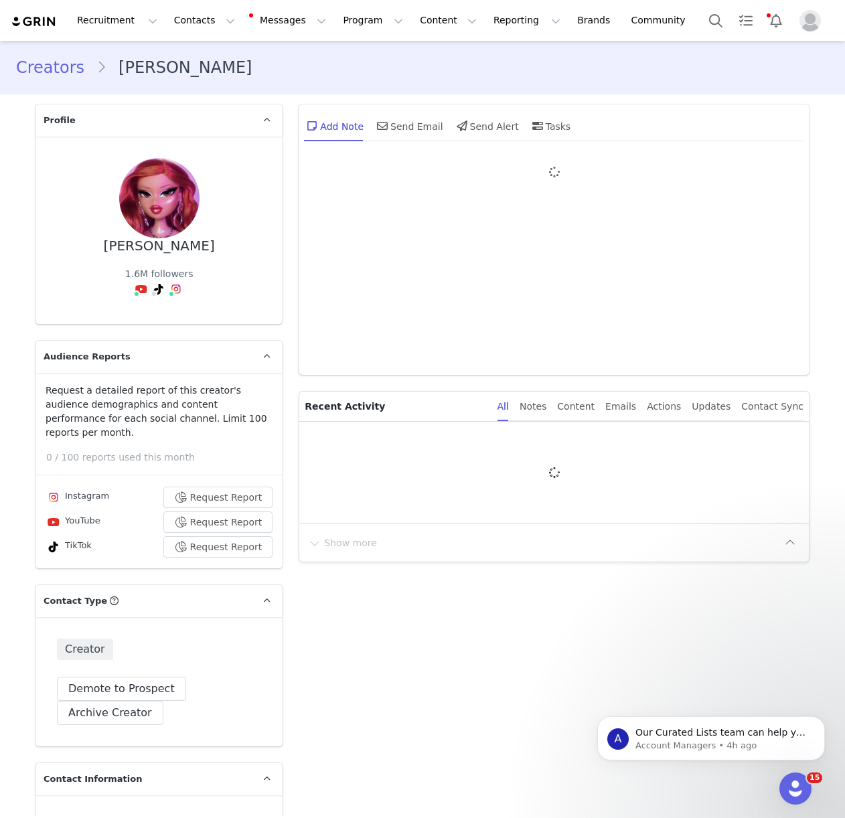
type input "+1 ([GEOGRAPHIC_DATA])"
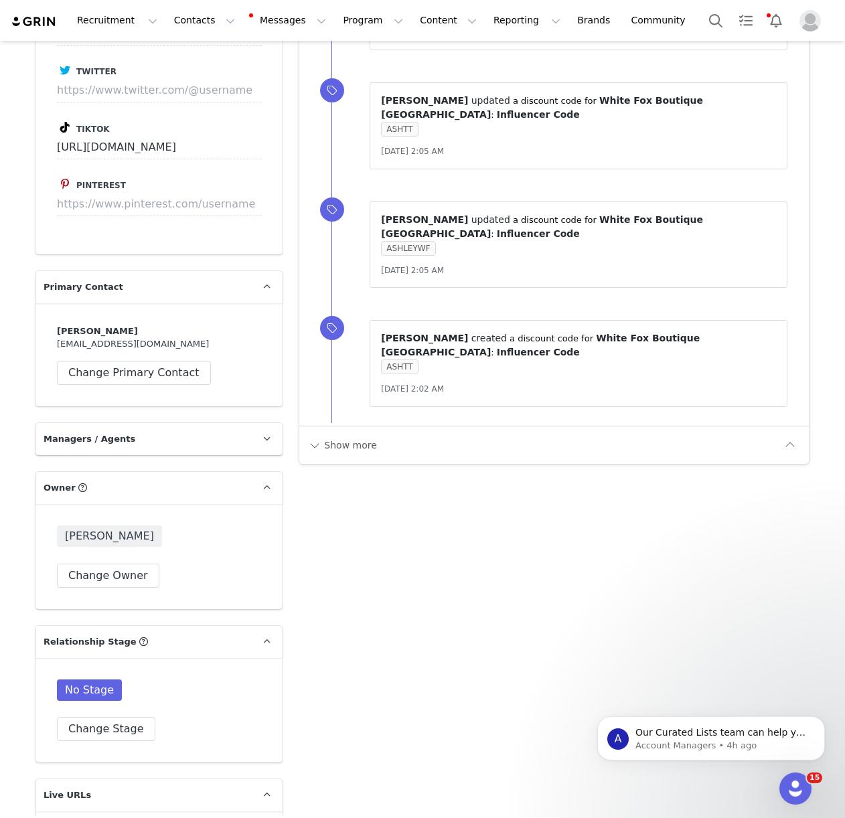
scroll to position [1216, 0]
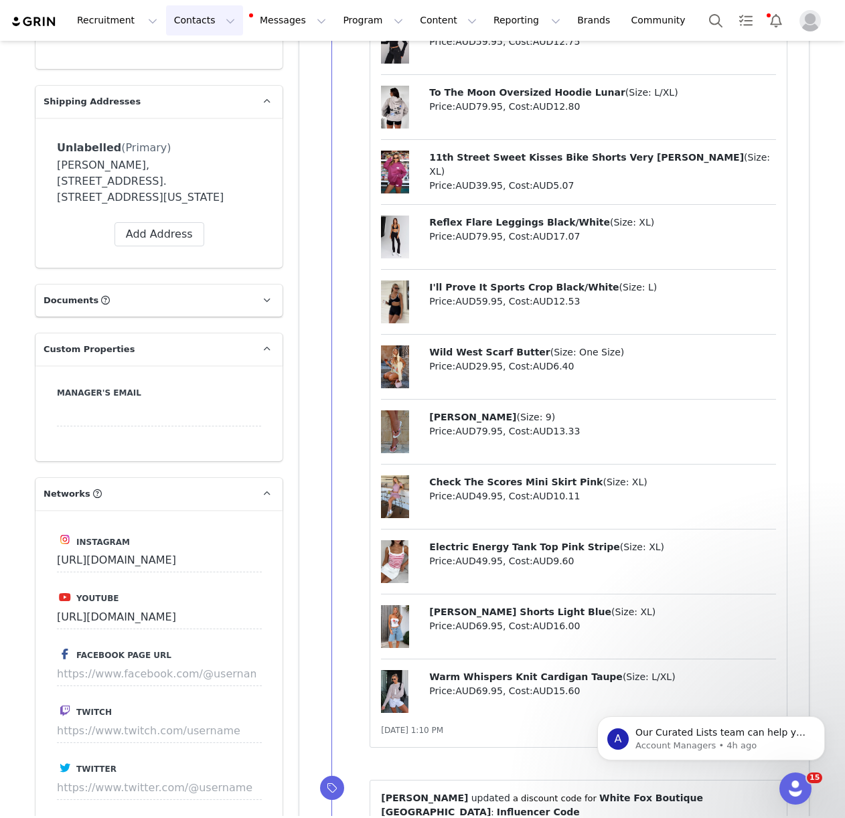
click at [216, 17] on button "Contacts Contacts" at bounding box center [204, 20] width 77 height 30
click at [204, 21] on button "Contacts Contacts" at bounding box center [204, 20] width 77 height 30
click at [197, 25] on button "Contacts Contacts" at bounding box center [204, 20] width 77 height 30
click at [195, 49] on link "Creators" at bounding box center [210, 59] width 106 height 25
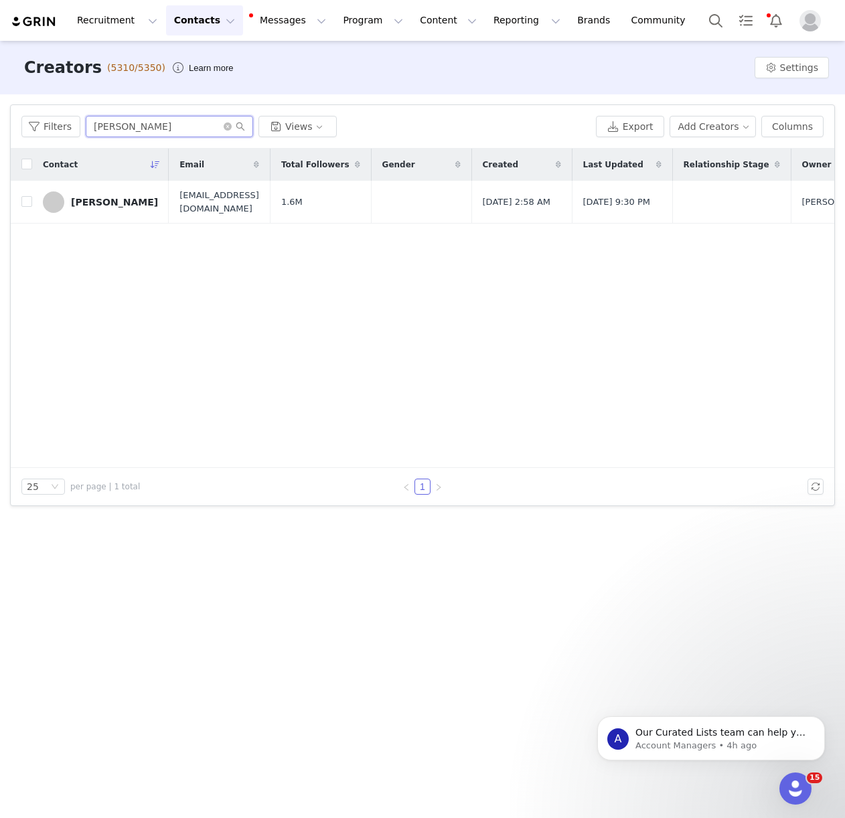
click at [117, 123] on input "ashley ridge" at bounding box center [169, 126] width 167 height 21
click at [118, 122] on input "ashley ridge" at bounding box center [169, 126] width 167 height 21
drag, startPoint x: 118, startPoint y: 122, endPoint x: 119, endPoint y: 114, distance: 8.1
click at [118, 122] on input "ashley ridge" at bounding box center [169, 126] width 167 height 21
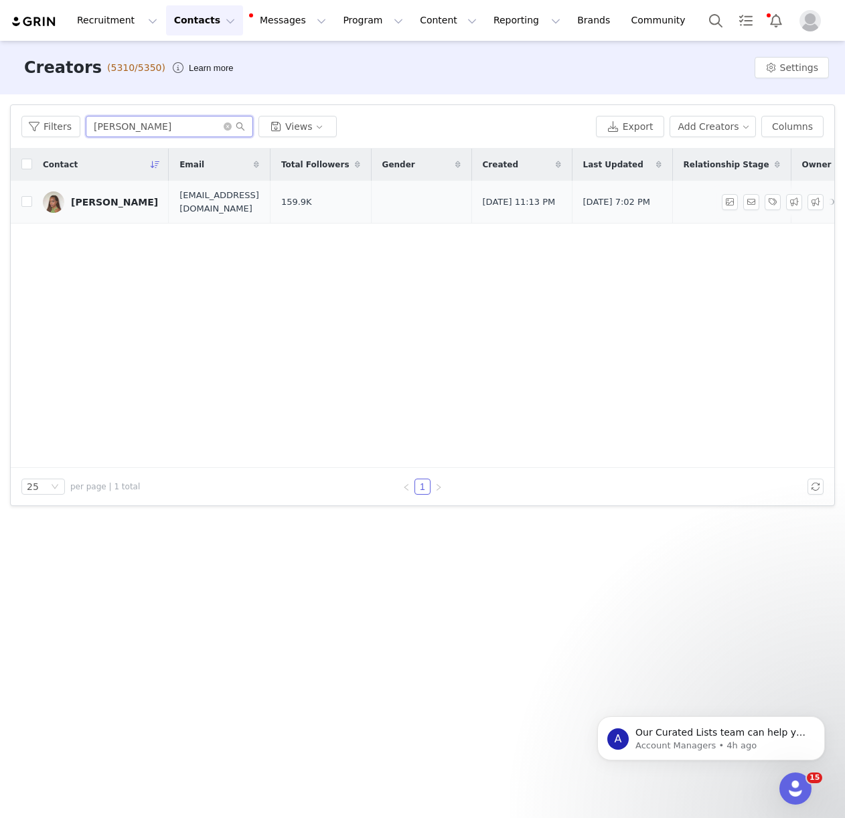
type input "aliona dushime"
click at [122, 191] on link "Aliona Dushime" at bounding box center [100, 201] width 115 height 21
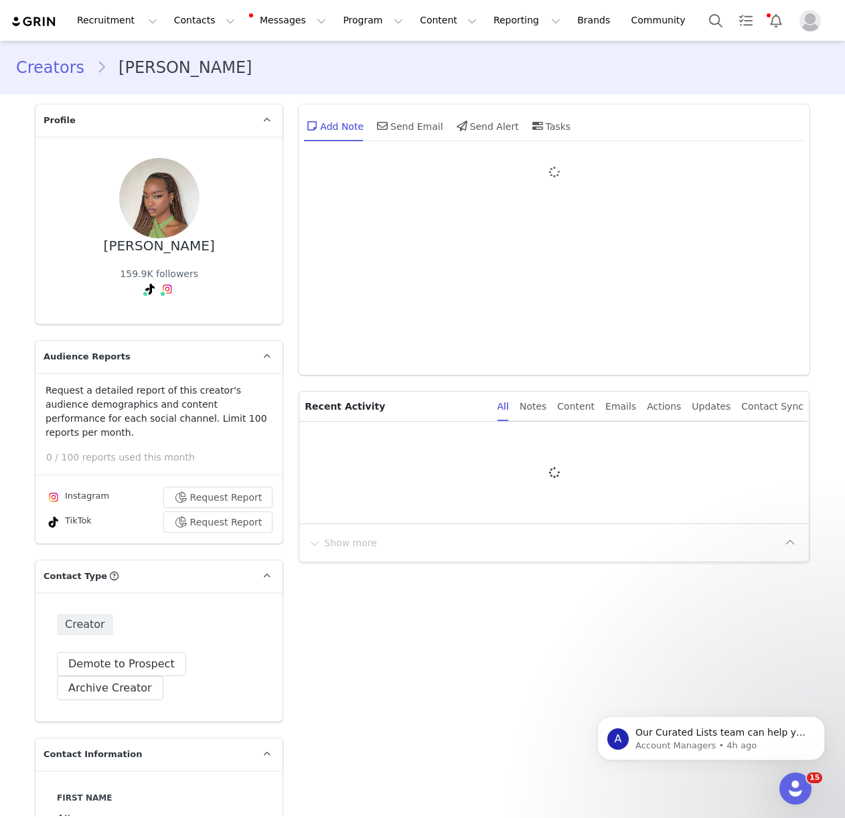
type input "+1 ([GEOGRAPHIC_DATA])"
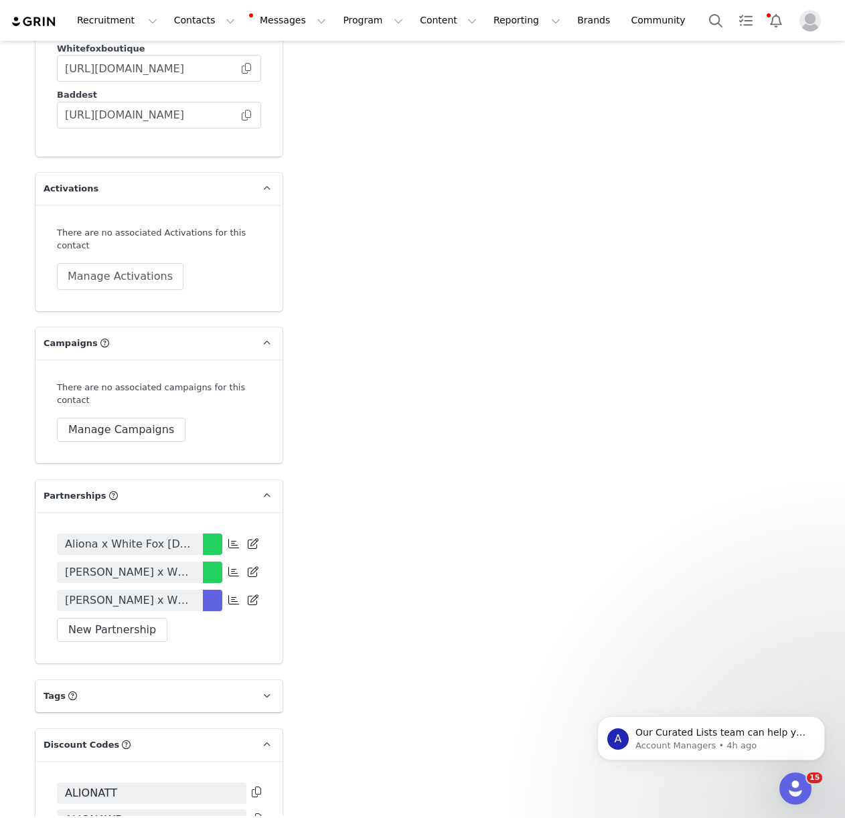
scroll to position [2845, 0]
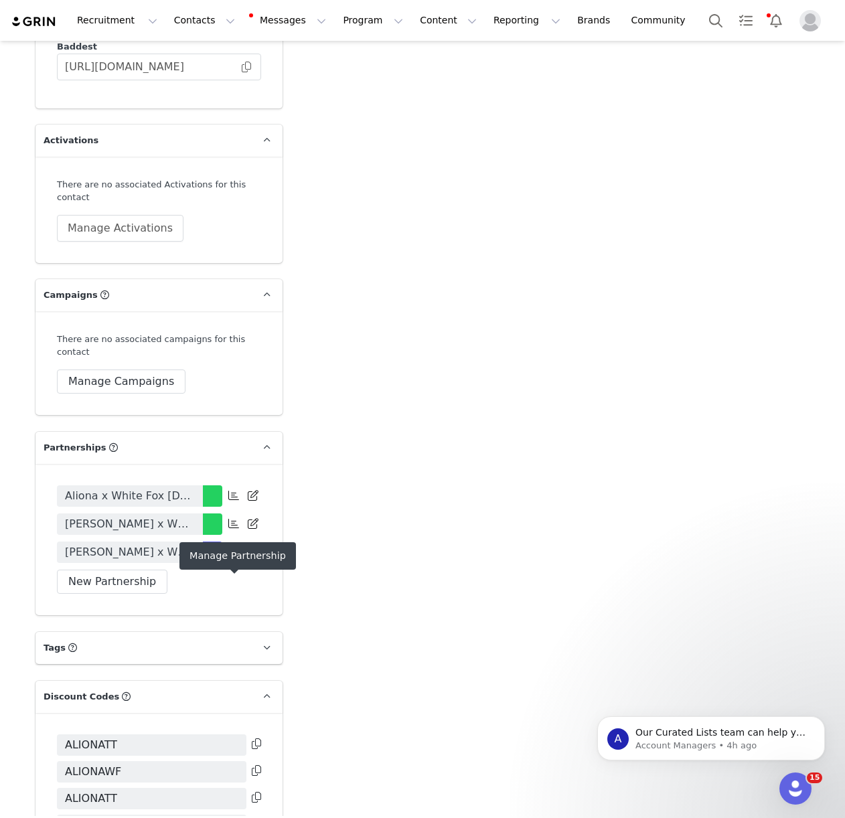
click at [229, 557] on icon at bounding box center [233, 551] width 11 height 11
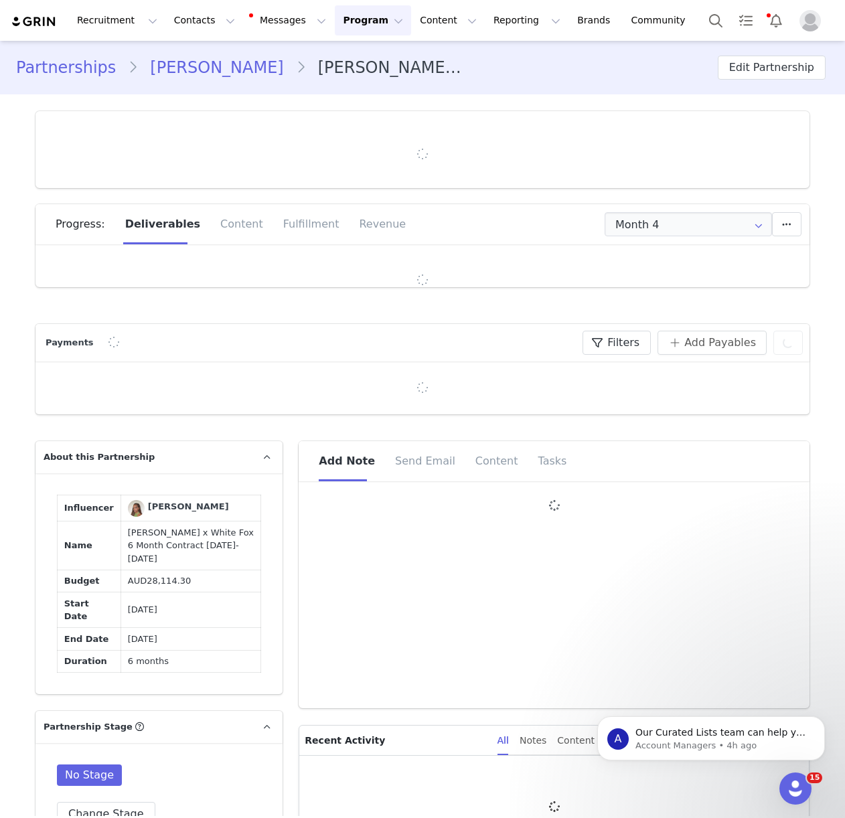
type input "+1 ([GEOGRAPHIC_DATA])"
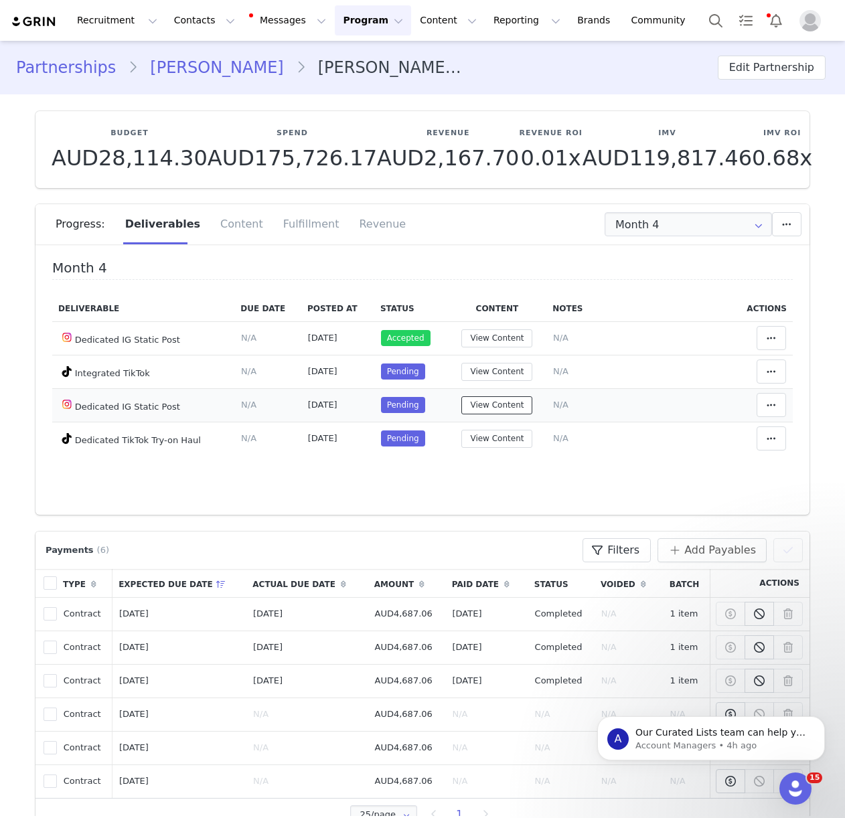
click at [483, 408] on button "View Content" at bounding box center [496, 405] width 71 height 18
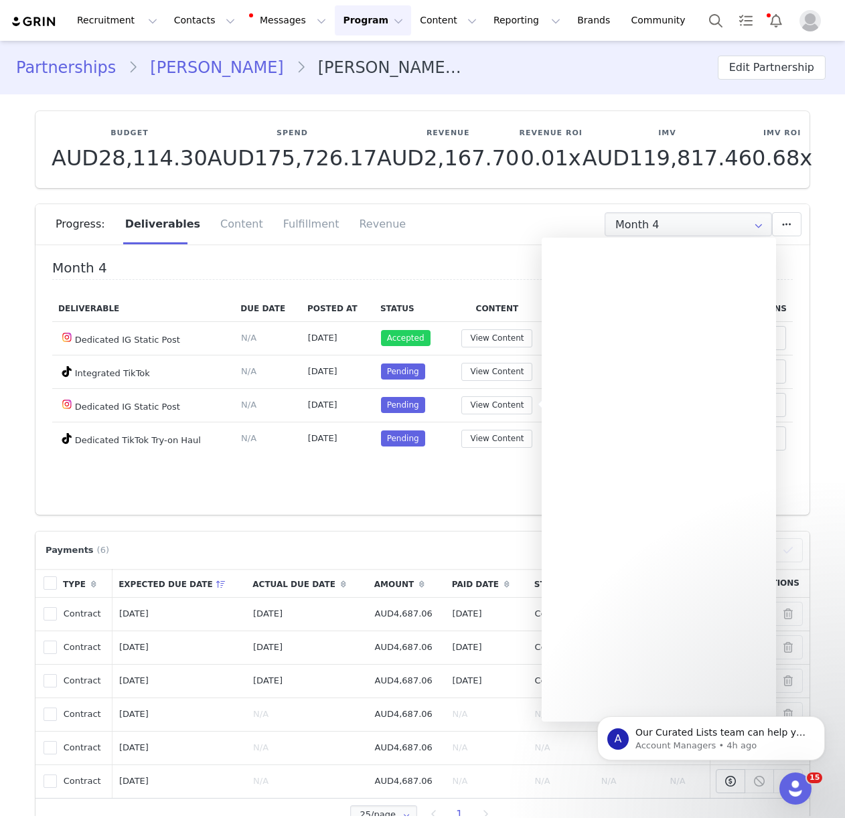
click at [485, 261] on h4 "Month 4" at bounding box center [422, 269] width 740 height 19
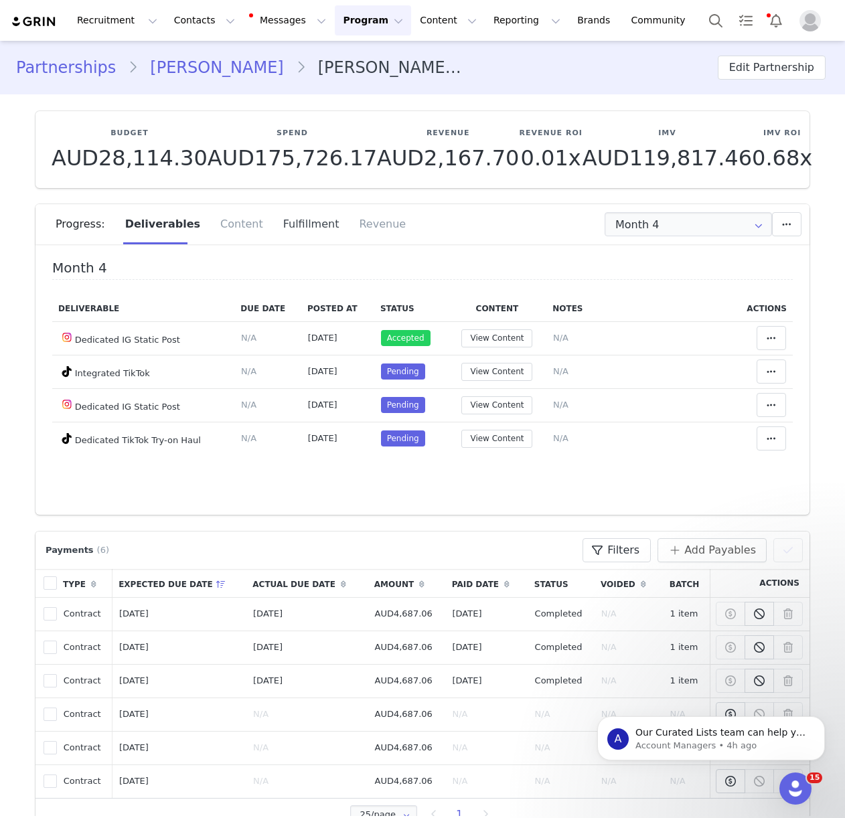
click at [305, 233] on div "Fulfillment" at bounding box center [311, 224] width 76 height 40
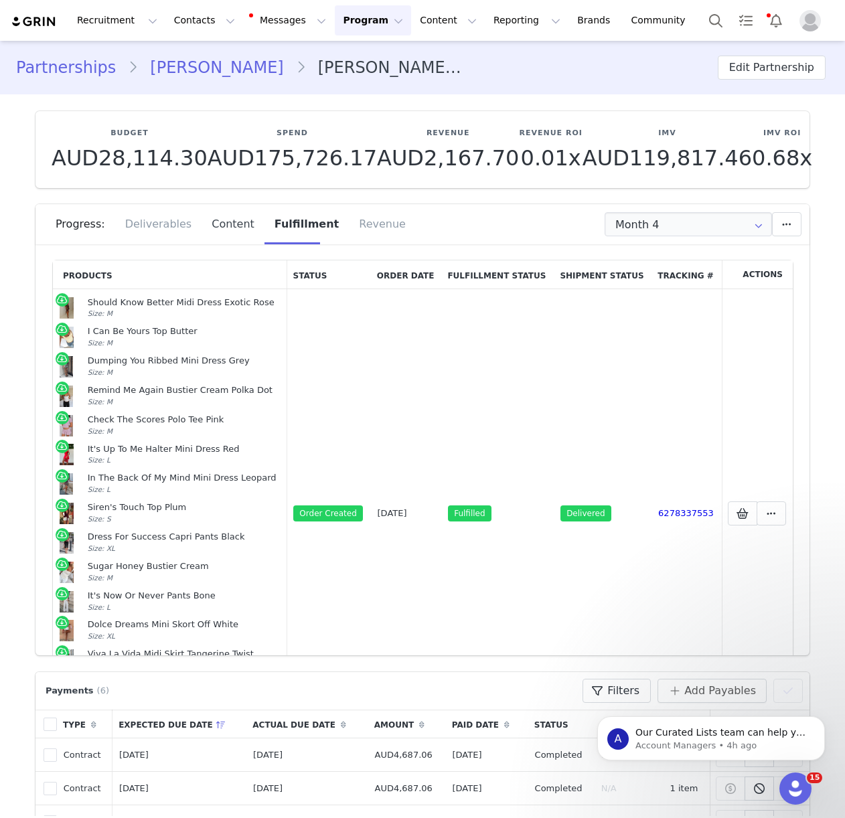
click at [222, 230] on div "Content" at bounding box center [232, 224] width 63 height 40
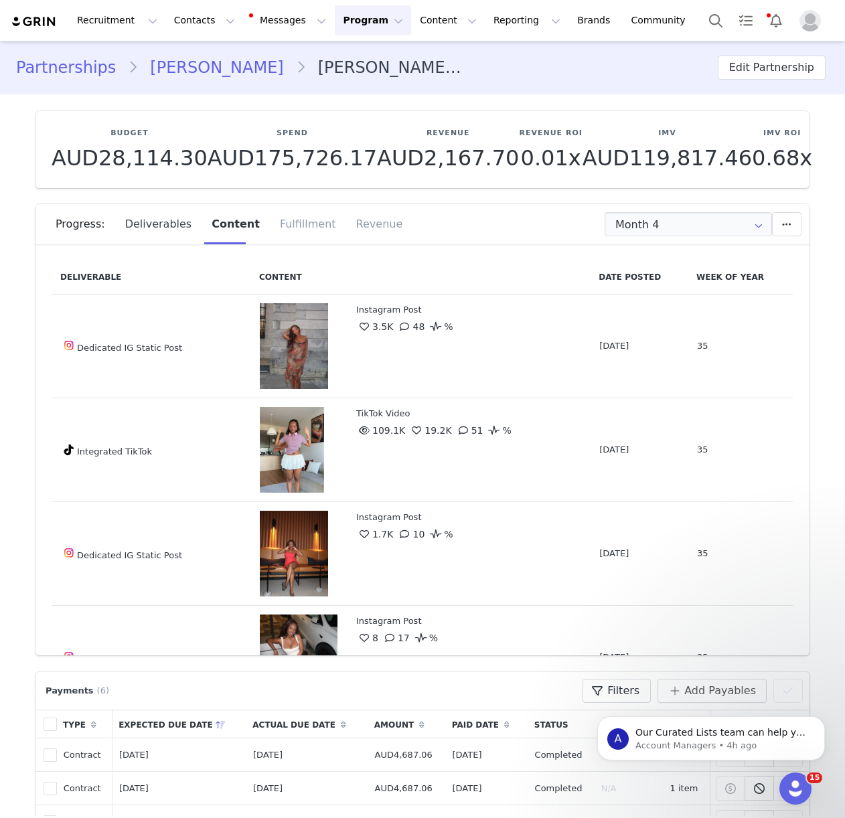
click at [168, 227] on div "Deliverables" at bounding box center [158, 224] width 87 height 40
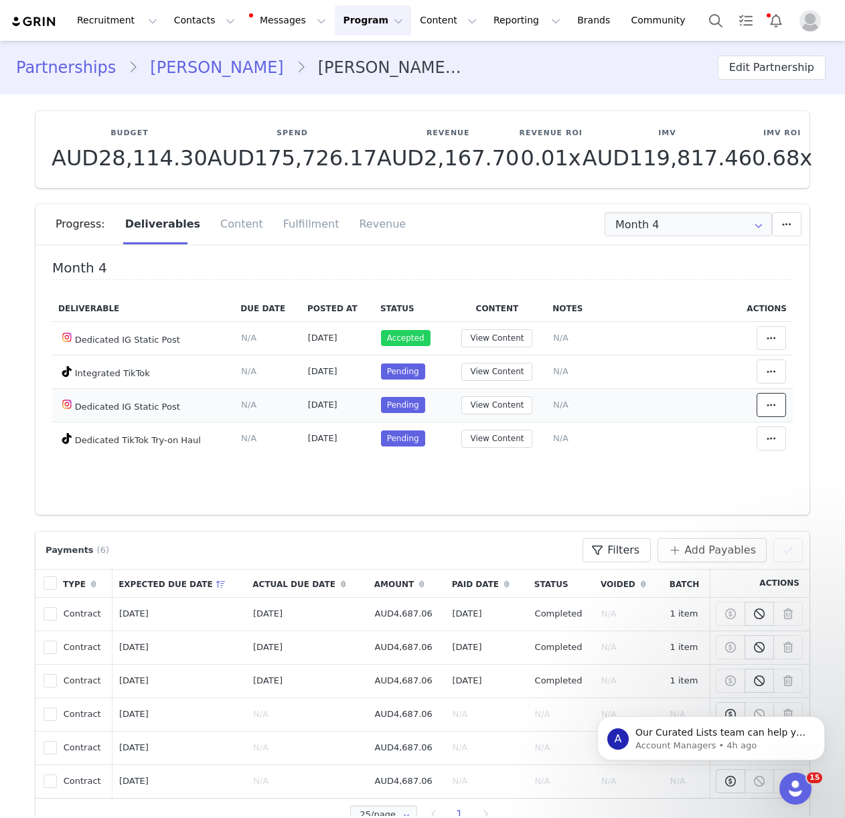
drag, startPoint x: 769, startPoint y: 406, endPoint x: 691, endPoint y: 409, distance: 78.4
click at [769, 406] on icon at bounding box center [770, 405] width 9 height 11
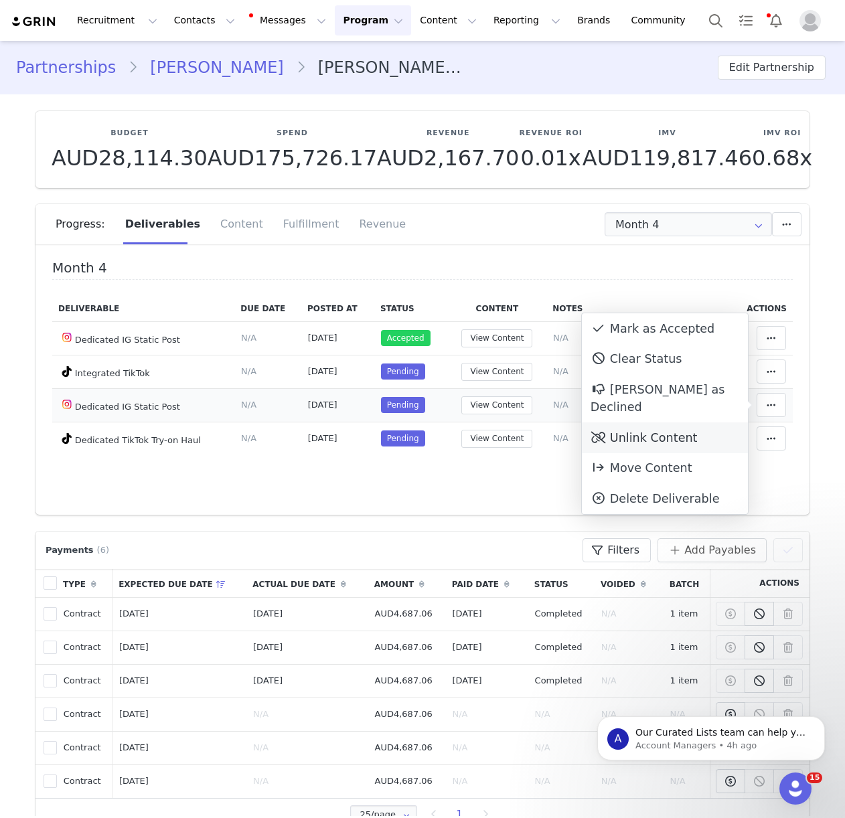
click at [659, 422] on div "Unlink Content" at bounding box center [665, 437] width 166 height 31
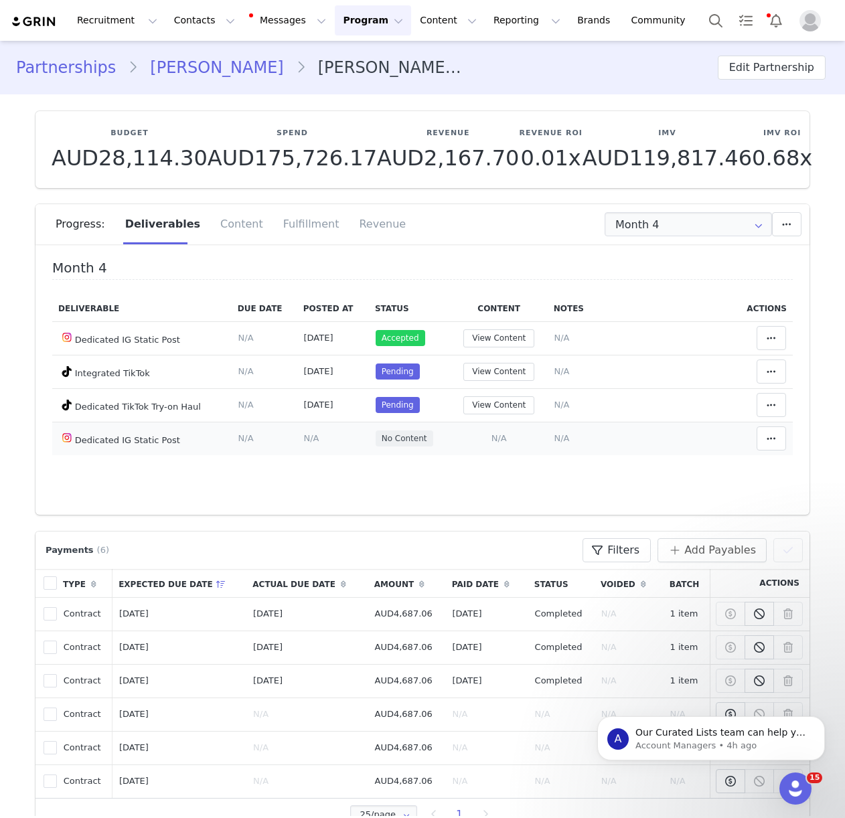
click at [499, 433] on span "N/A" at bounding box center [498, 438] width 15 height 10
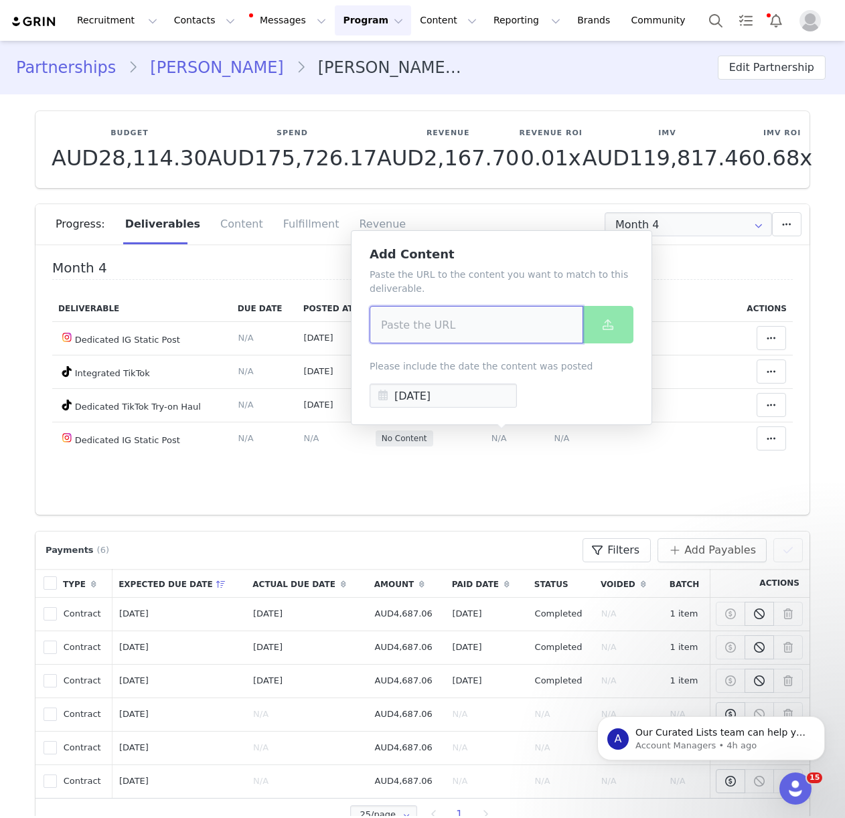
click at [466, 329] on input at bounding box center [477, 324] width 214 height 37
paste input "https://www.instagram.com/p/DN8h3JpDYcz/?img_index=1"
type input "https://www.instagram.com/p/DN8h3JpDYcz/?img_index=1"
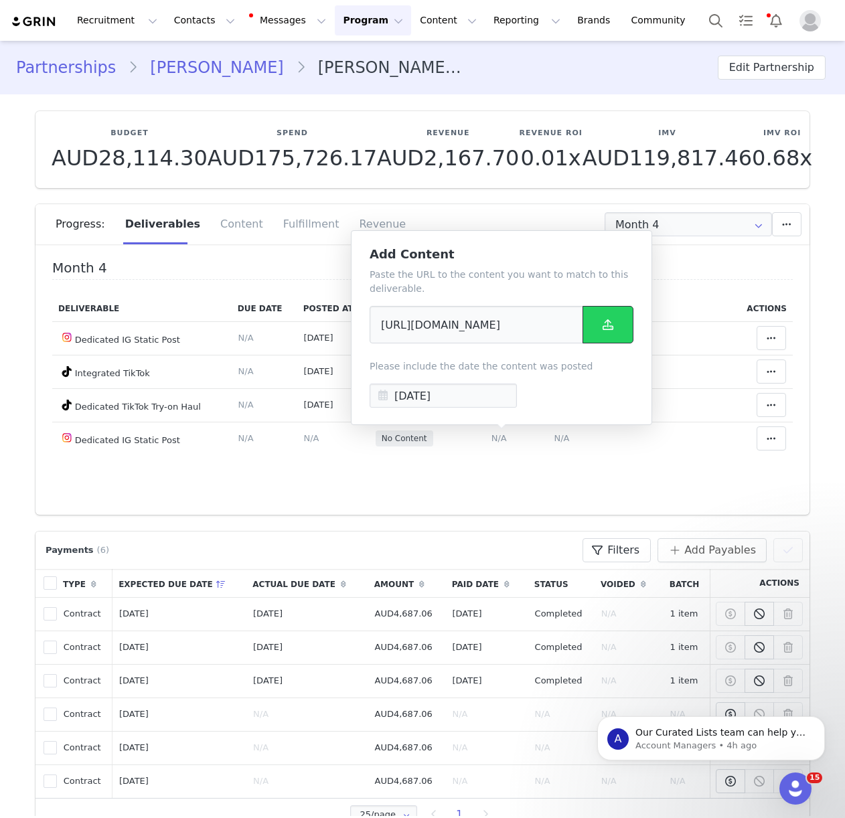
drag, startPoint x: 611, startPoint y: 325, endPoint x: 688, endPoint y: 285, distance: 86.8
click at [611, 325] on icon at bounding box center [607, 324] width 11 height 11
click at [615, 333] on button at bounding box center [607, 324] width 51 height 37
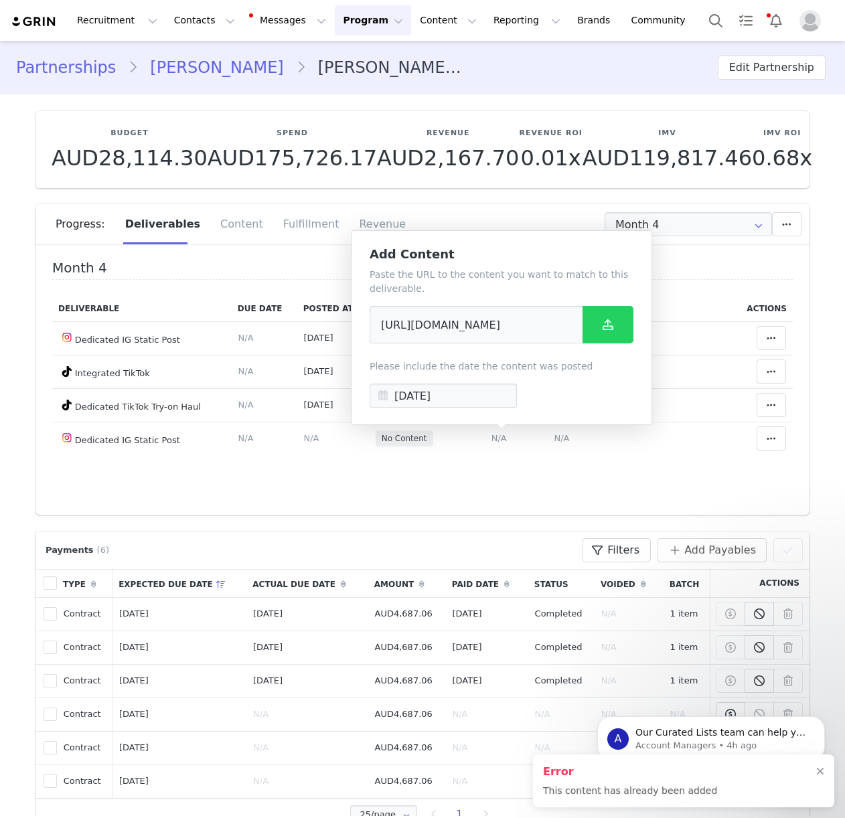
click at [665, 266] on h4 "Month 4" at bounding box center [422, 269] width 740 height 19
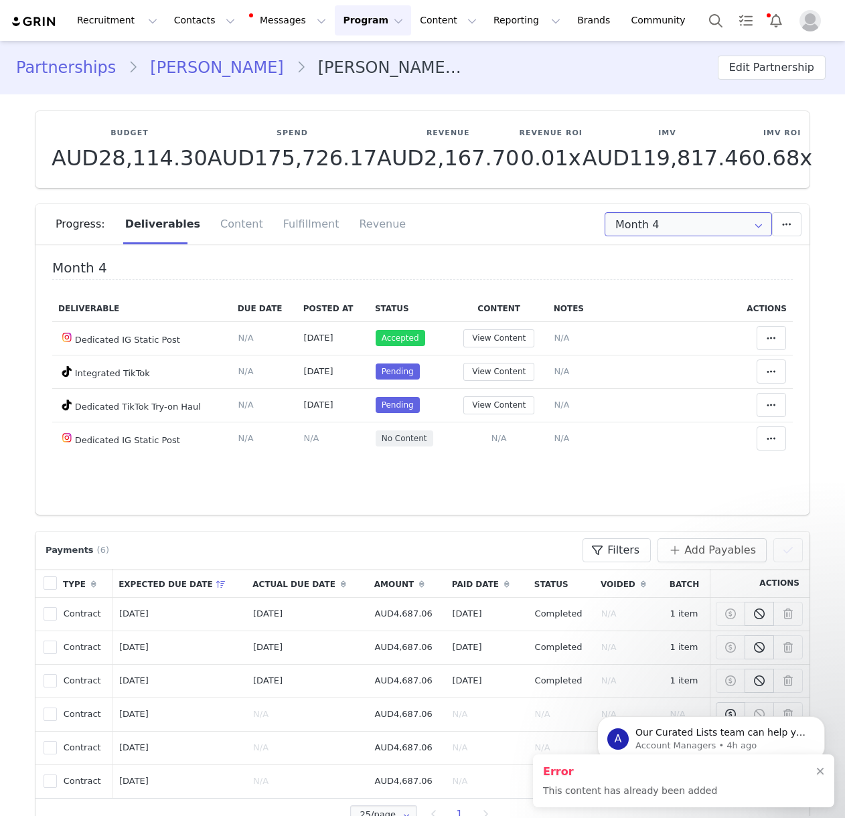
drag, startPoint x: 639, startPoint y: 226, endPoint x: 645, endPoint y: 234, distance: 10.6
click at [639, 226] on input "Month 4" at bounding box center [687, 224] width 167 height 24
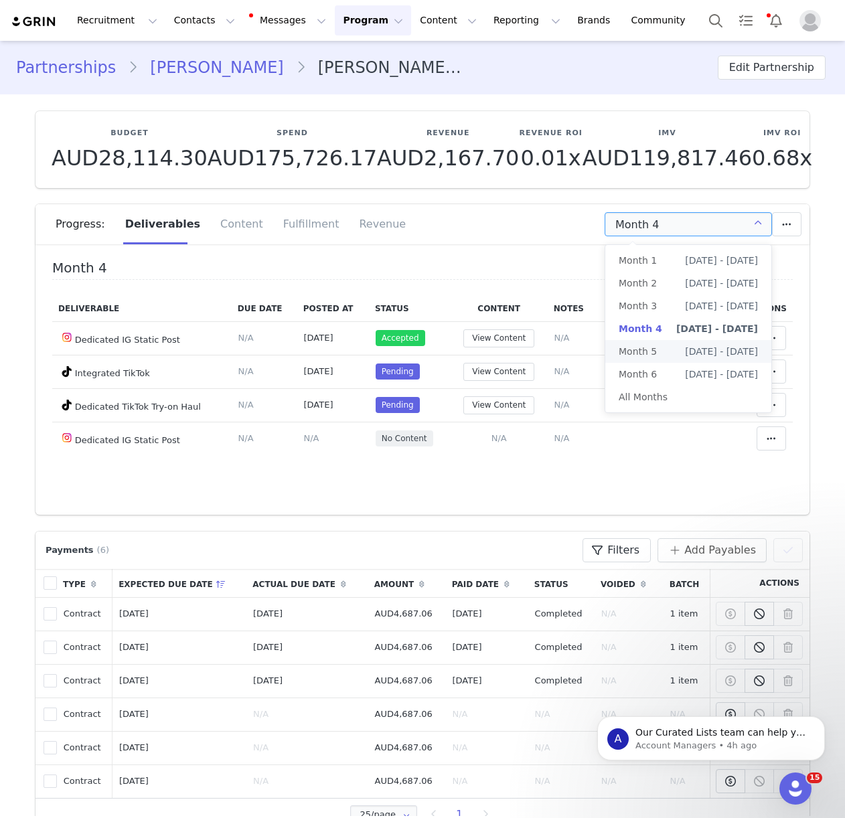
click at [645, 347] on span "Month 5" at bounding box center [638, 351] width 38 height 23
type input "Month 5"
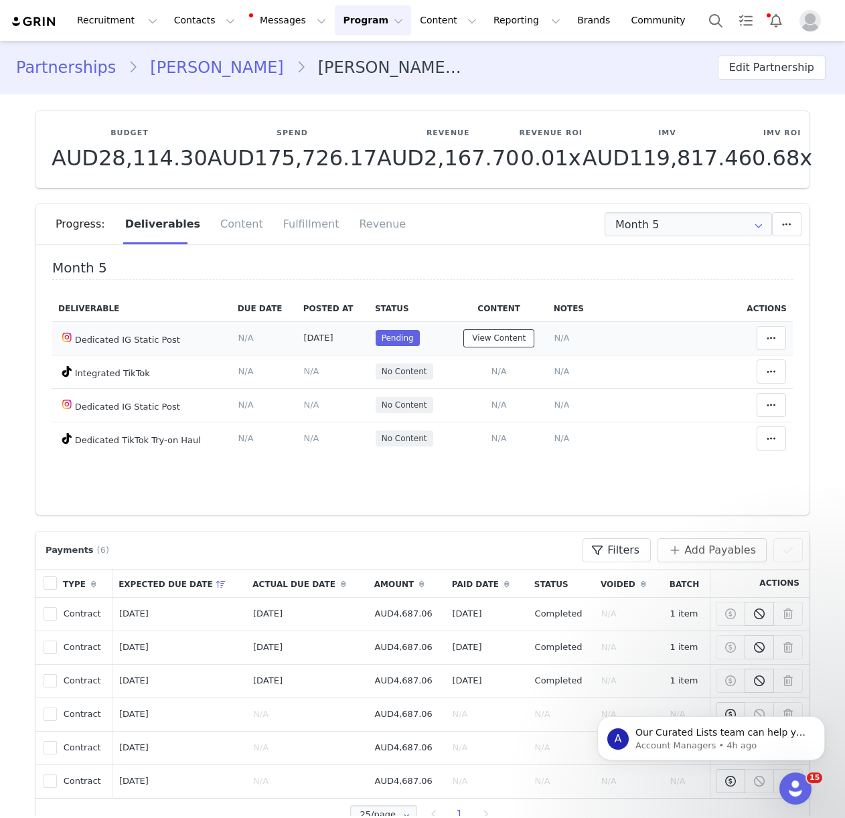
click at [505, 339] on button "View Content" at bounding box center [498, 338] width 71 height 18
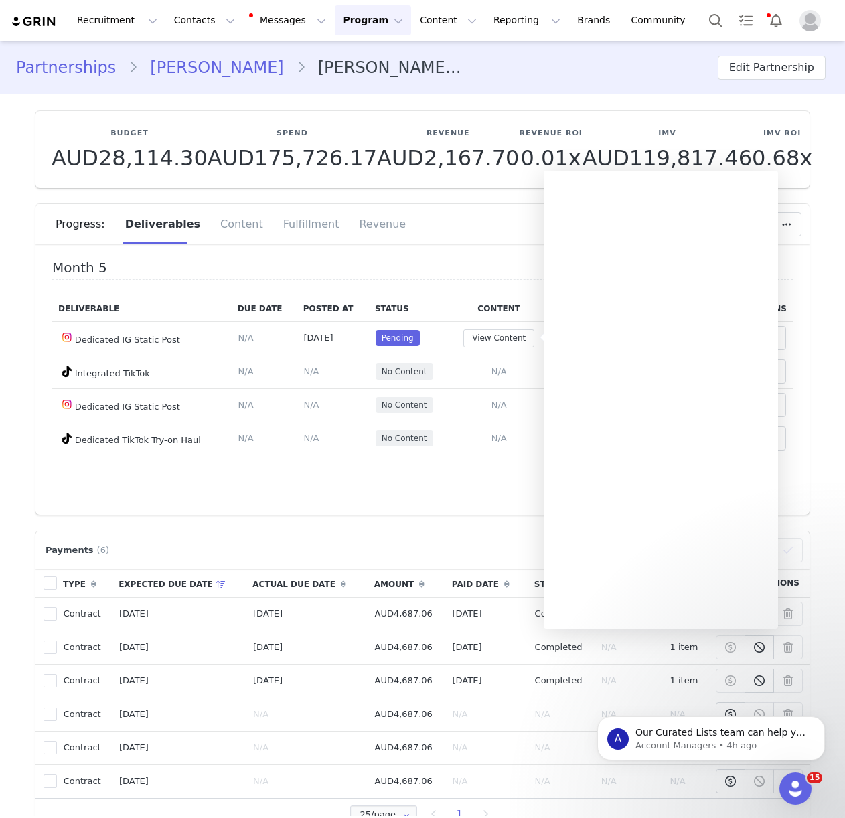
click at [487, 258] on div "Month 5 Deliverable Due Date Posted At Status Content Notes Actions Dedicated I…" at bounding box center [422, 384] width 774 height 261
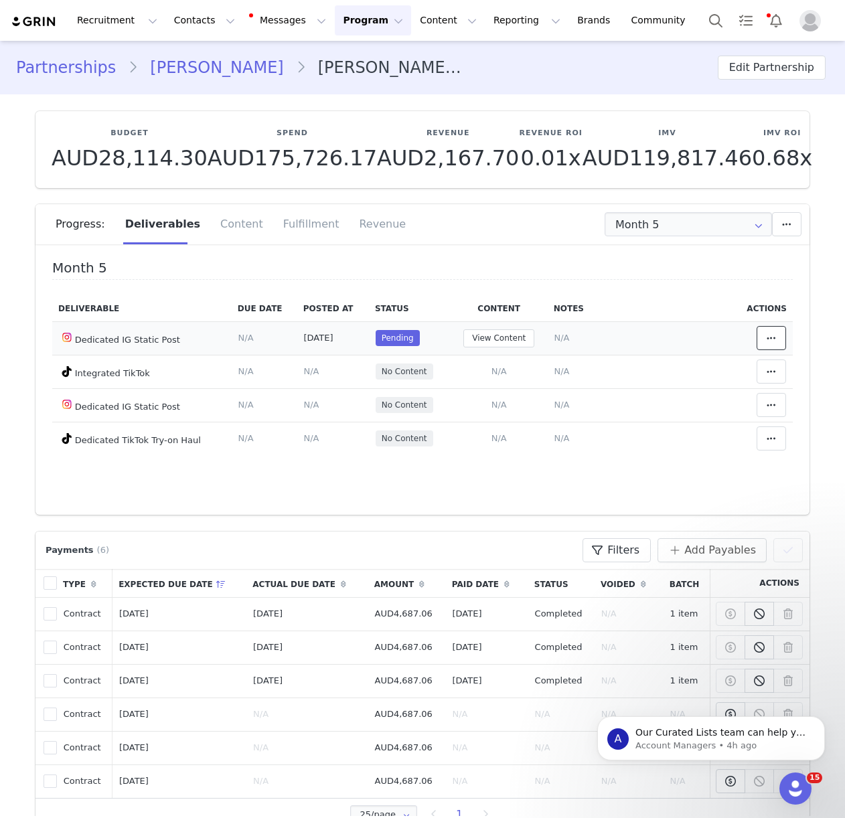
click at [768, 339] on icon at bounding box center [770, 338] width 9 height 11
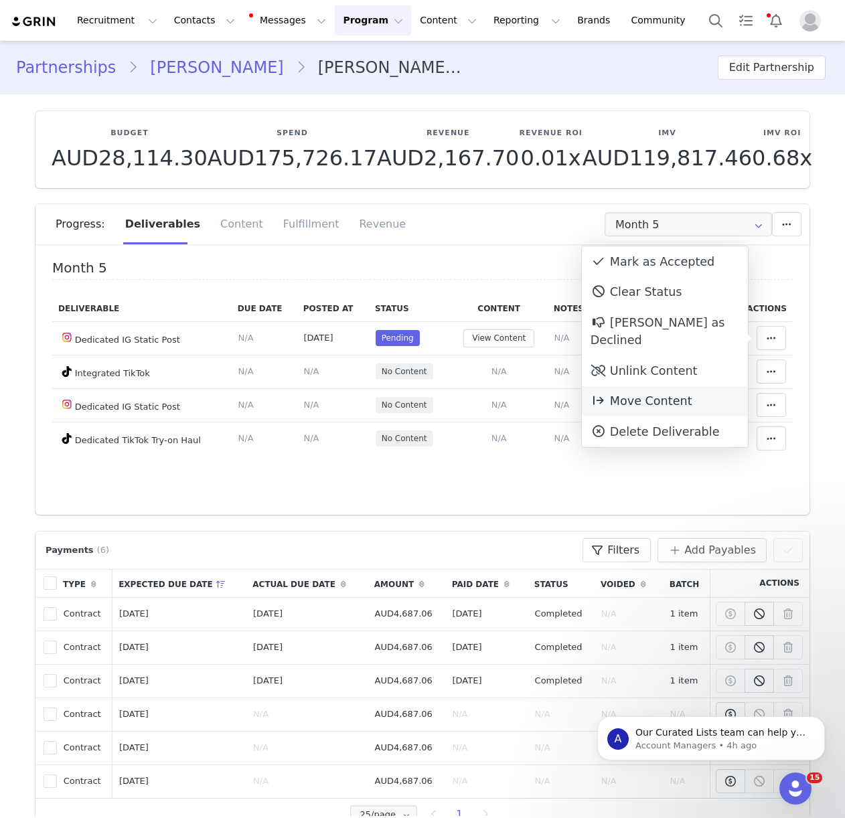
click at [649, 394] on span "Move Content" at bounding box center [641, 400] width 102 height 13
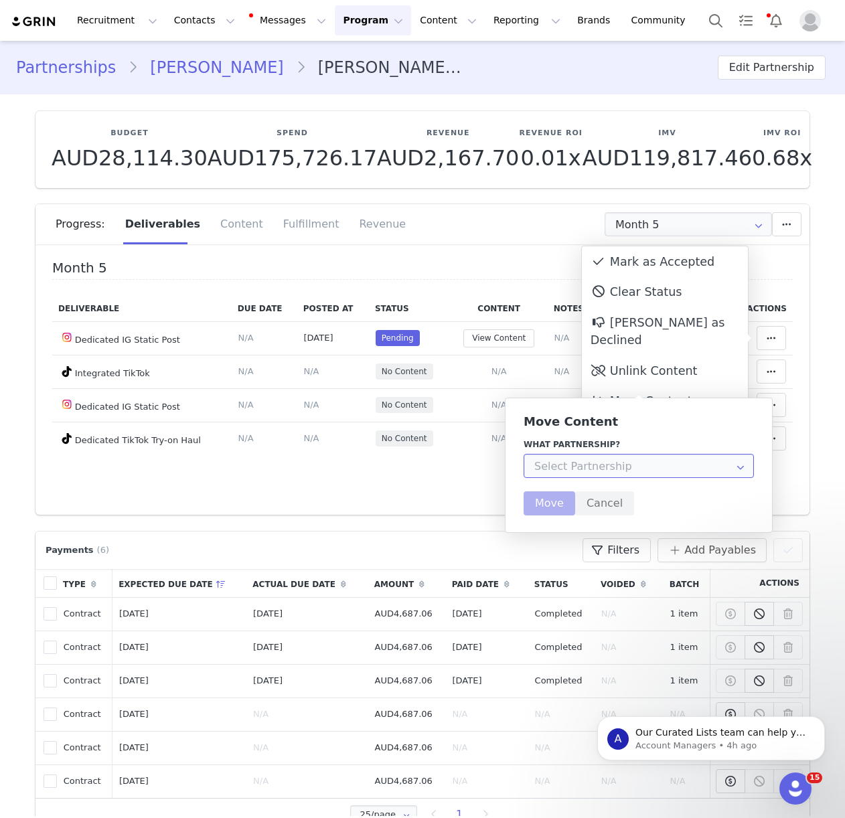
click at [647, 465] on input "text" at bounding box center [638, 466] width 230 height 24
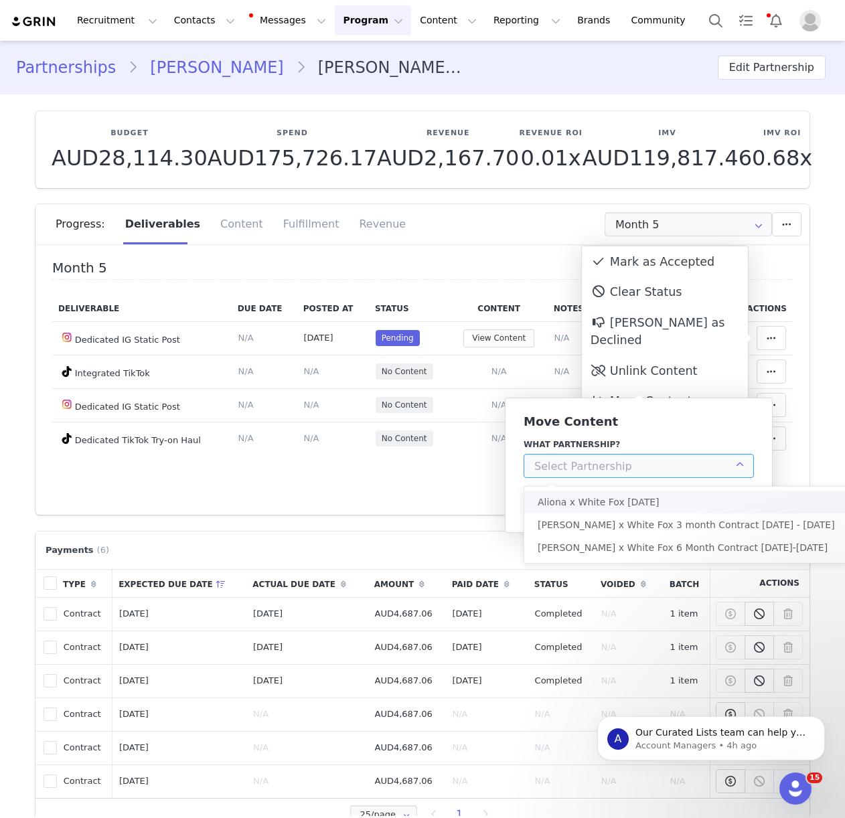
click at [409, 482] on div "Month 5 Deliverable Due Date Posted At Status Content Notes Actions Dedicated I…" at bounding box center [422, 384] width 774 height 261
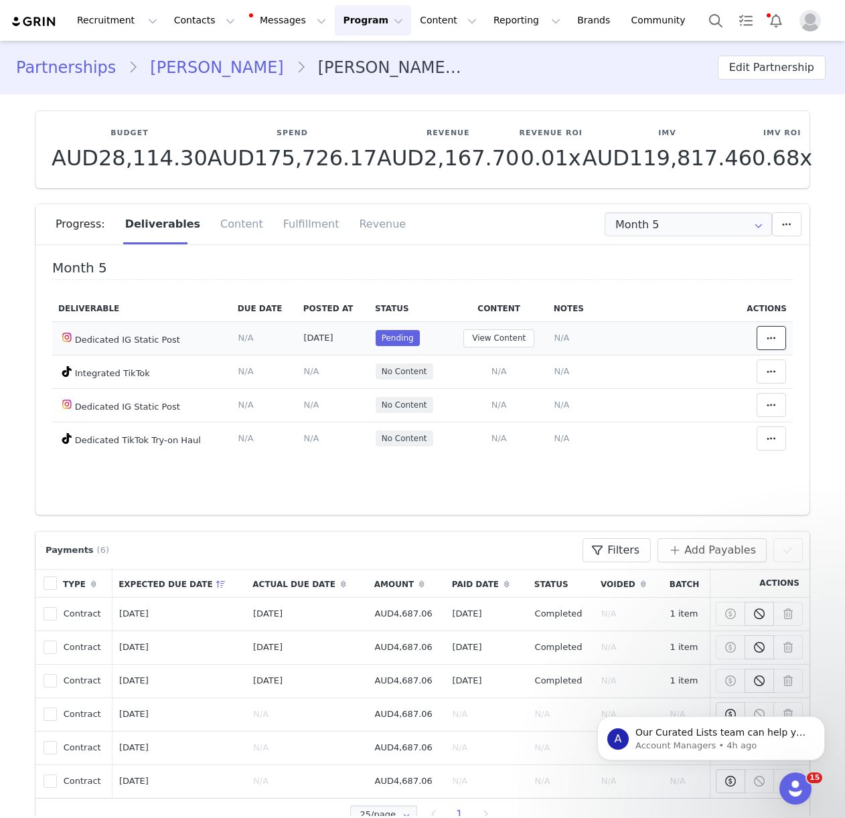
click at [779, 339] on span at bounding box center [771, 338] width 16 height 16
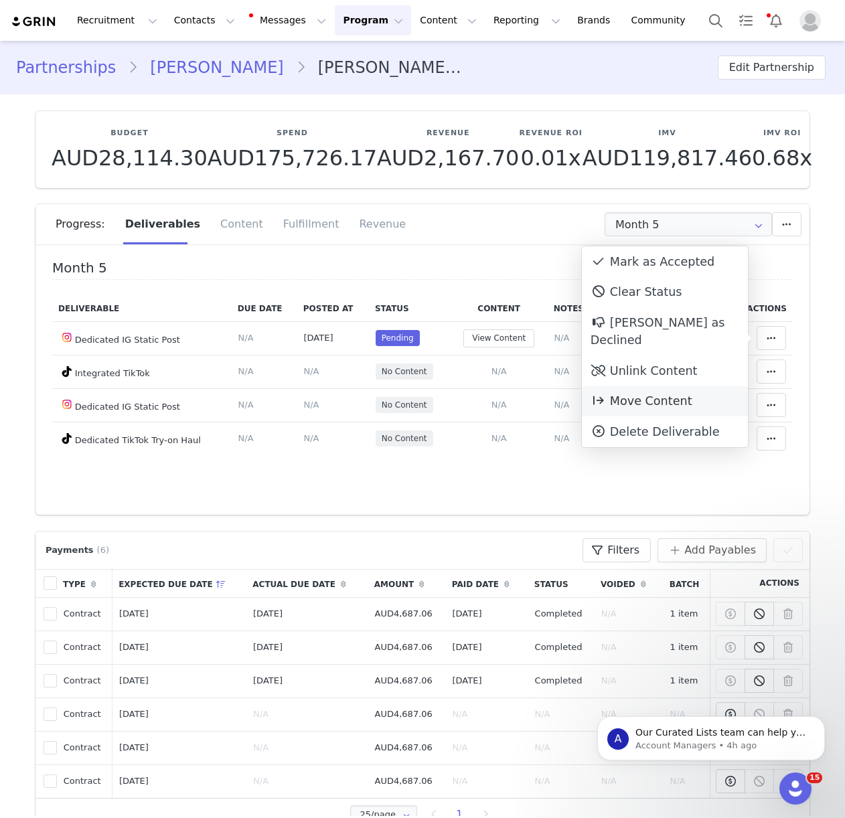
click at [678, 394] on span "Move Content" at bounding box center [641, 400] width 102 height 13
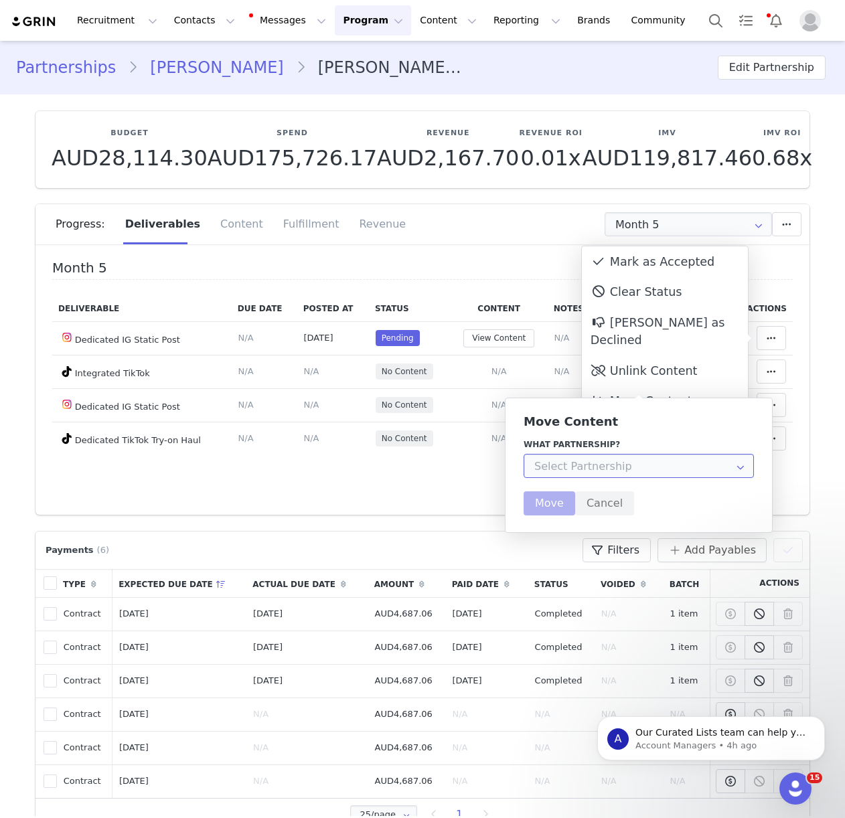
drag, startPoint x: 623, startPoint y: 466, endPoint x: 625, endPoint y: 475, distance: 8.9
click at [623, 466] on input "text" at bounding box center [638, 466] width 230 height 24
click at [618, 540] on li "Aliona Dushime x White Fox 6 Month Contract May-Oct 2025" at bounding box center [686, 547] width 324 height 23
type input "Aliona Dushime x White Fox 6 Month Contract May-Oct 2025"
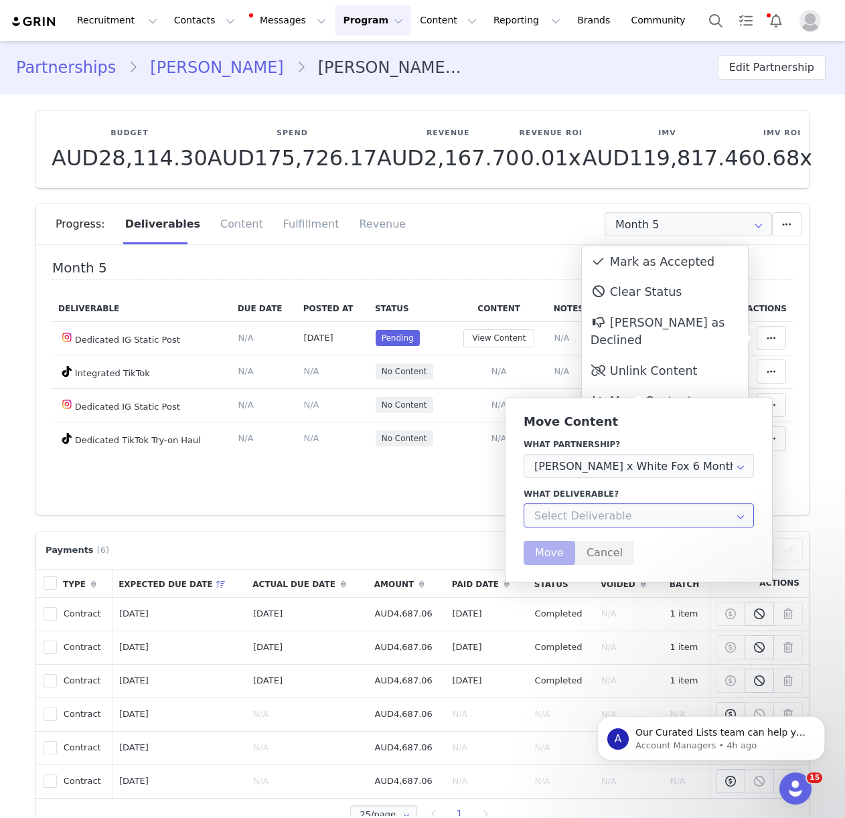
click at [562, 515] on input "text" at bounding box center [638, 515] width 230 height 24
click at [614, 550] on div "Dedicated IG Static Post" at bounding box center [610, 551] width 113 height 23
type input "Dedicated IG Static Post"
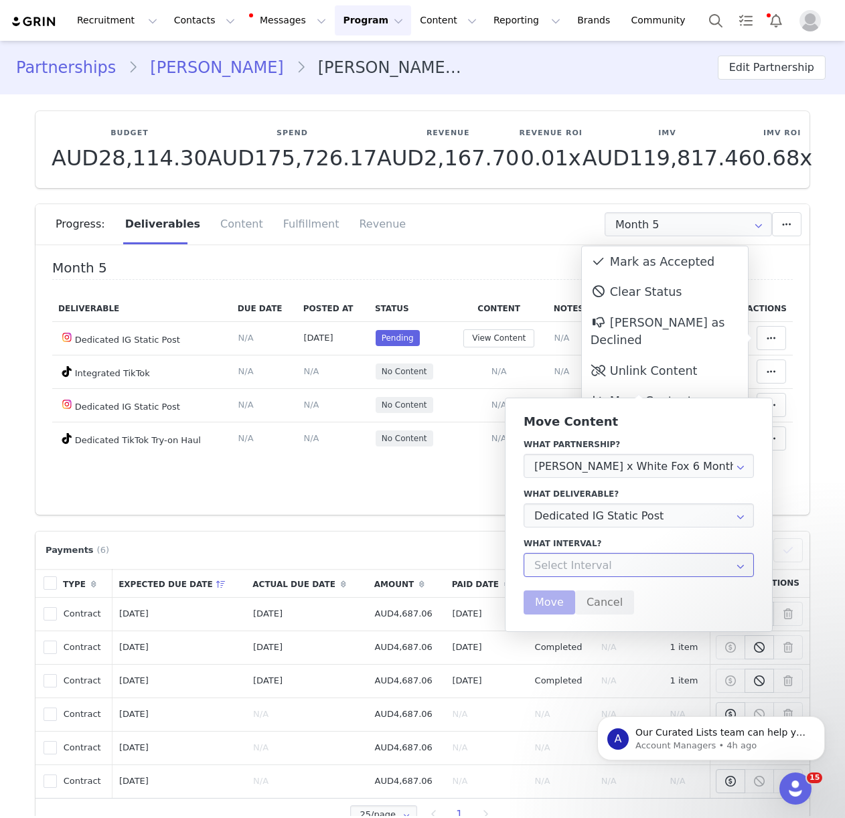
click at [571, 562] on input "text" at bounding box center [638, 565] width 230 height 24
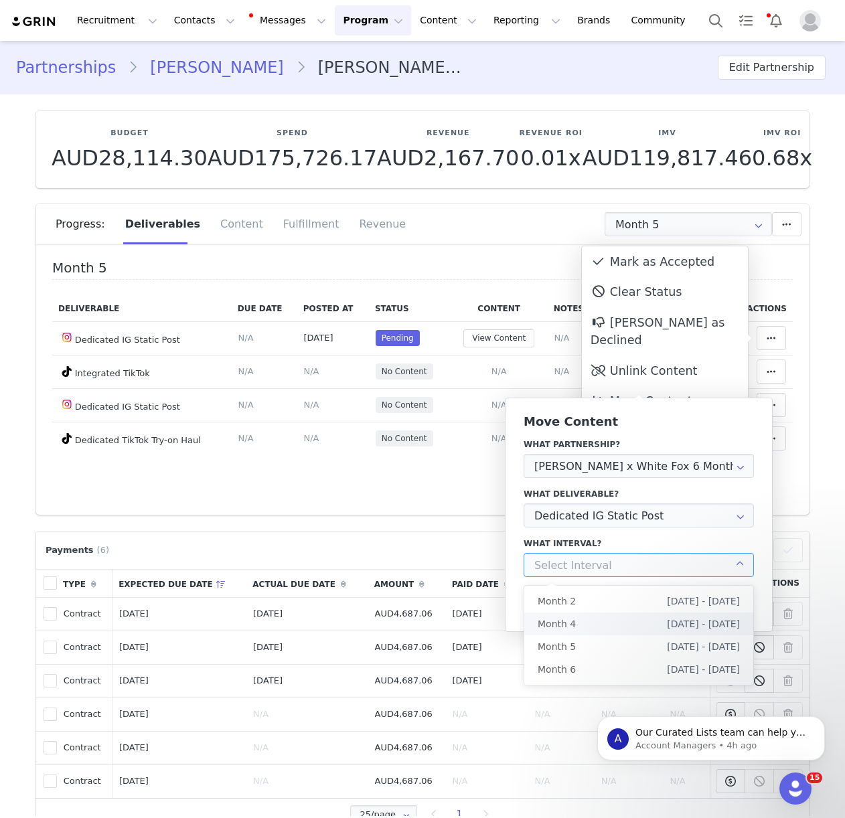
click at [576, 624] on li "Month 4 Aug 8th - Sep 7th" at bounding box center [638, 624] width 229 height 23
type input "Month 4"
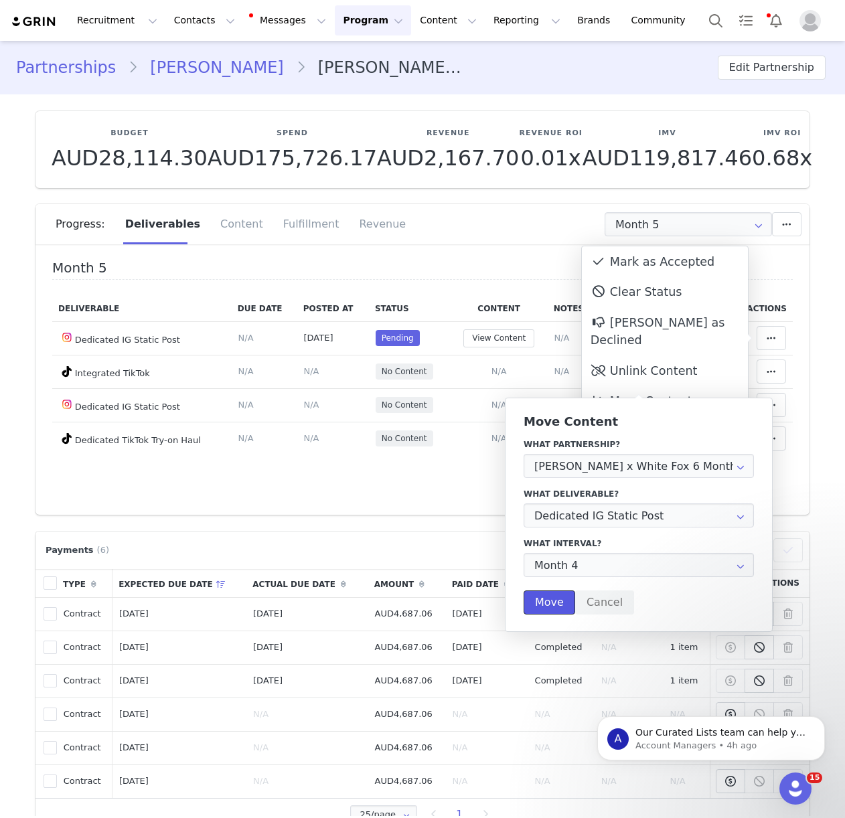
click at [552, 603] on button "Move" at bounding box center [549, 602] width 52 height 24
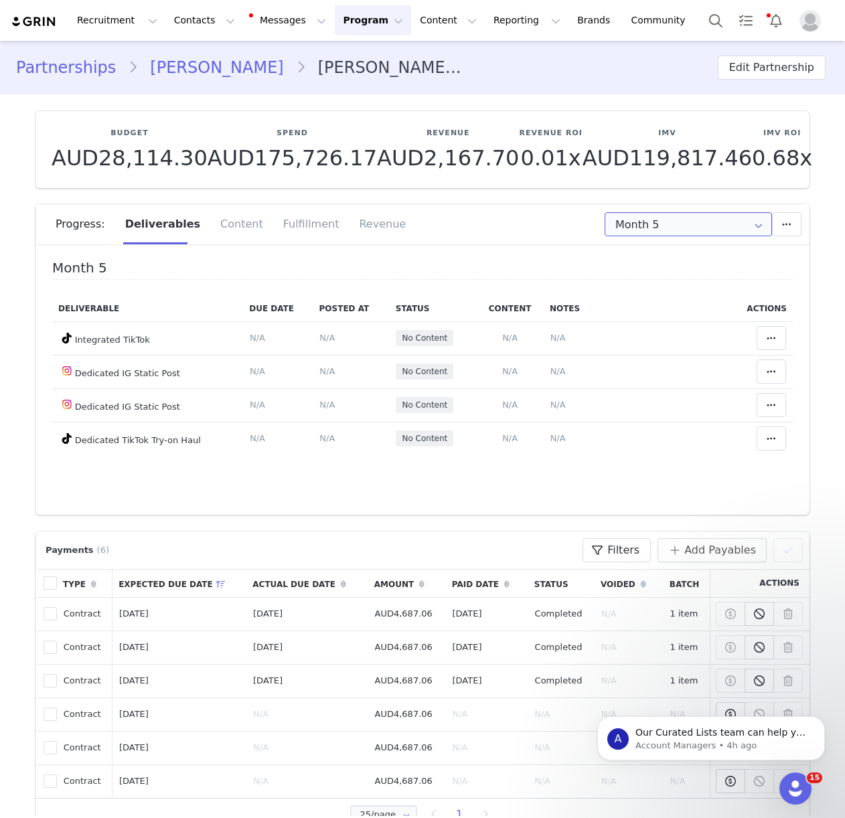
click at [621, 224] on input "Month 5" at bounding box center [687, 224] width 167 height 24
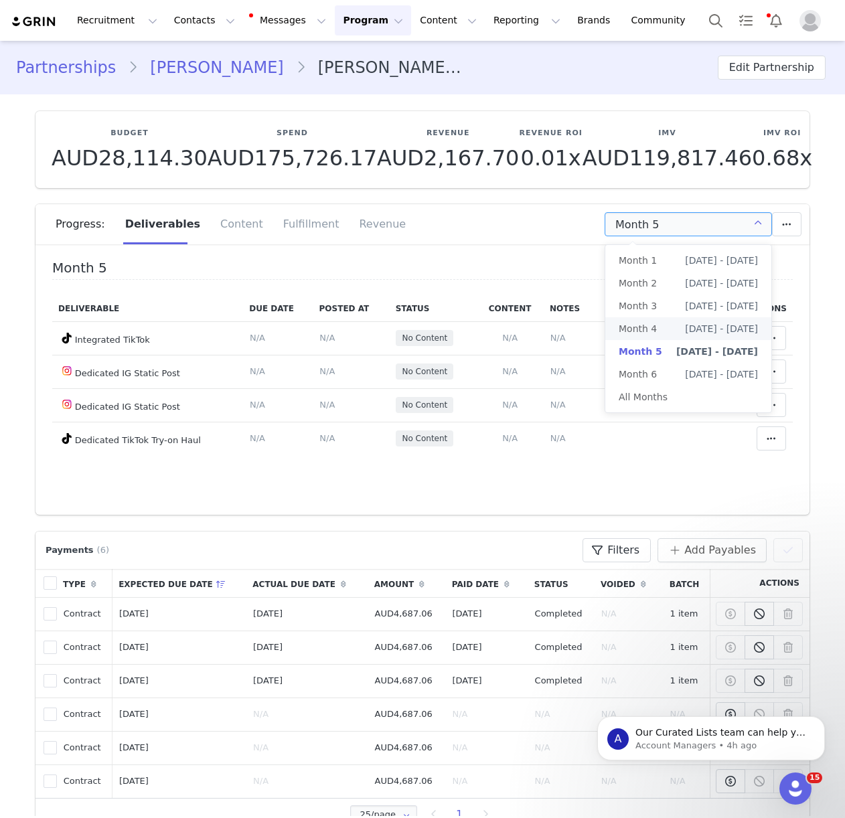
click at [639, 325] on span "Month 4" at bounding box center [638, 328] width 38 height 23
type input "Month 4"
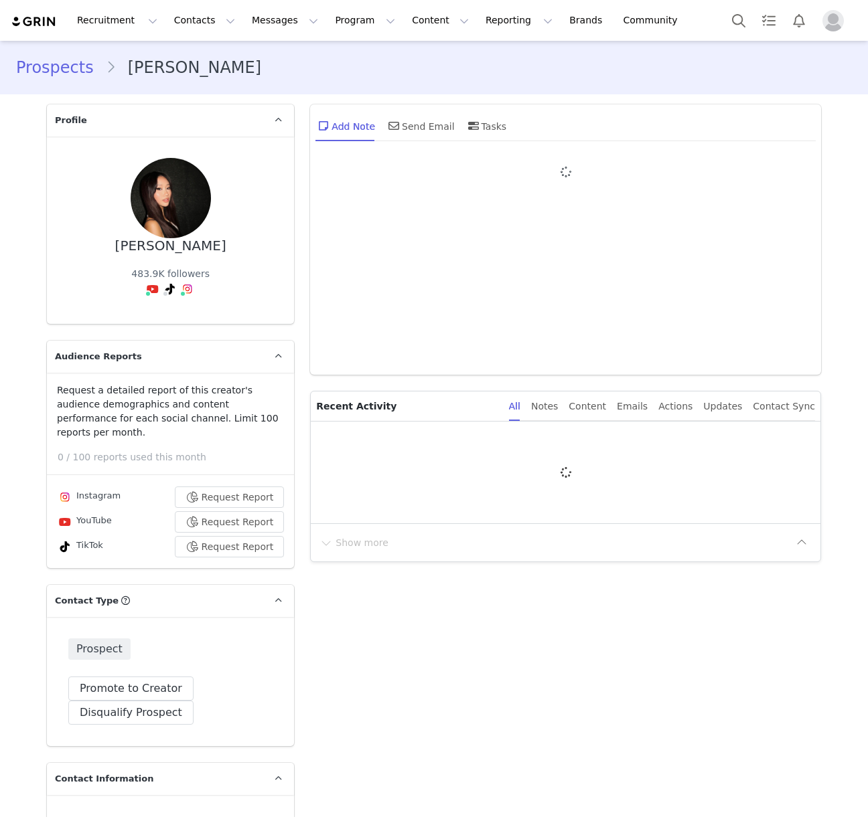
type input "+1 ([GEOGRAPHIC_DATA])"
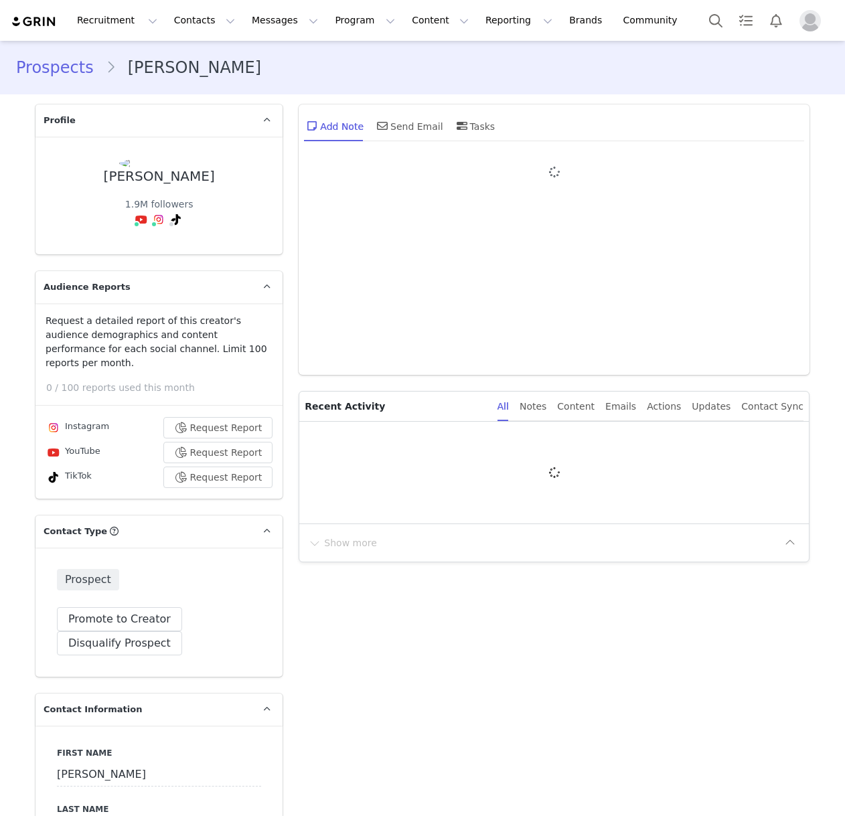
type input "+1 ([GEOGRAPHIC_DATA])"
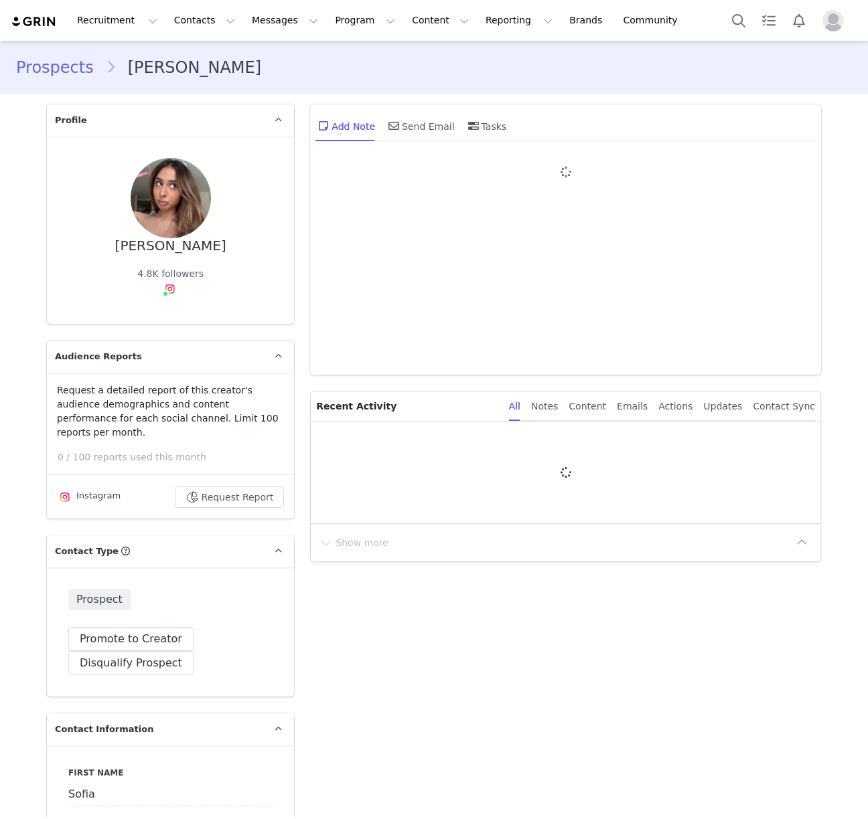
type input "+1 ([GEOGRAPHIC_DATA])"
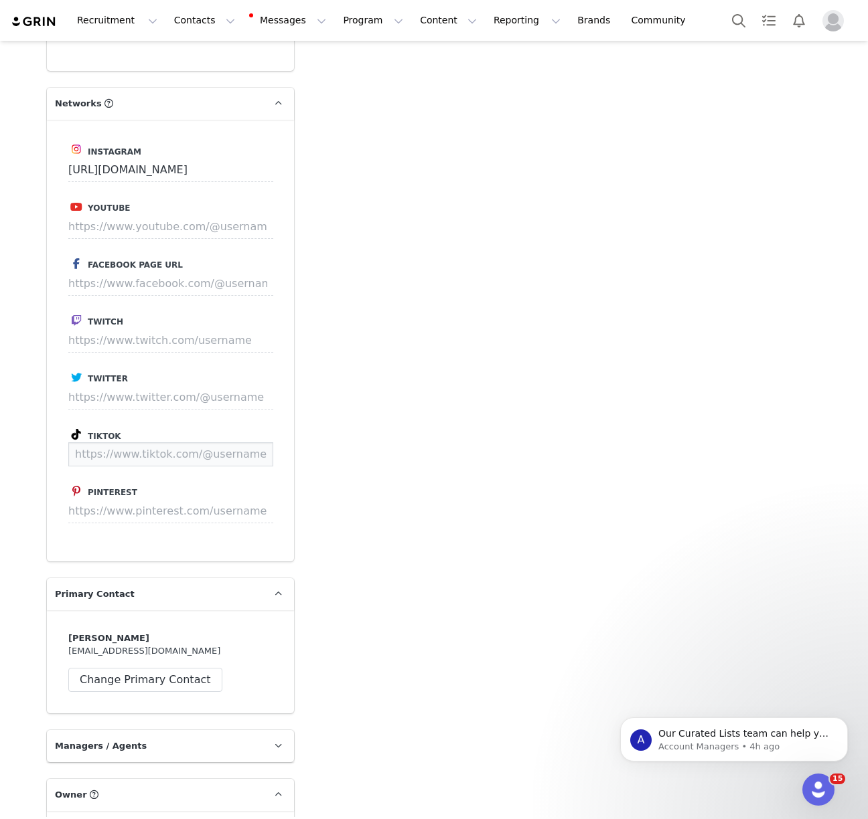
click at [129, 442] on input at bounding box center [170, 454] width 205 height 24
paste input "https://www.tiktok.com/@sofia.malikk"
type input "https://www.tiktok.com/@sofia.malikk"
click at [276, 444] on div "Instagram https://www.instagram.com/sofiamalikk_ Youtube Facebook Page URL Twit…" at bounding box center [170, 341] width 247 height 442
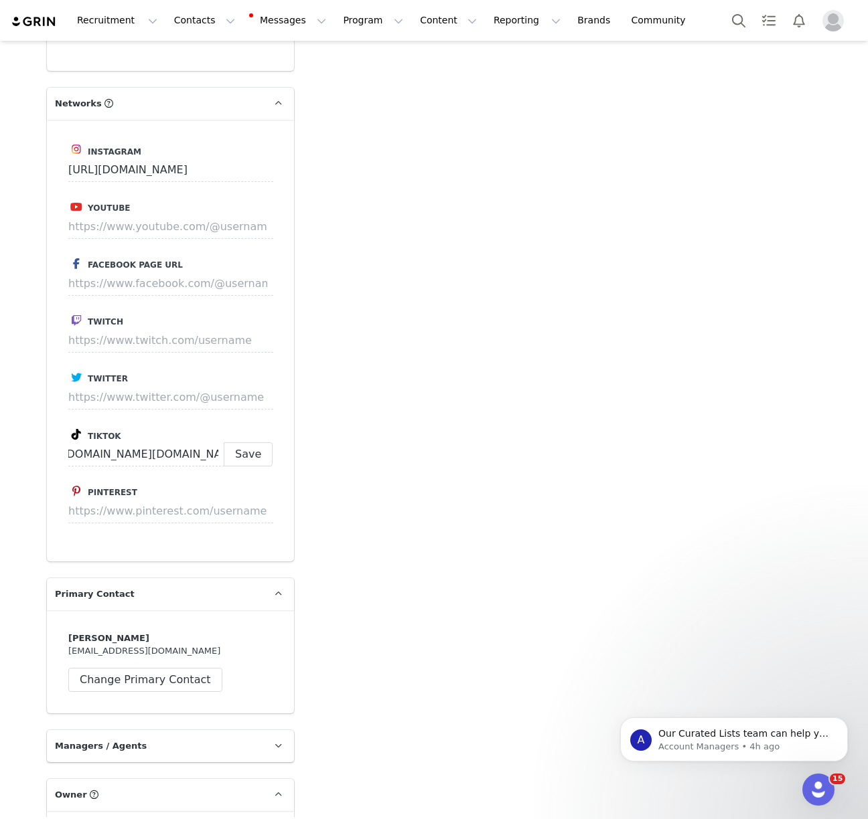
scroll to position [0, 0]
drag, startPoint x: 268, startPoint y: 440, endPoint x: 335, endPoint y: 406, distance: 74.8
click at [268, 442] on button "Save" at bounding box center [248, 454] width 49 height 24
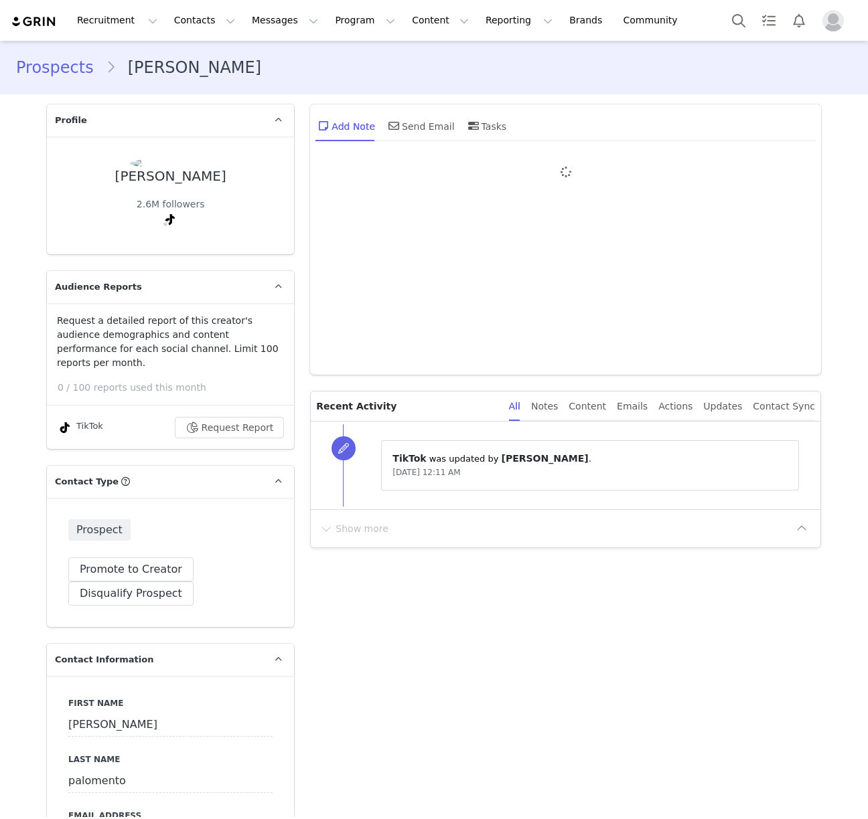
type input "+1 ([GEOGRAPHIC_DATA])"
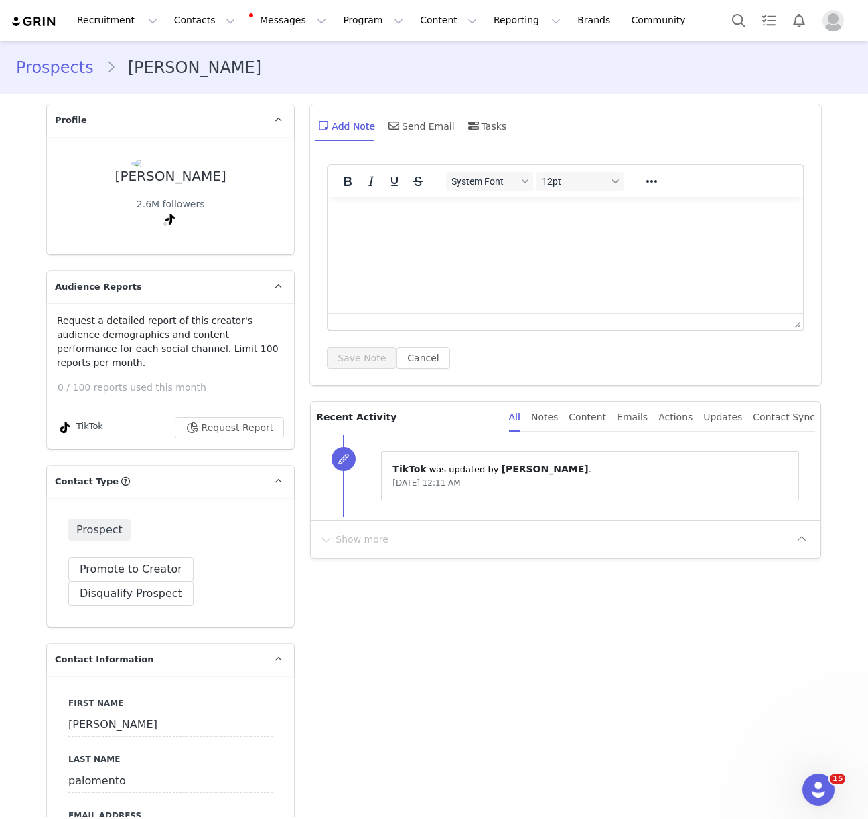
type input "[URL][DOMAIN_NAME]"
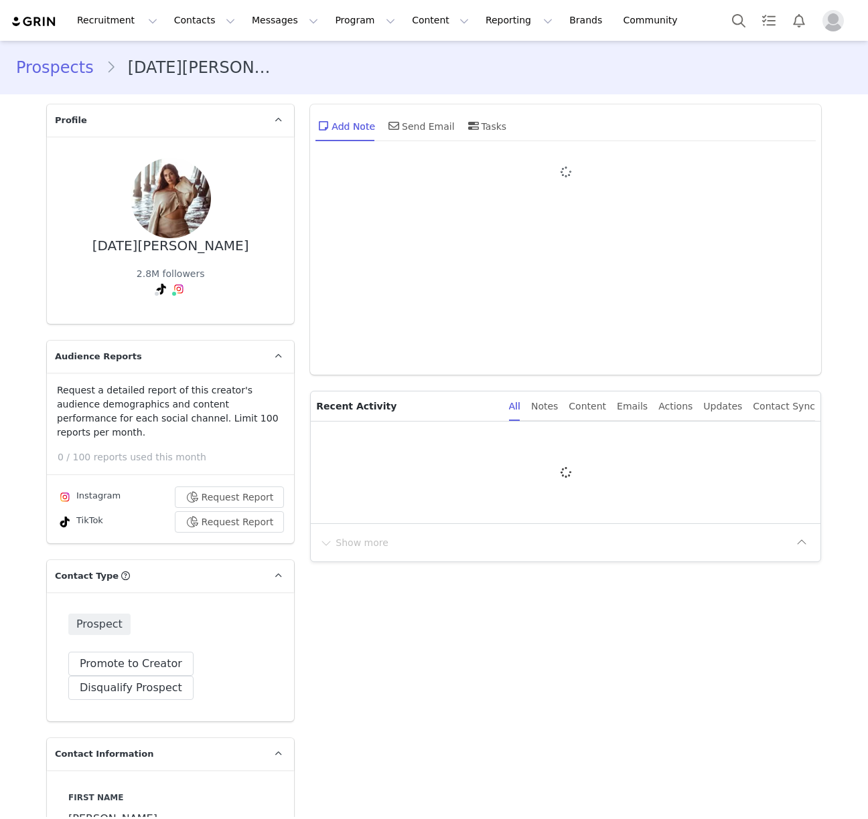
type input "+1 ([GEOGRAPHIC_DATA])"
